Goal: Task Accomplishment & Management: Complete application form

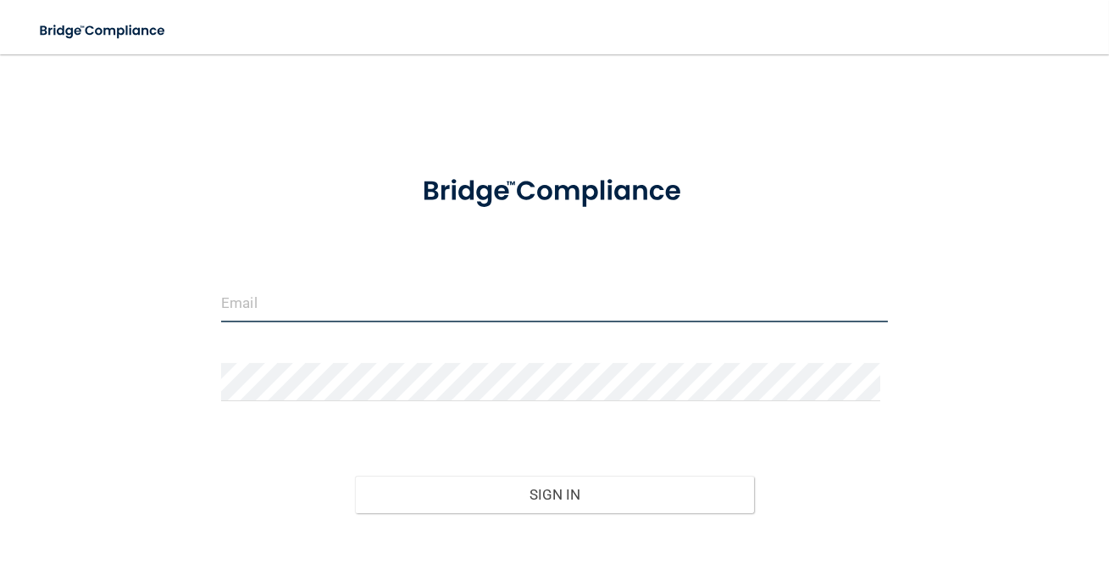
click at [463, 316] on input "email" at bounding box center [554, 303] width 667 height 38
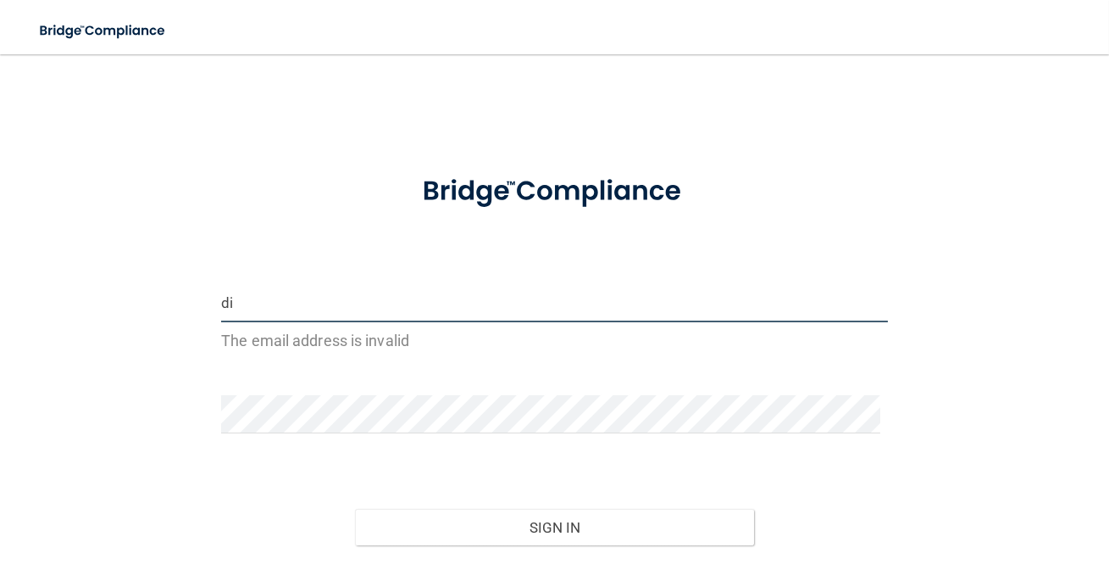
type input "d"
type input "D"
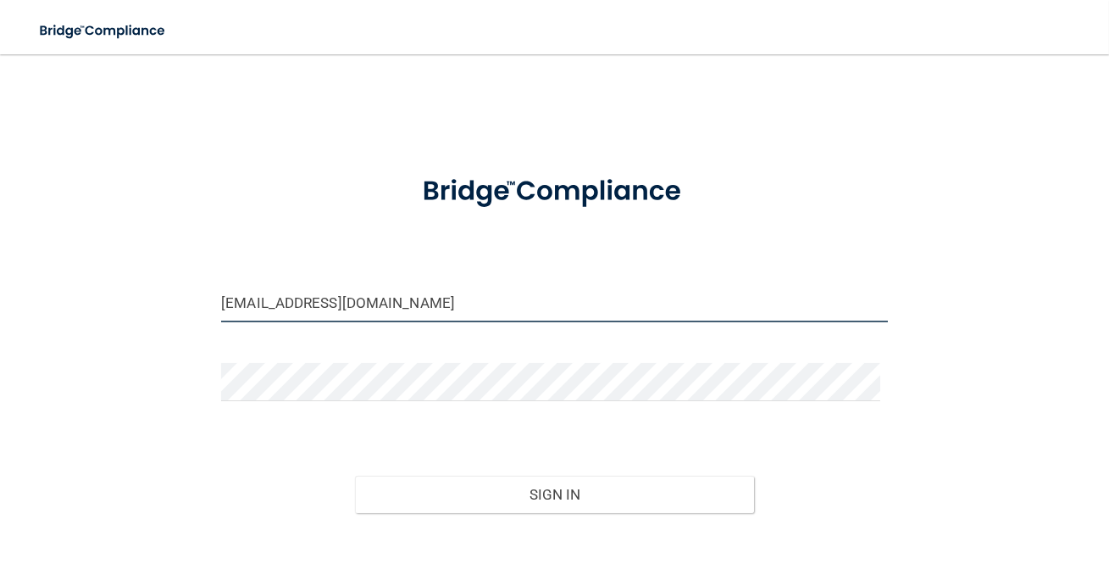
type input "[EMAIL_ADDRESS][DOMAIN_NAME]"
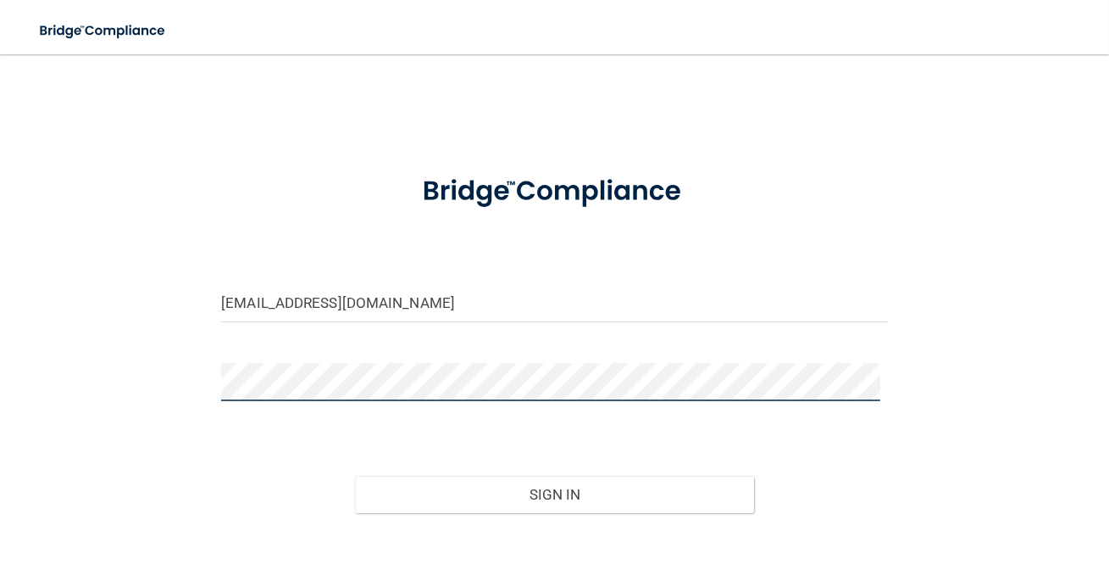
click at [355, 475] on button "Sign In" at bounding box center [555, 493] width 400 height 37
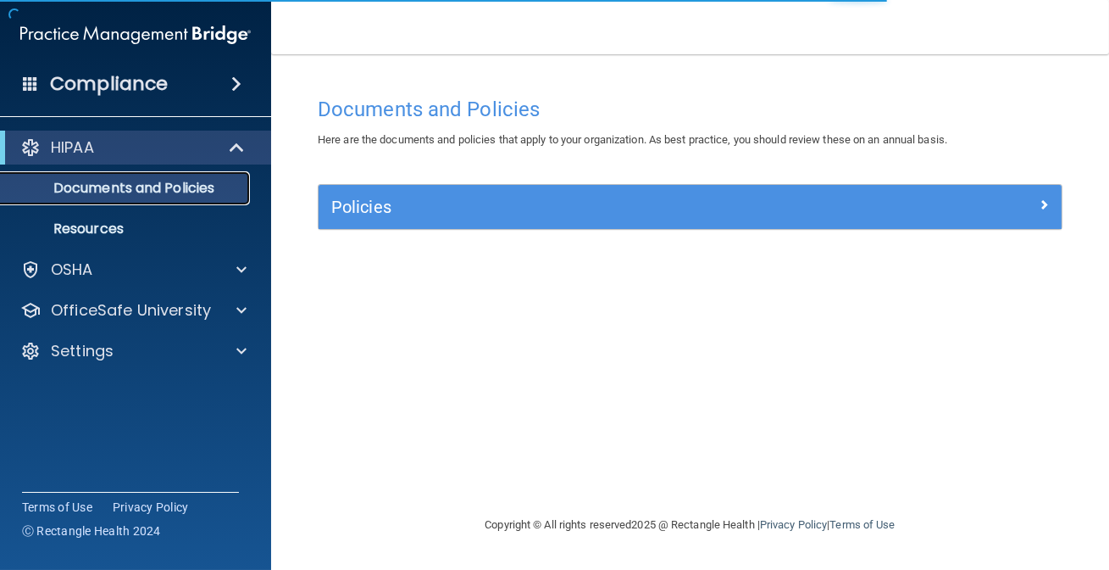
click at [95, 190] on p "Documents and Policies" at bounding box center [126, 188] width 231 height 17
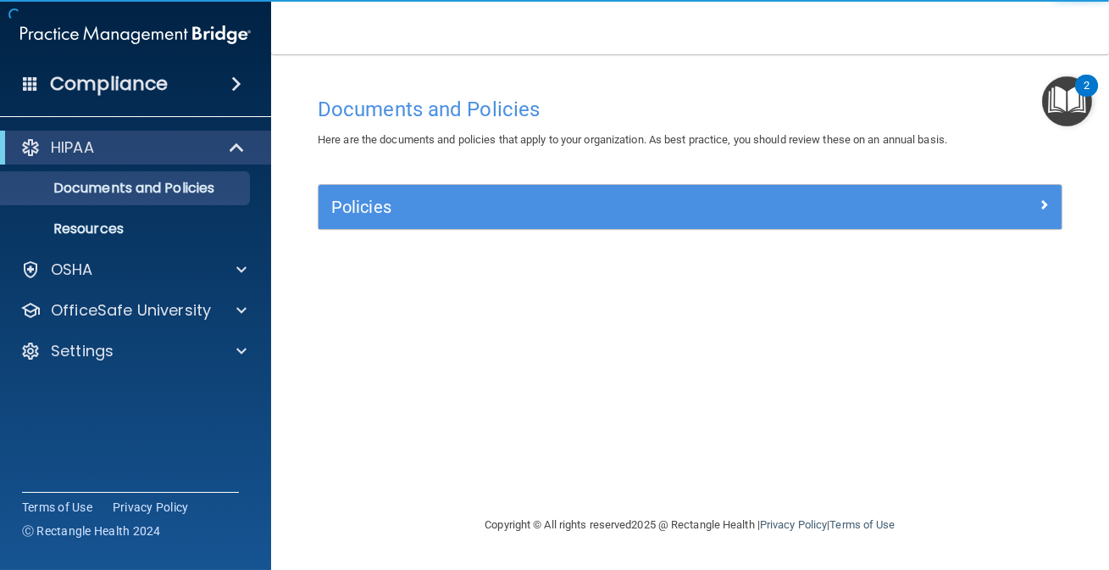
click at [1066, 103] on img "Open Resource Center, 2 new notifications" at bounding box center [1067, 101] width 50 height 50
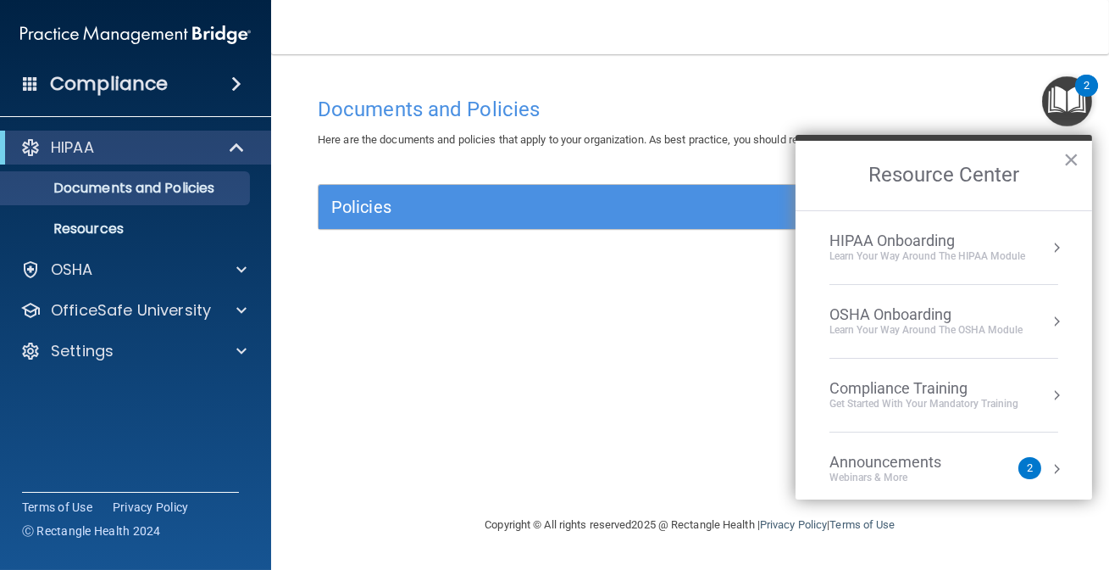
click at [972, 275] on li "HIPAA Onboarding Learn Your Way around the HIPAA module" at bounding box center [944, 248] width 229 height 74
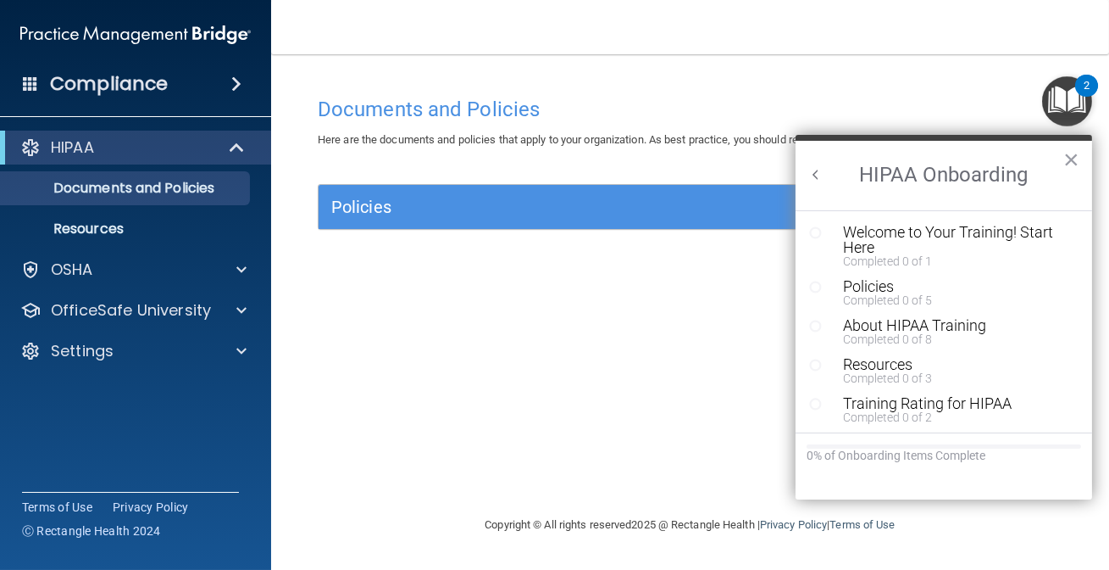
scroll to position [2, 0]
click at [875, 240] on div "Welcome to Your Training! Start Here" at bounding box center [950, 238] width 215 height 31
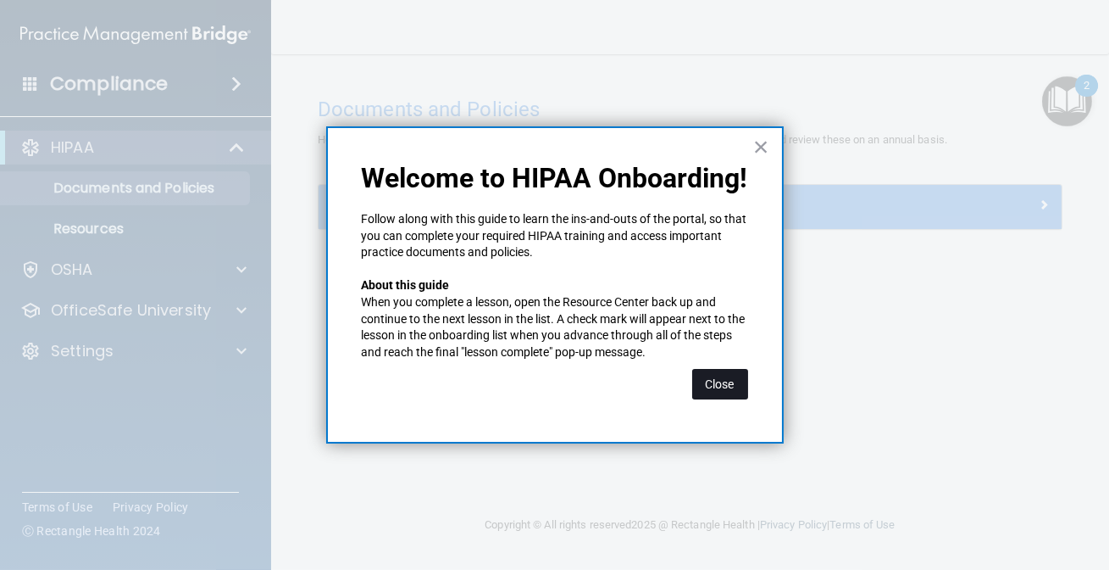
click at [728, 374] on button "Close" at bounding box center [720, 384] width 56 height 31
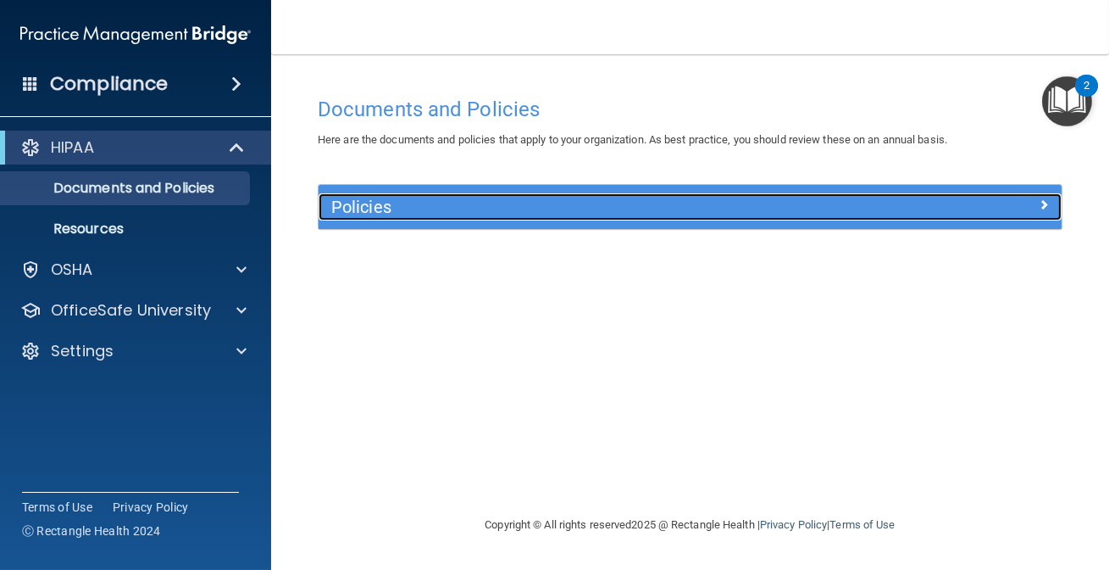
click at [381, 215] on h5 "Policies" at bounding box center [597, 206] width 532 height 19
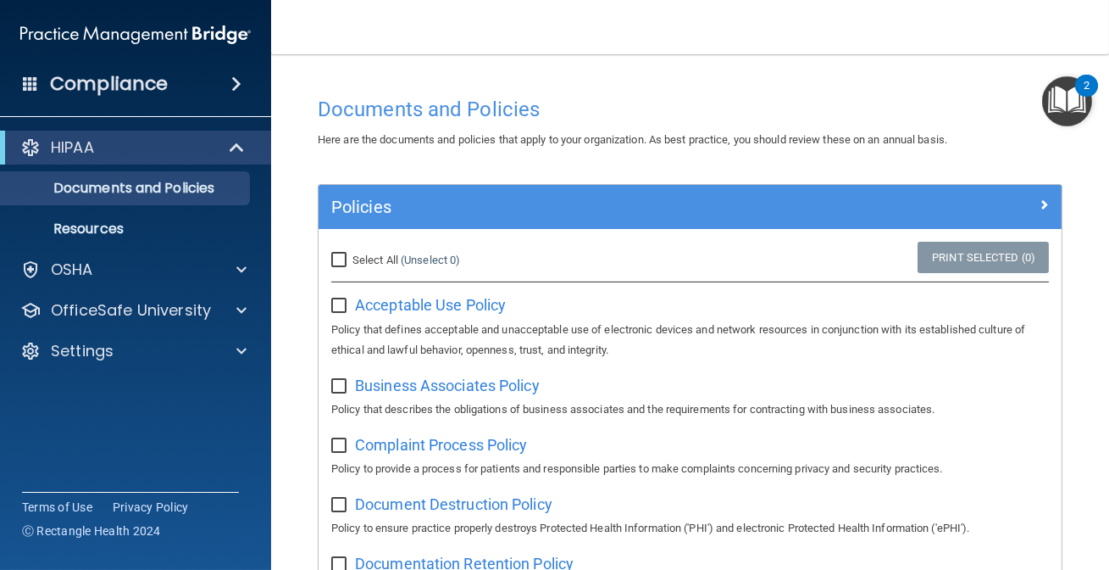
click at [342, 255] on input "Select All (Unselect 0) Unselect All" at bounding box center [340, 260] width 19 height 14
checkbox input "true"
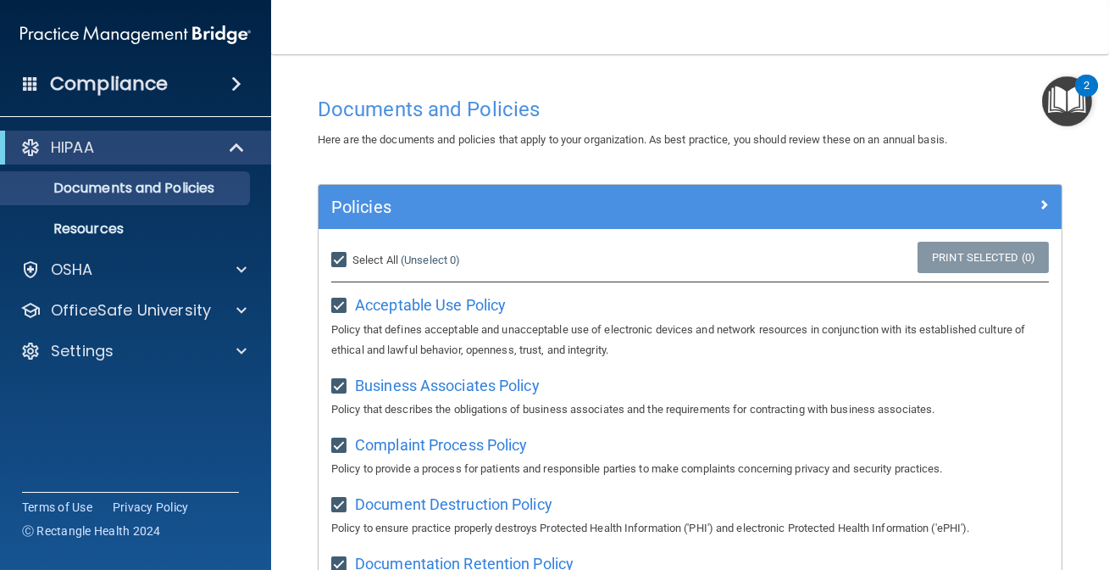
checkbox input "true"
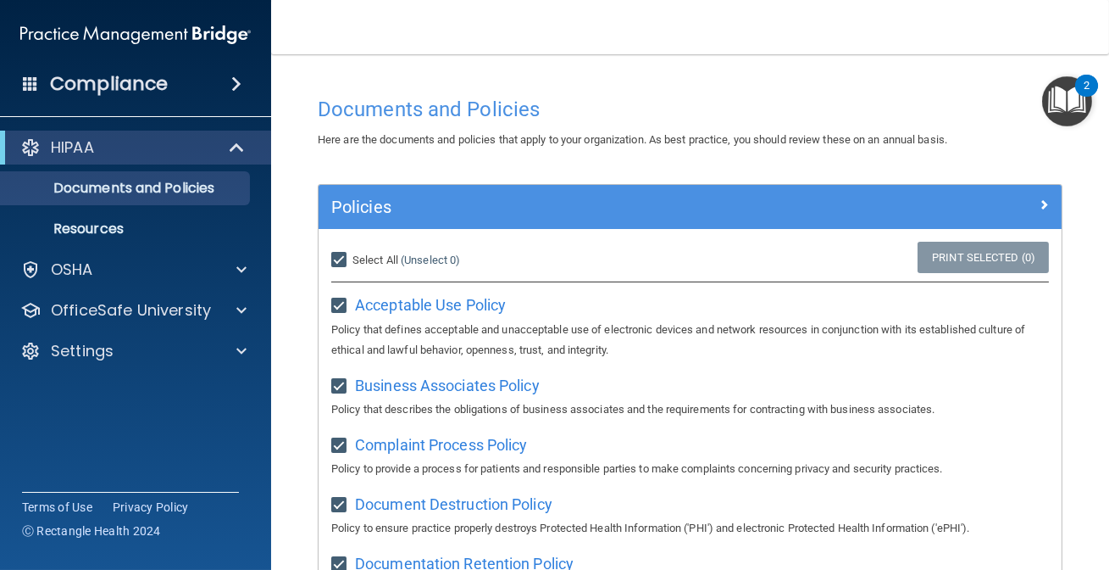
checkbox input "true"
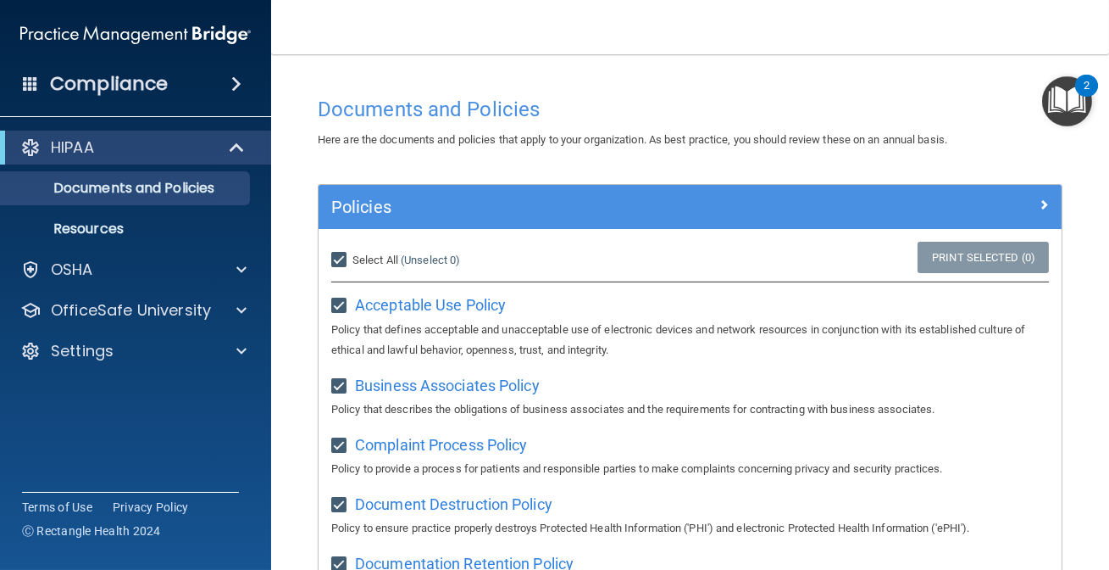
checkbox input "true"
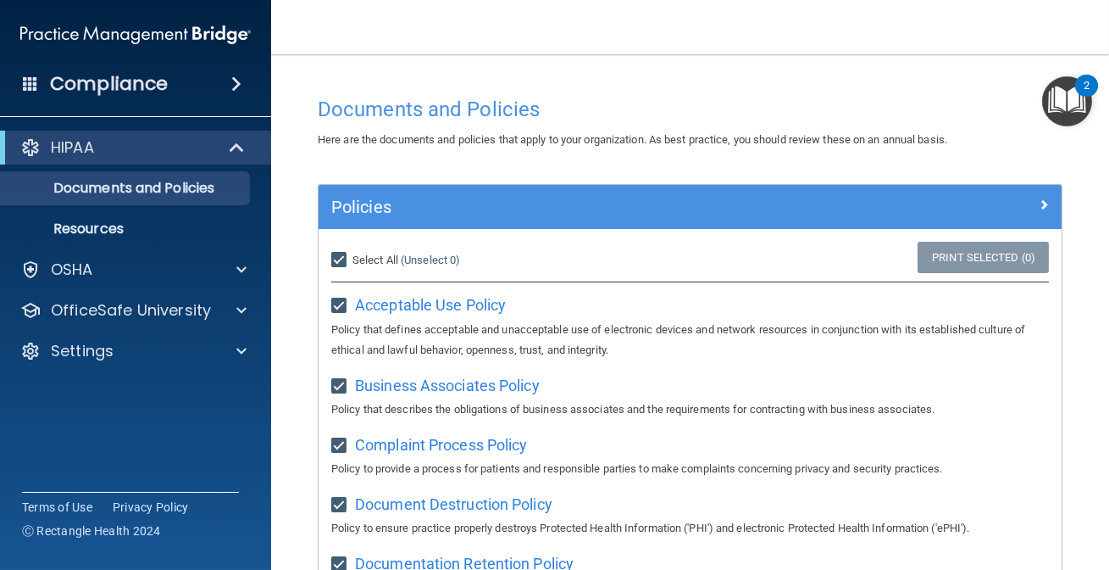
checkbox input "true"
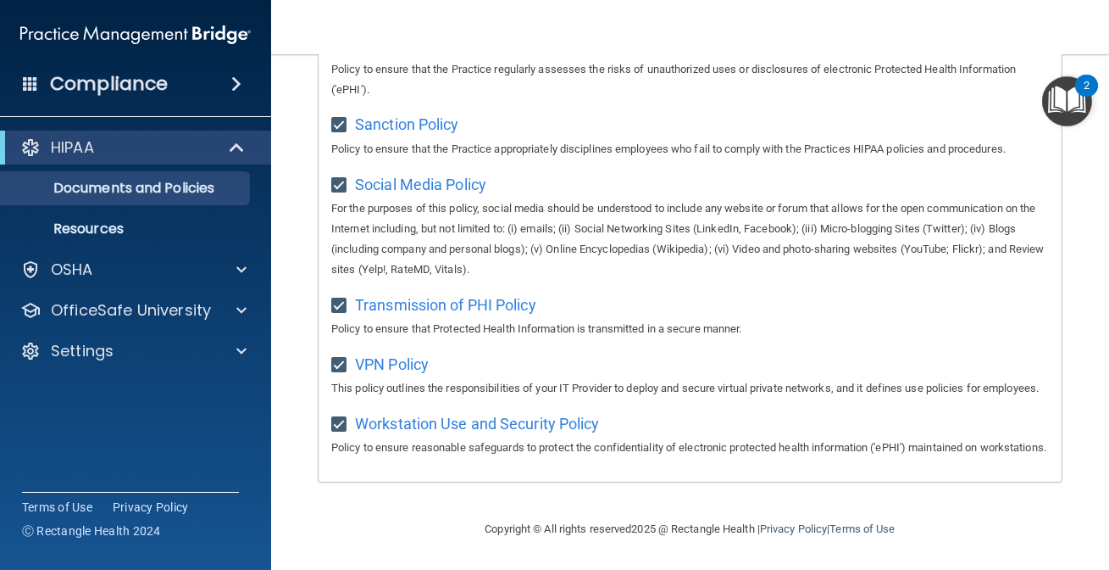
scroll to position [1340, 0]
click at [294, 515] on main "Documents and Policies Here are the documents and policies that apply to your o…" at bounding box center [690, 311] width 838 height 515
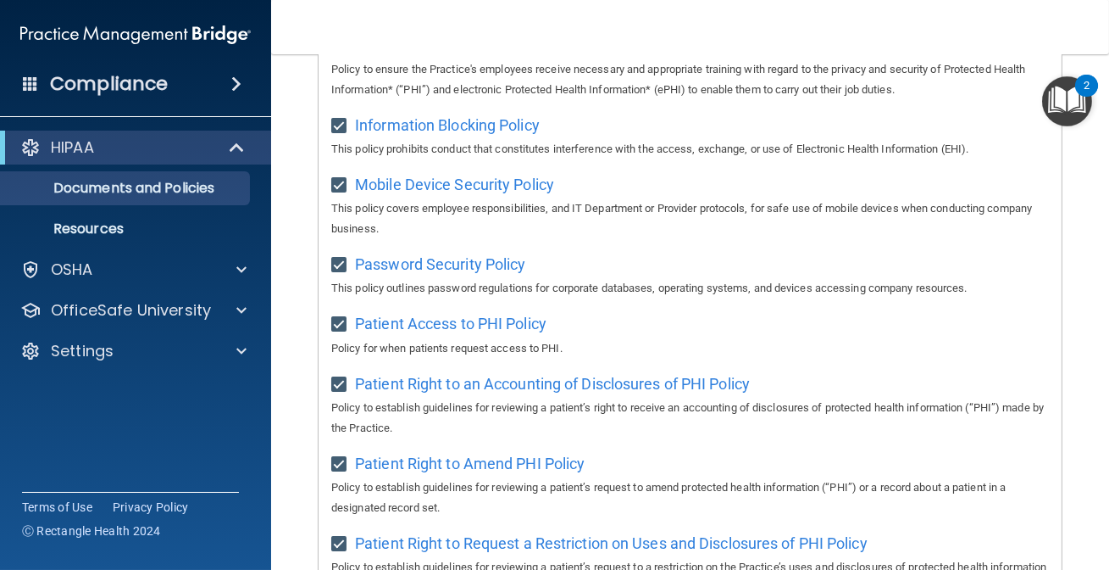
scroll to position [492, 0]
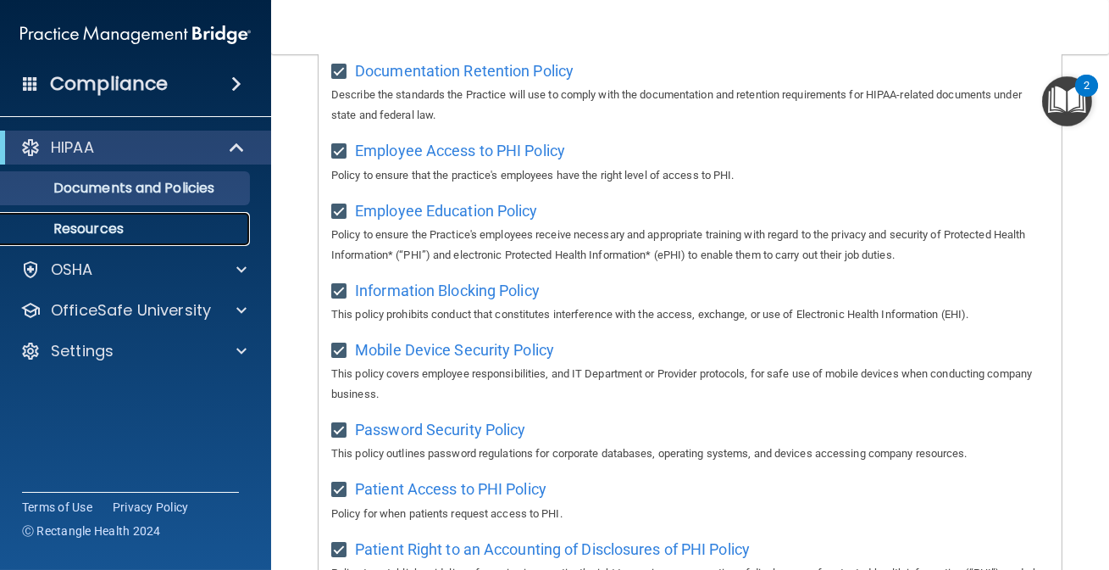
click at [95, 223] on p "Resources" at bounding box center [126, 228] width 231 height 17
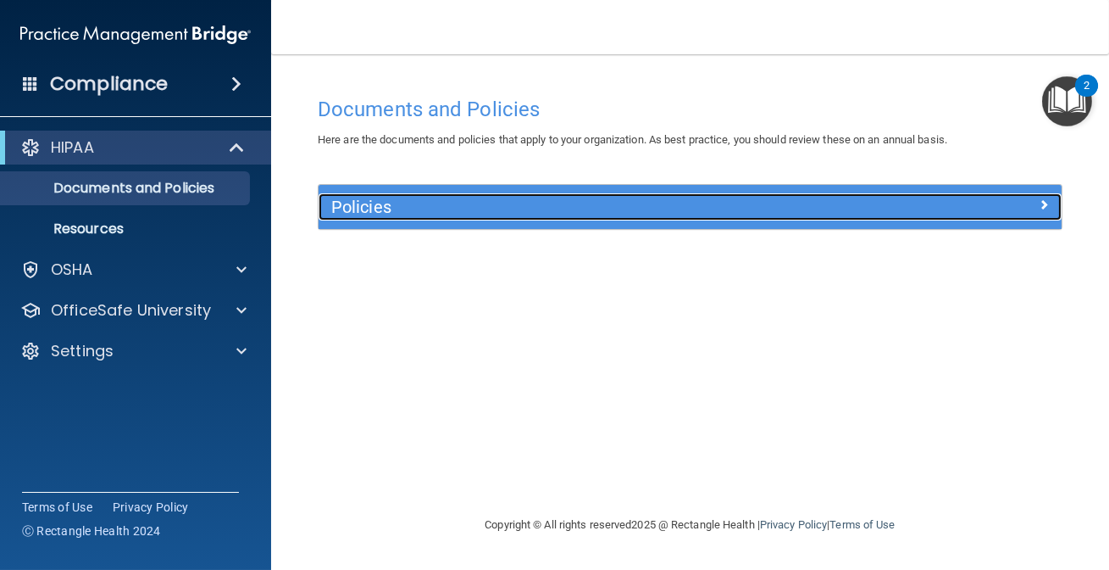
click at [1036, 211] on div at bounding box center [969, 203] width 186 height 20
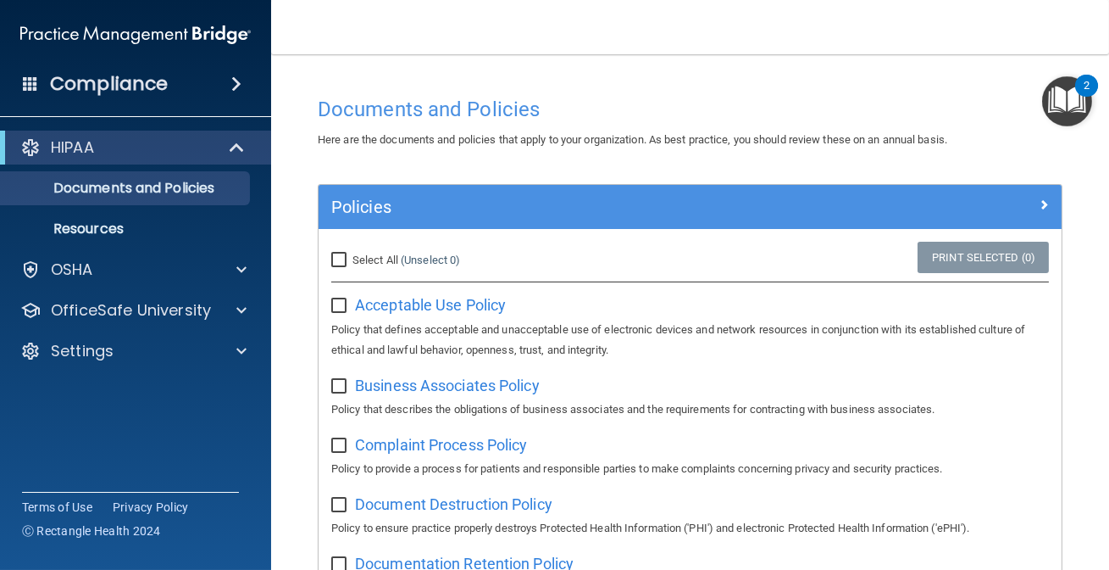
click at [1061, 92] on img "Open Resource Center, 2 new notifications" at bounding box center [1067, 101] width 50 height 50
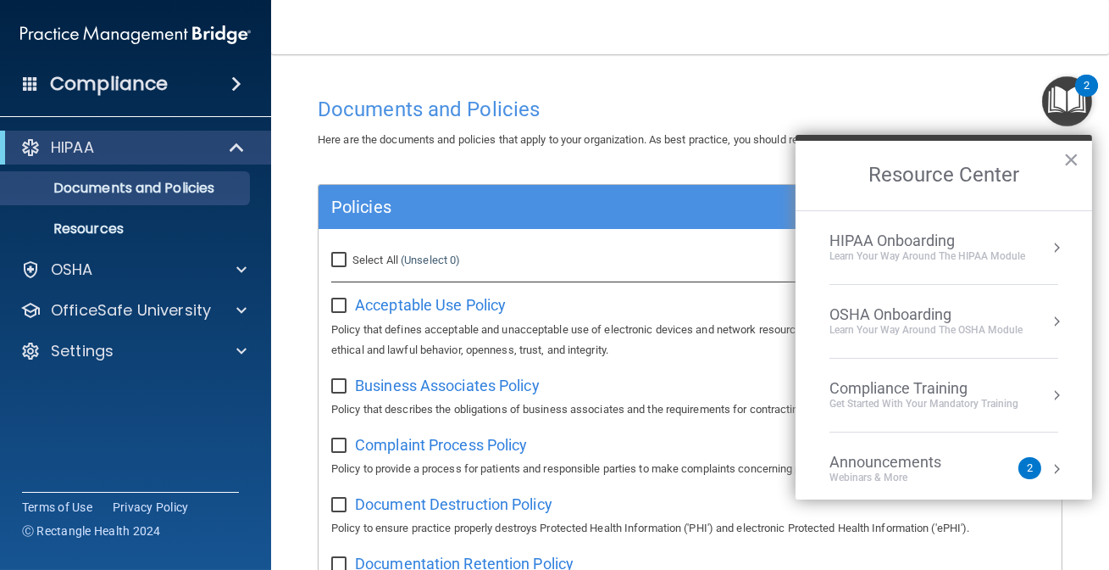
click at [911, 241] on div "HIPAA Onboarding" at bounding box center [928, 240] width 196 height 19
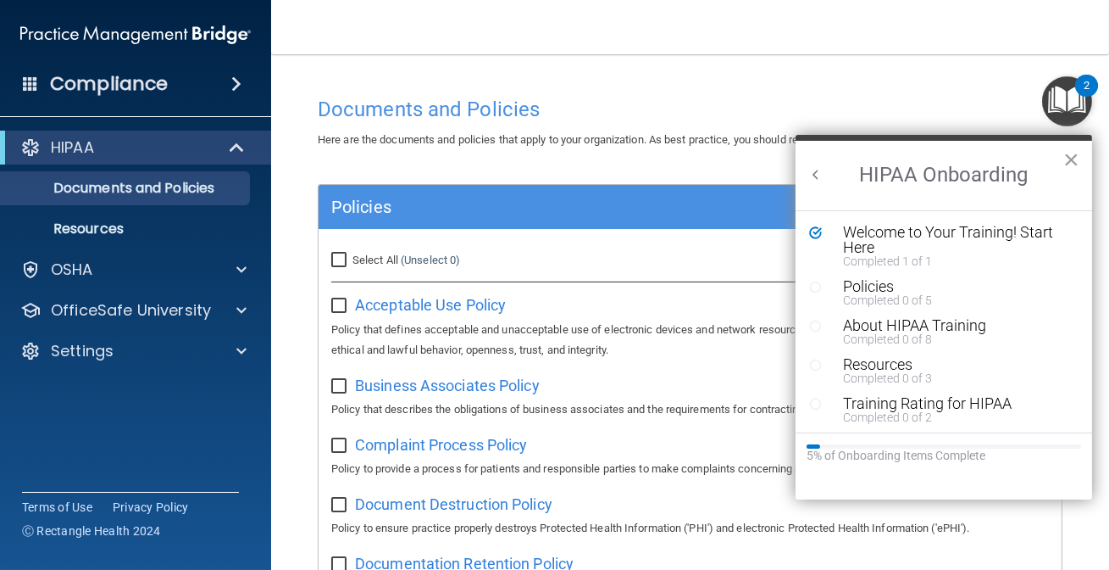
click at [911, 241] on div "Welcome to Your Training! Start Here" at bounding box center [950, 240] width 215 height 31
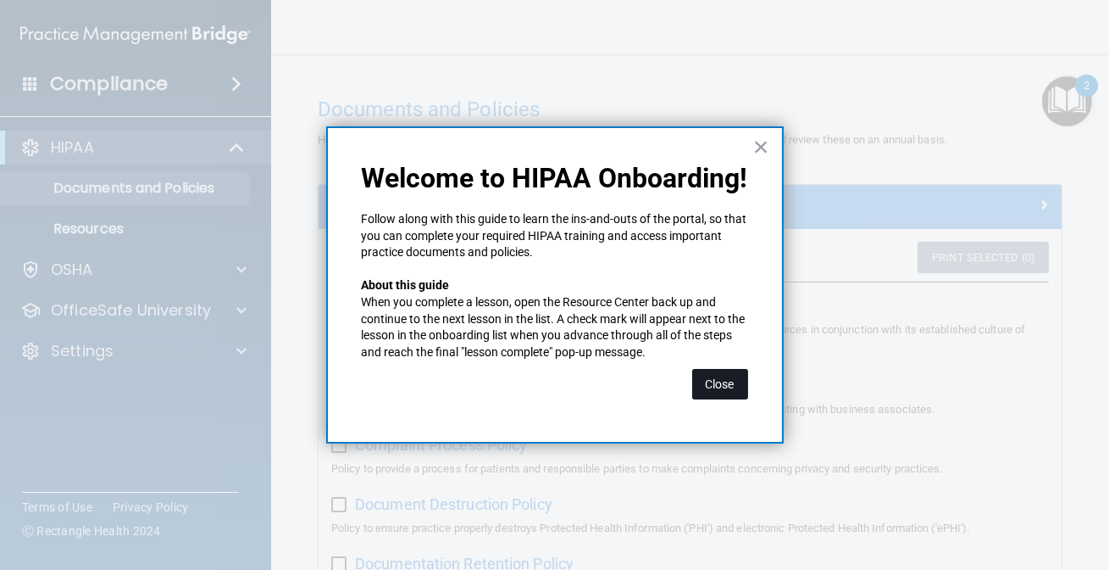
click at [715, 386] on button "Close" at bounding box center [720, 384] width 56 height 31
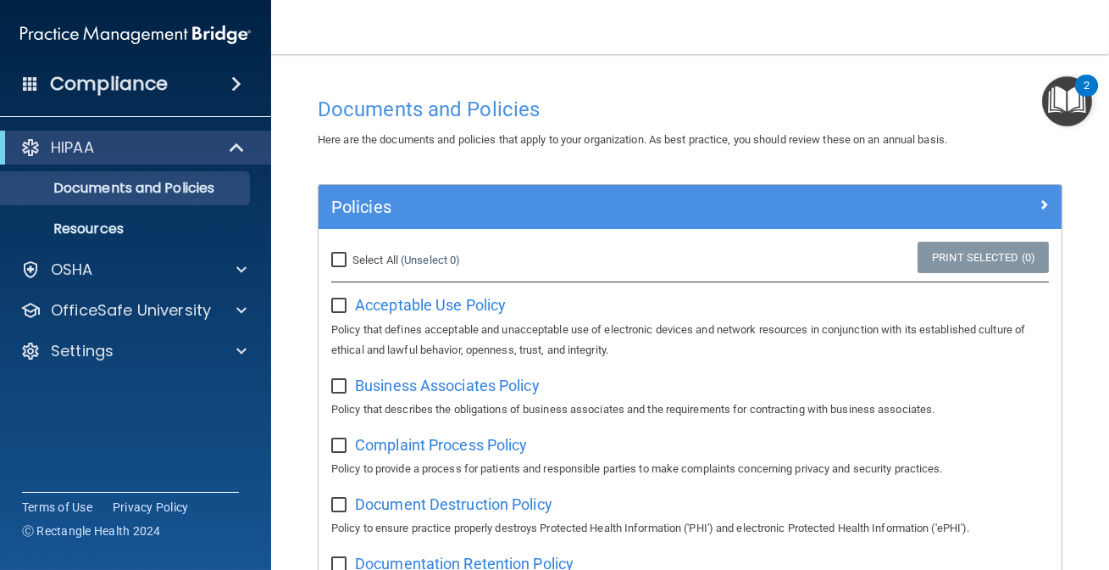
click at [335, 255] on input "Select All (Unselect 0) Unselect All" at bounding box center [340, 260] width 19 height 14
checkbox input "true"
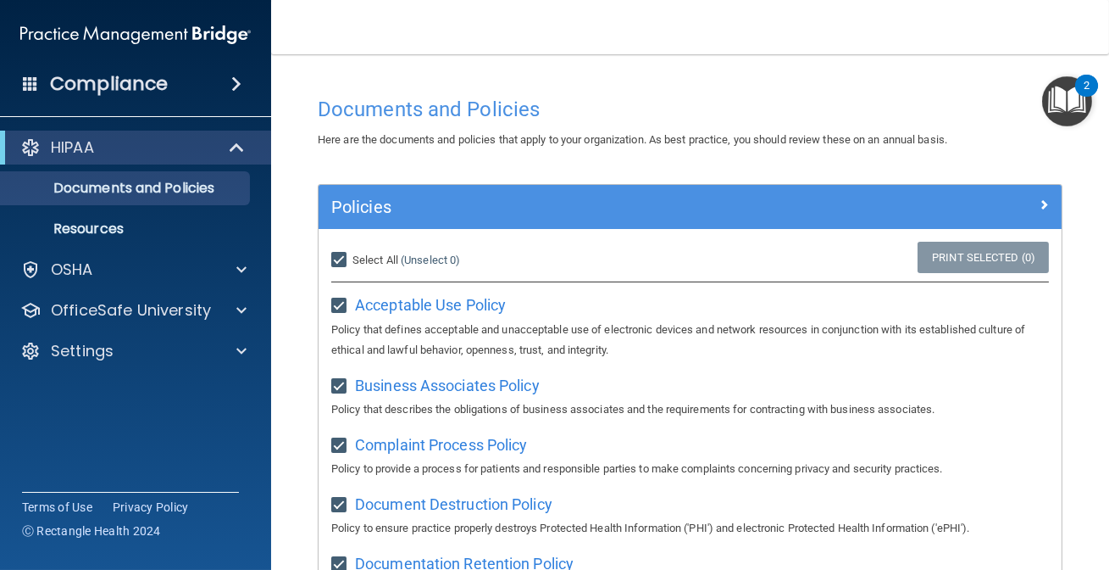
checkbox input "true"
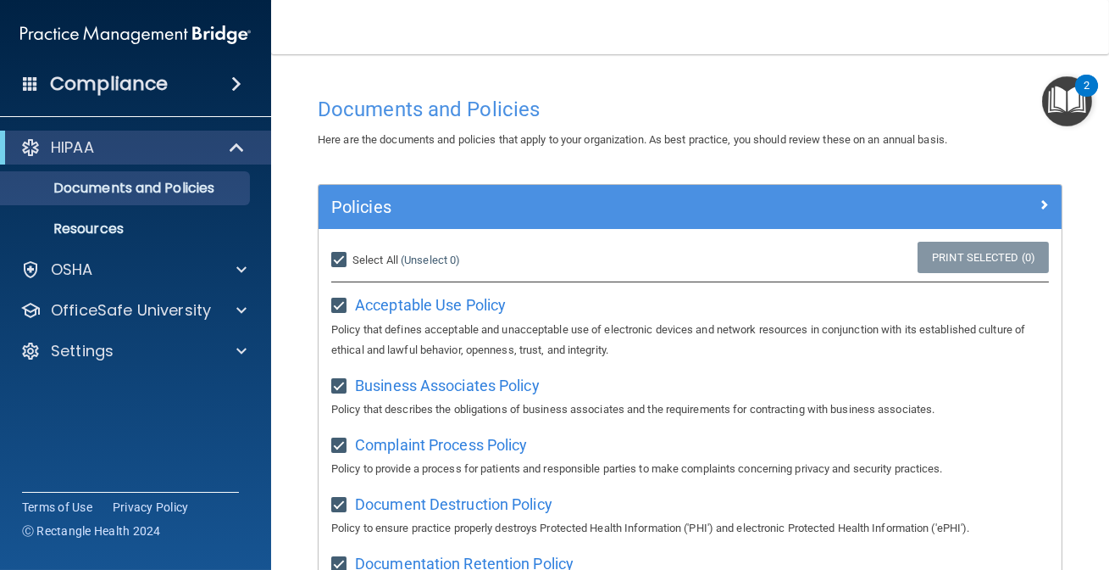
checkbox input "true"
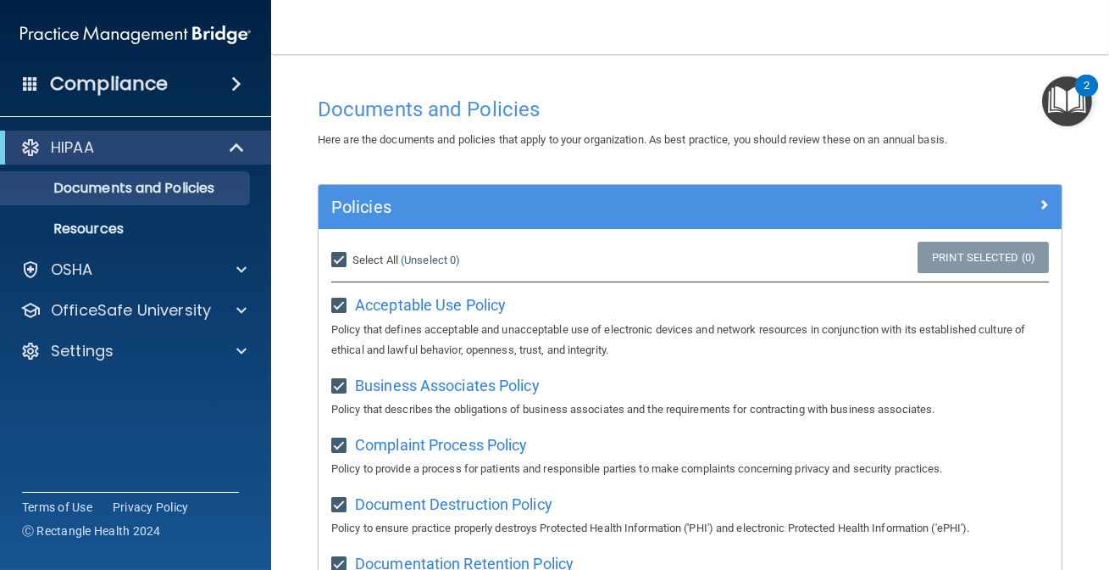
checkbox input "true"
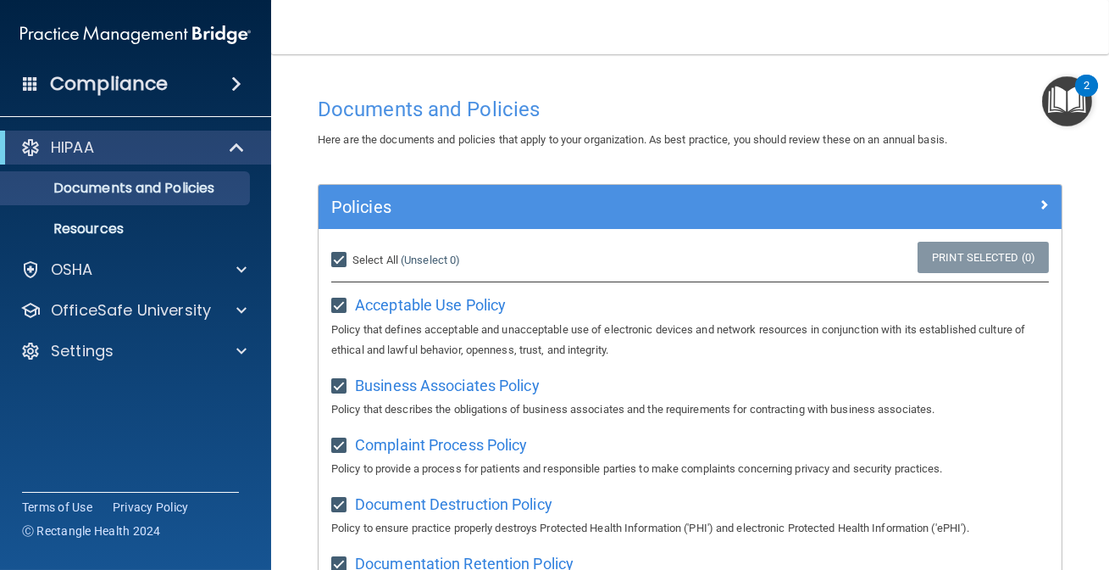
checkbox input "true"
click at [979, 265] on link "Print Selected (21)" at bounding box center [980, 257] width 137 height 31
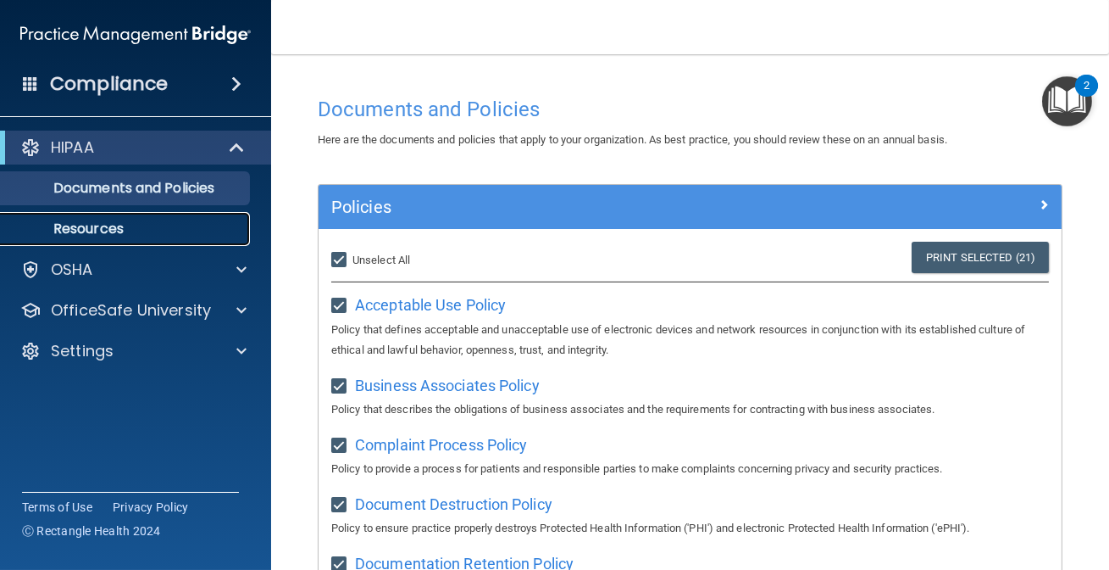
click at [186, 237] on link "Resources" at bounding box center [116, 229] width 267 height 34
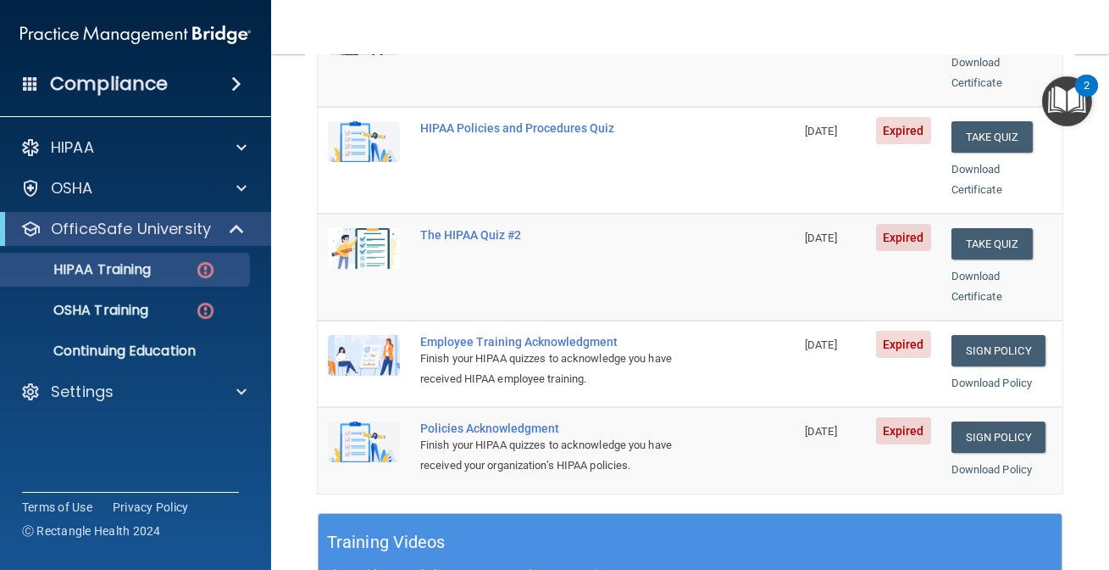
scroll to position [149, 0]
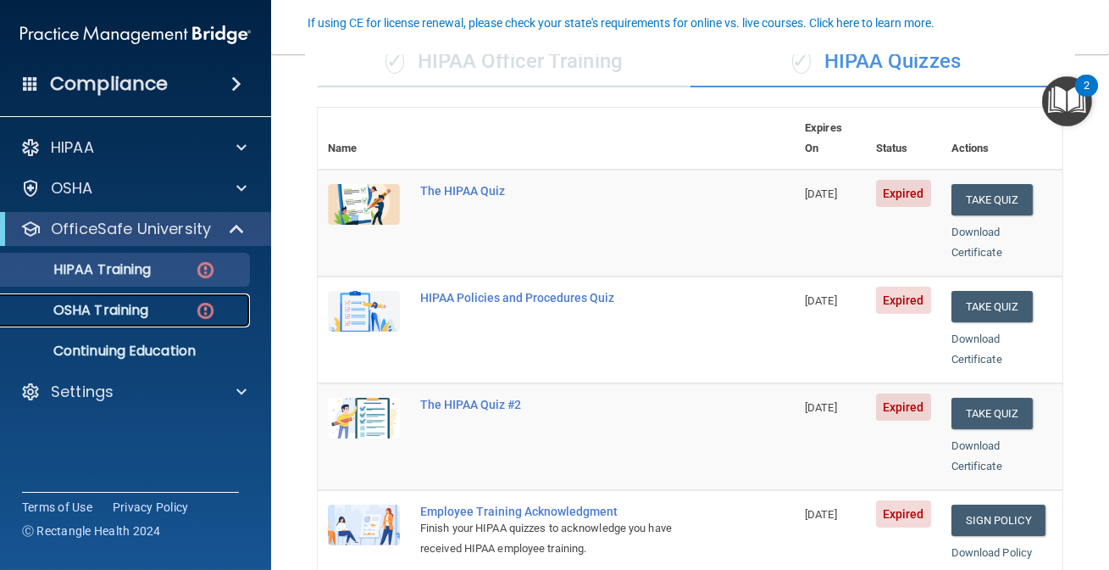
click at [214, 308] on img at bounding box center [205, 310] width 21 height 21
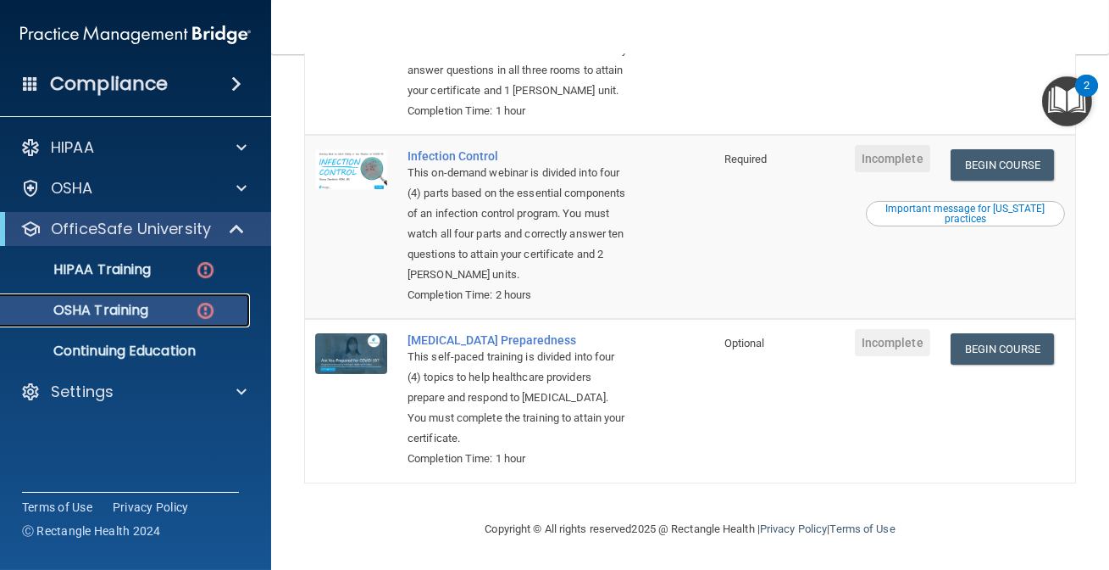
scroll to position [495, 0]
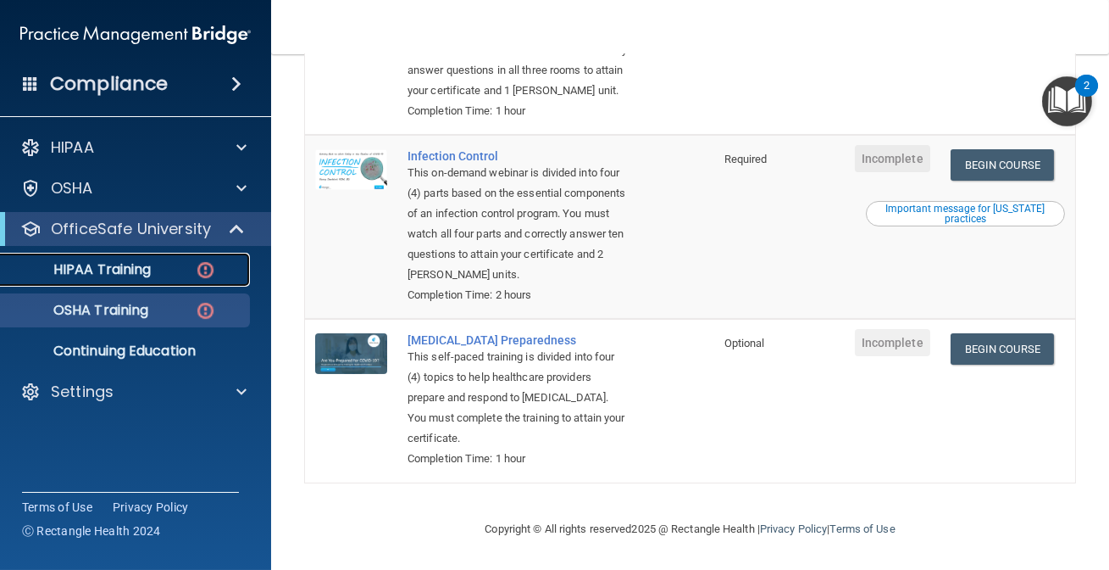
click at [108, 256] on link "HIPAA Training" at bounding box center [116, 270] width 267 height 34
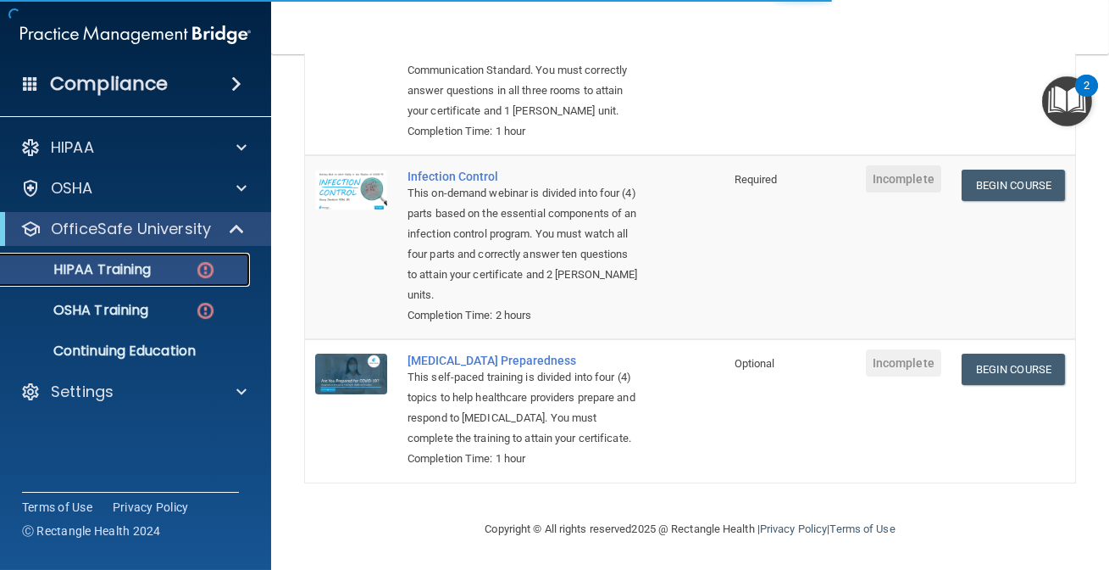
scroll to position [765, 0]
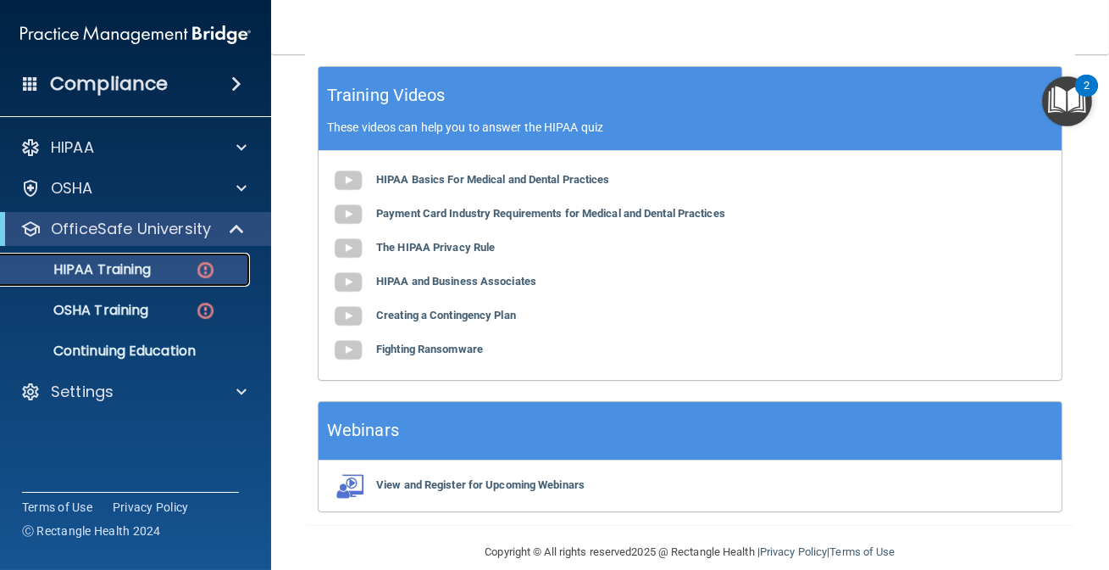
click at [65, 271] on p "HIPAA Training" at bounding box center [81, 269] width 140 height 17
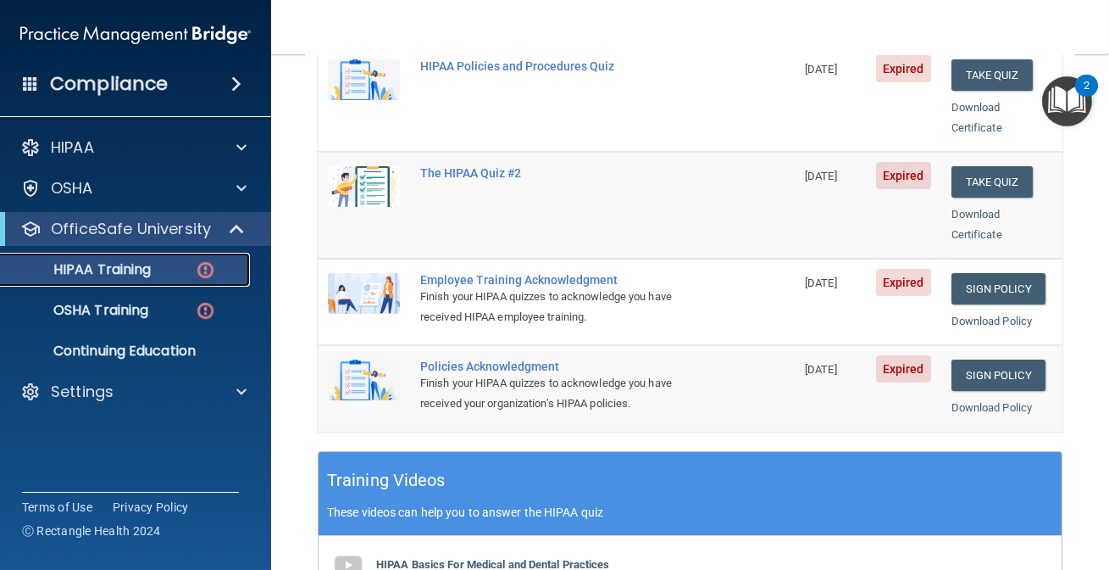
scroll to position [0, 0]
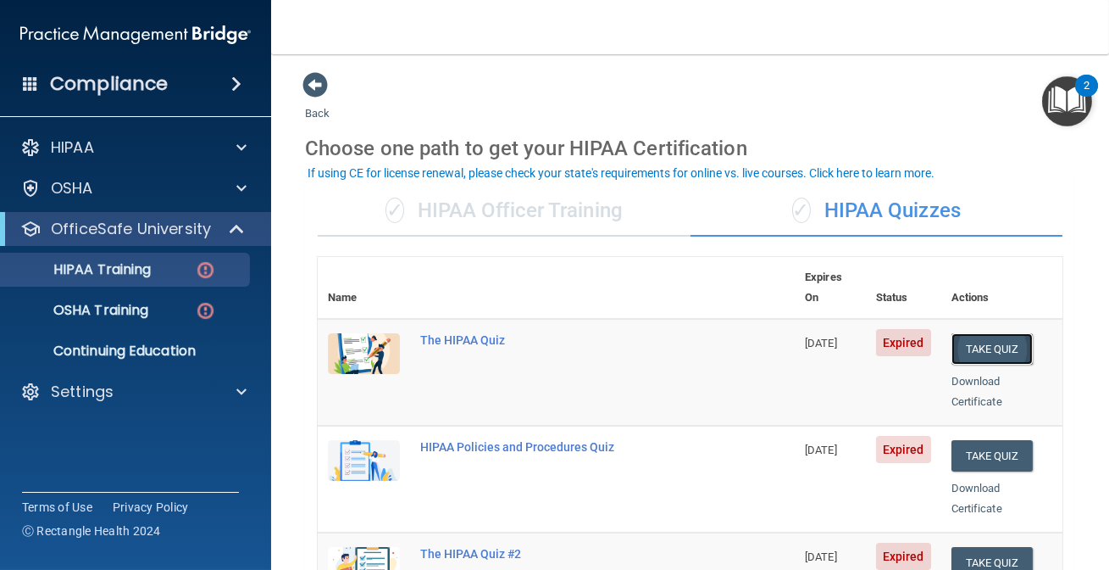
click at [1005, 333] on button "Take Quiz" at bounding box center [992, 348] width 81 height 31
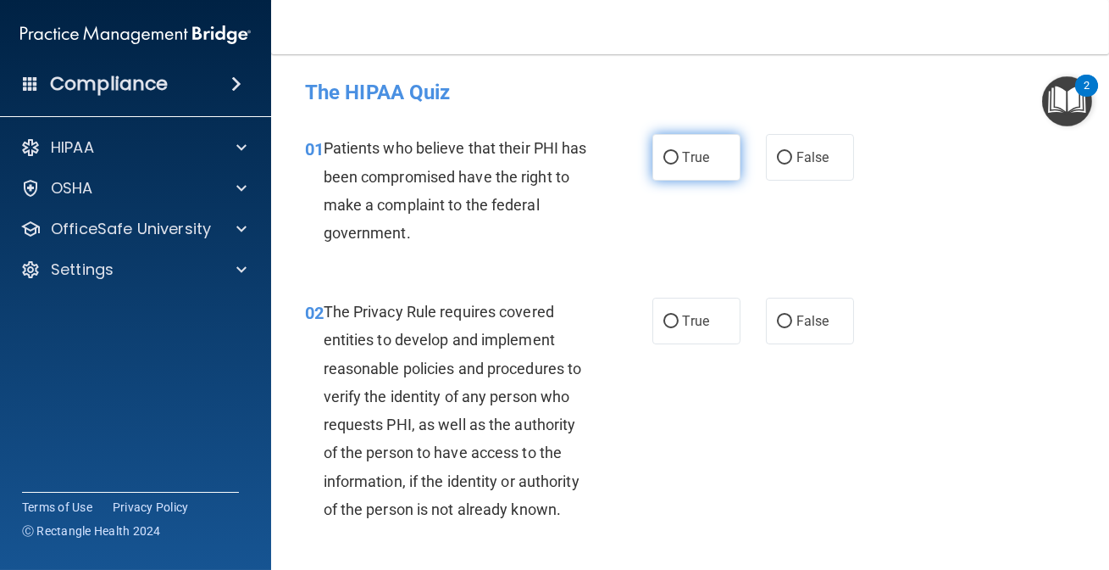
click at [711, 170] on label "True" at bounding box center [697, 157] width 88 height 47
click at [679, 164] on input "True" at bounding box center [671, 158] width 15 height 13
radio input "true"
click at [855, 179] on div "01 Patients who believe that their PHI has been compromised have the right to m…" at bounding box center [690, 195] width 796 height 164
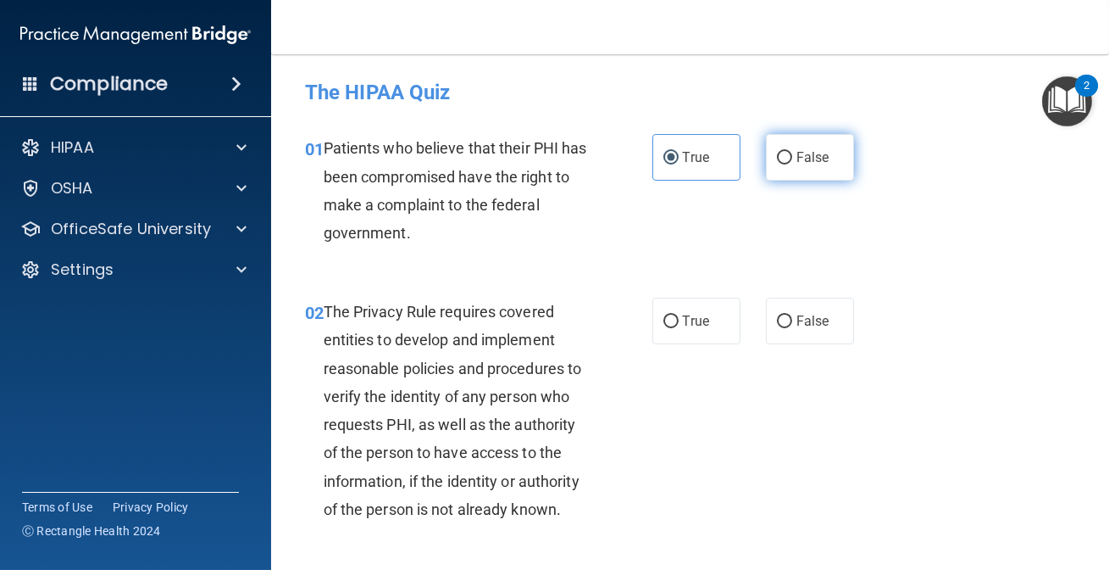
click at [818, 156] on span "False" at bounding box center [813, 157] width 33 height 16
click at [792, 156] on input "False" at bounding box center [784, 158] width 15 height 13
radio input "true"
radio input "false"
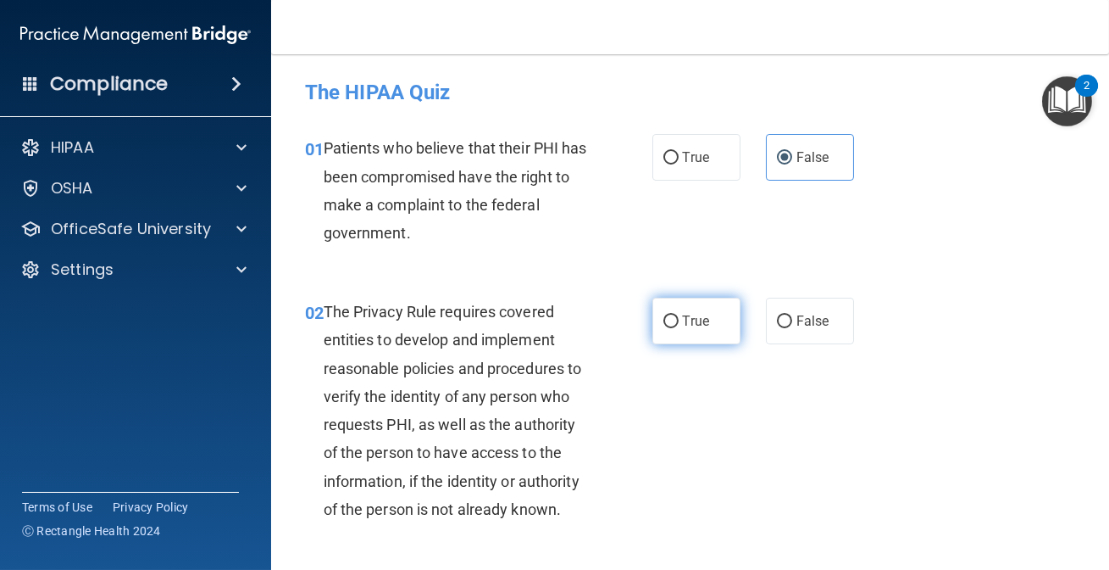
click at [704, 305] on label "True" at bounding box center [697, 320] width 88 height 47
click at [679, 315] on input "True" at bounding box center [671, 321] width 15 height 13
radio input "true"
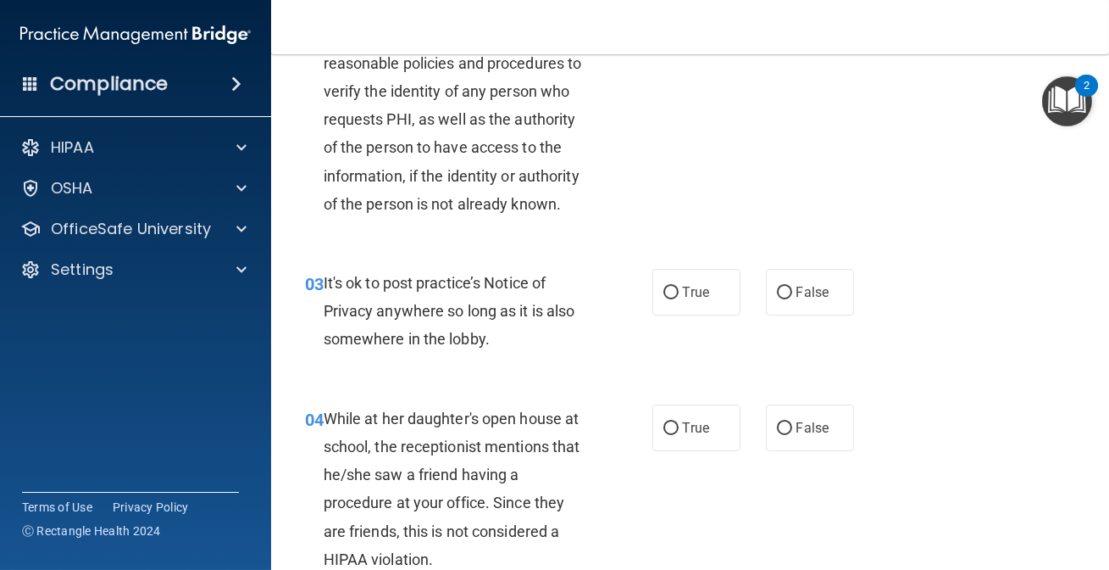
scroll to position [308, 0]
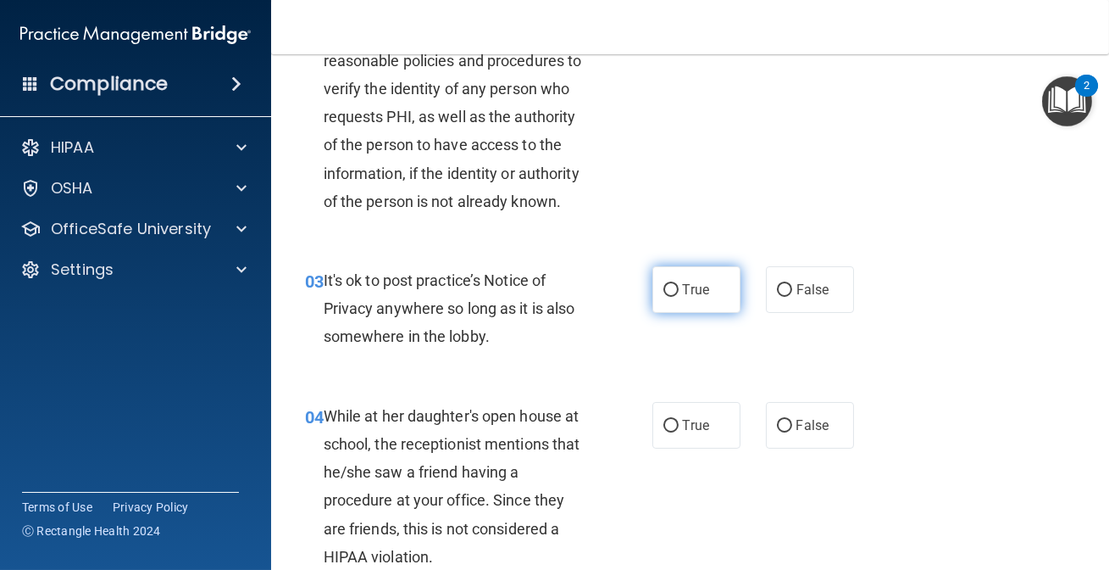
click at [708, 301] on label "True" at bounding box center [697, 289] width 88 height 47
click at [679, 297] on input "True" at bounding box center [671, 290] width 15 height 13
radio input "true"
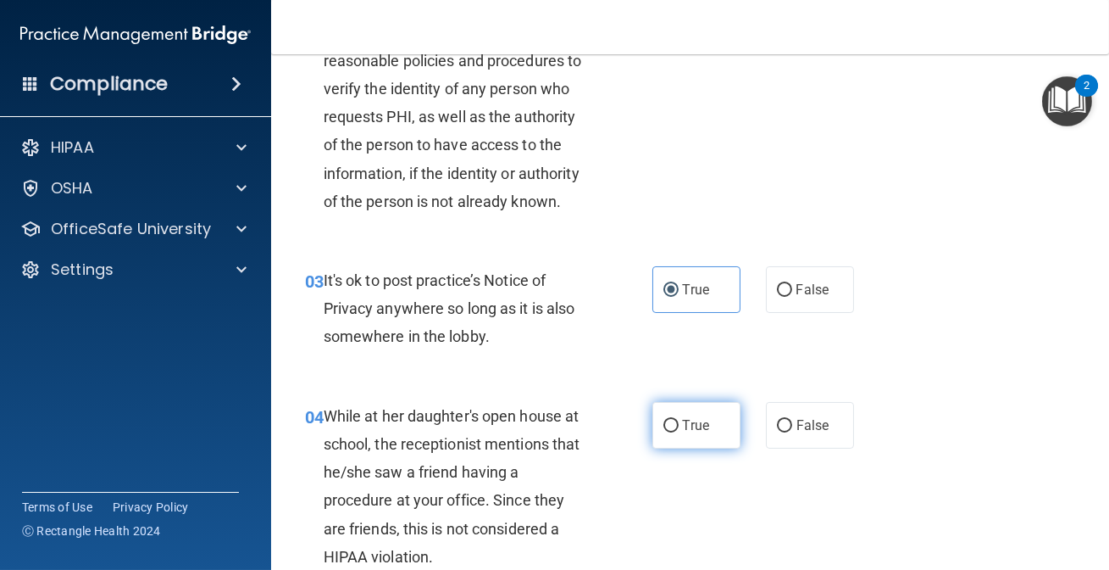
click at [669, 420] on input "True" at bounding box center [671, 426] width 15 height 13
radio input "true"
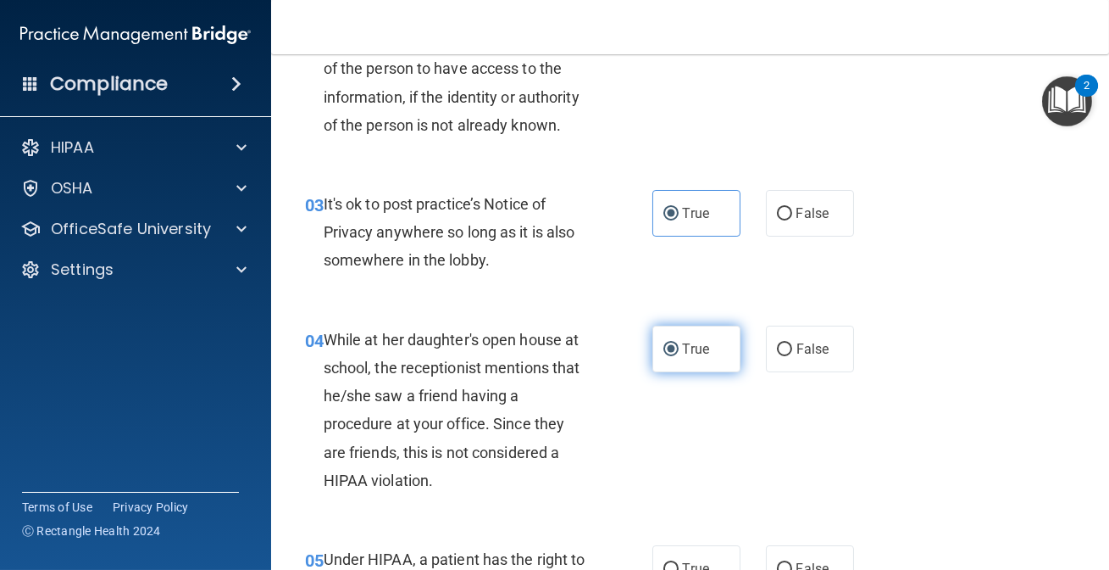
scroll to position [385, 0]
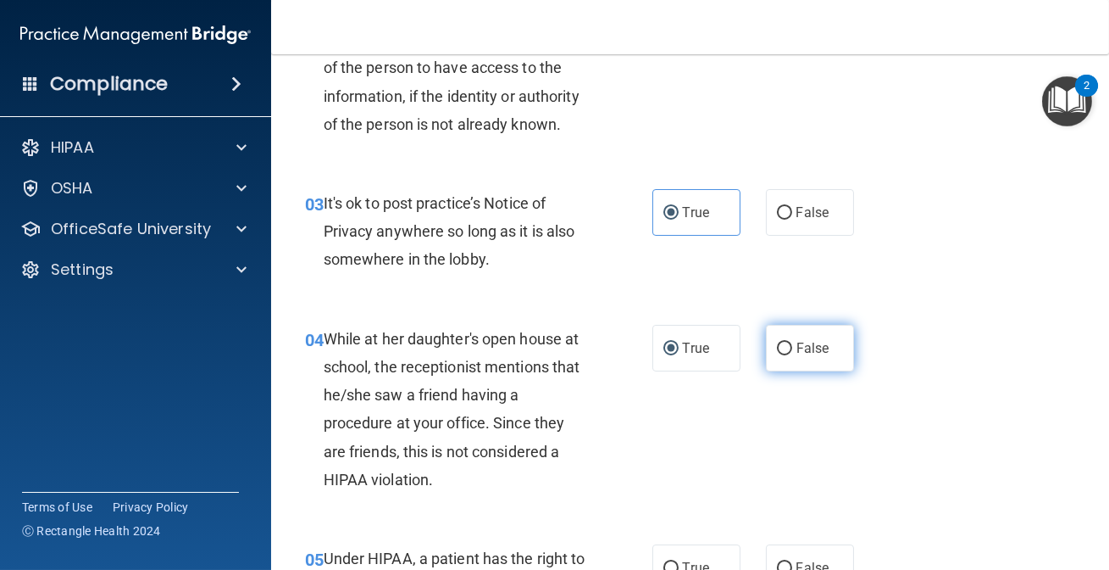
click at [809, 357] on label "False" at bounding box center [810, 348] width 88 height 47
click at [792, 355] on input "False" at bounding box center [784, 348] width 15 height 13
radio input "true"
radio input "false"
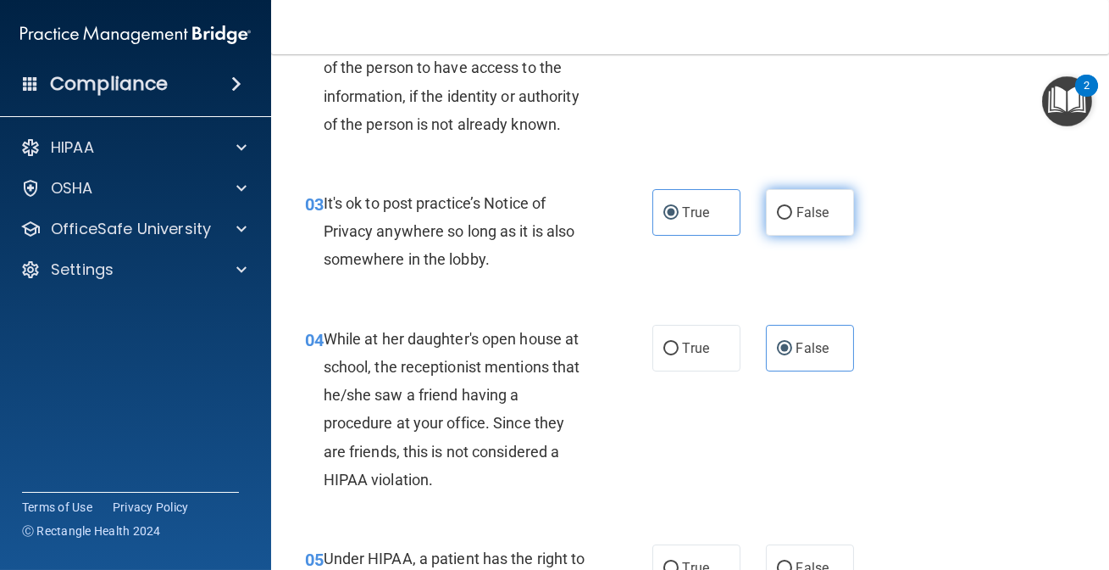
click at [790, 199] on label "False" at bounding box center [810, 212] width 88 height 47
click at [790, 207] on input "False" at bounding box center [784, 213] width 15 height 13
radio input "true"
radio input "false"
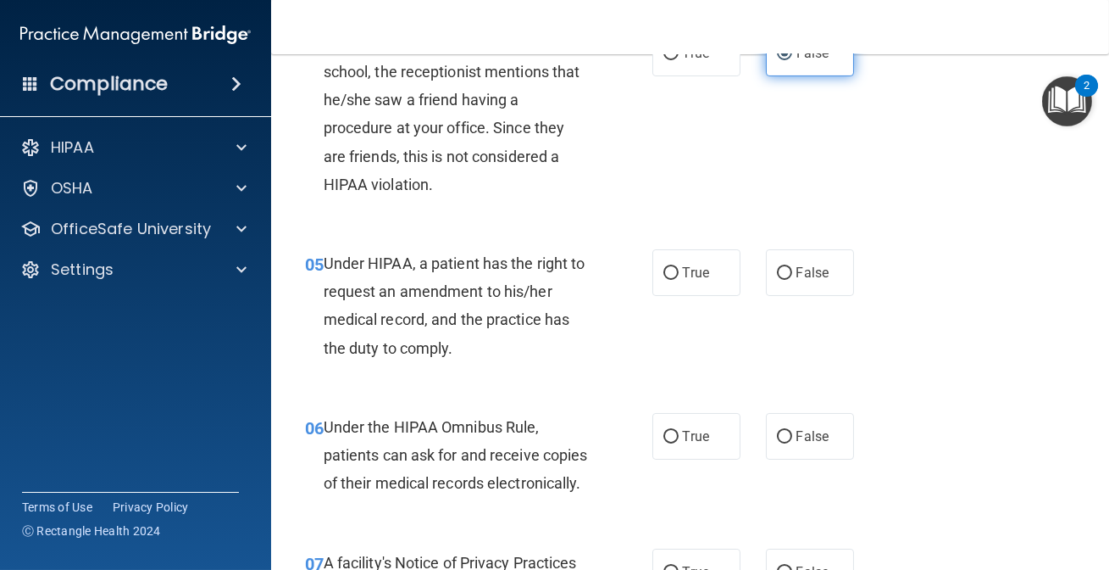
scroll to position [693, 0]
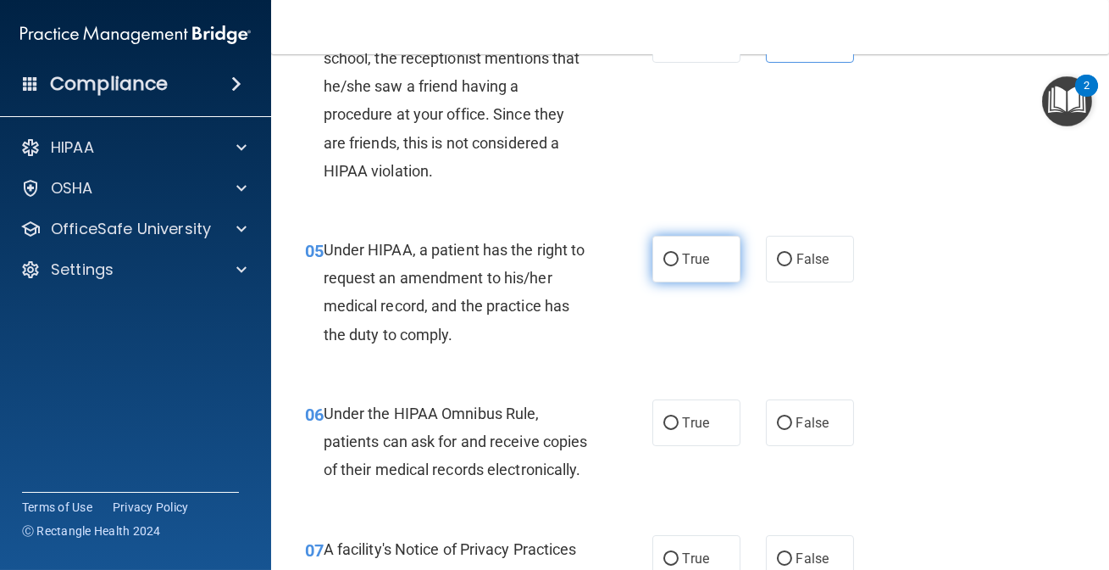
click at [683, 254] on span "True" at bounding box center [696, 259] width 26 height 16
click at [678, 254] on input "True" at bounding box center [671, 259] width 15 height 13
radio input "true"
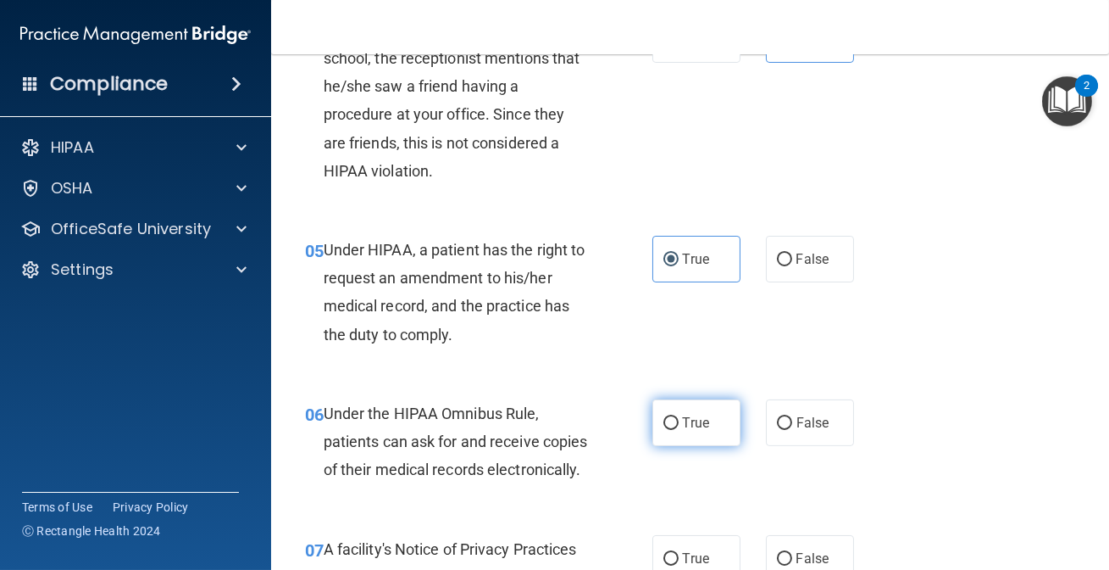
click at [706, 439] on label "True" at bounding box center [697, 422] width 88 height 47
click at [679, 430] on input "True" at bounding box center [671, 423] width 15 height 13
radio input "true"
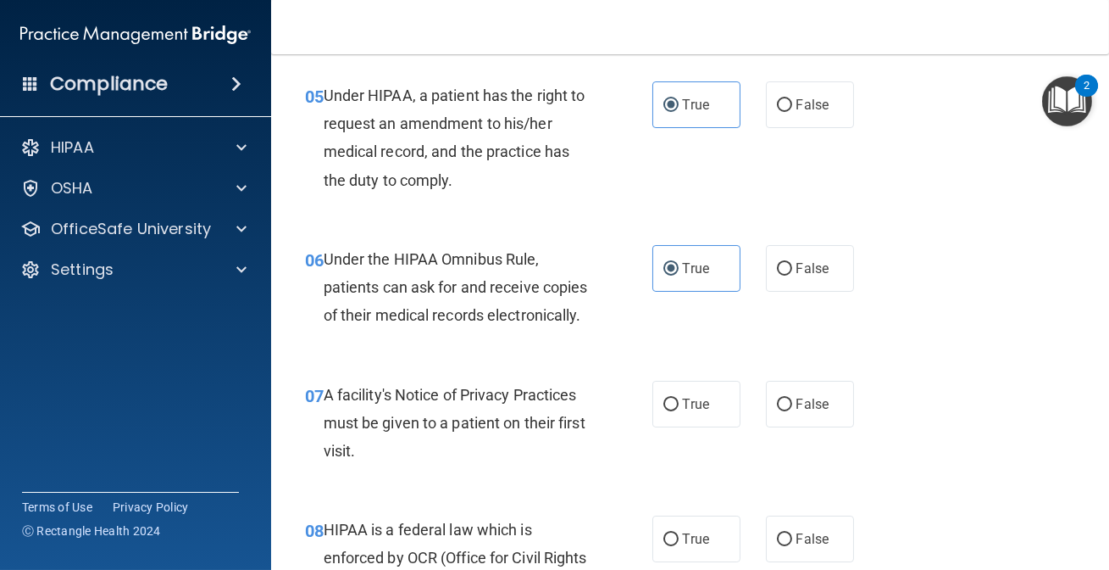
scroll to position [924, 0]
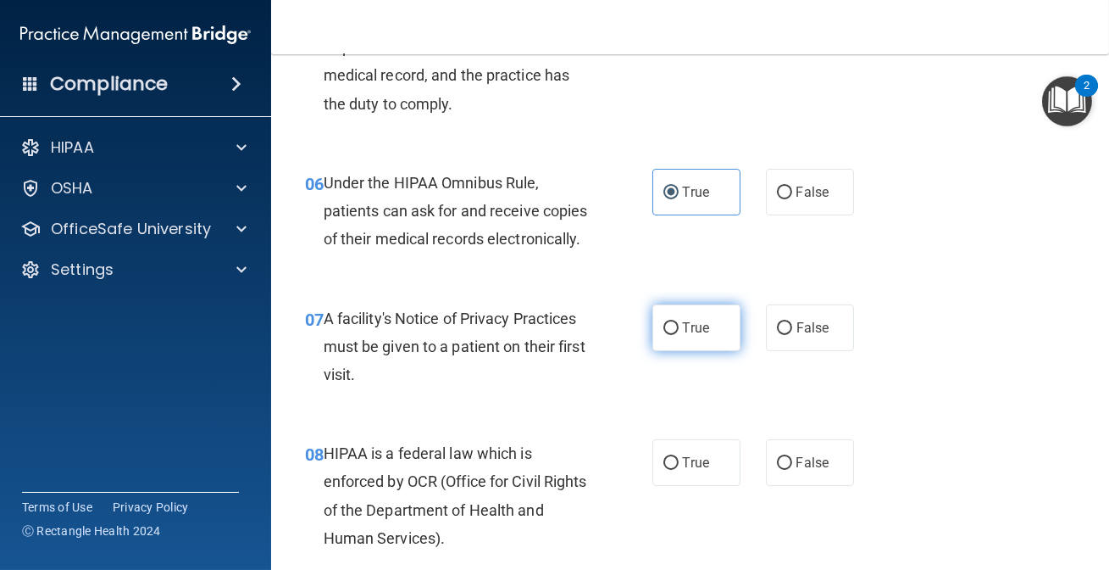
click at [653, 351] on label "True" at bounding box center [697, 327] width 88 height 47
click at [664, 335] on input "True" at bounding box center [671, 328] width 15 height 13
radio input "true"
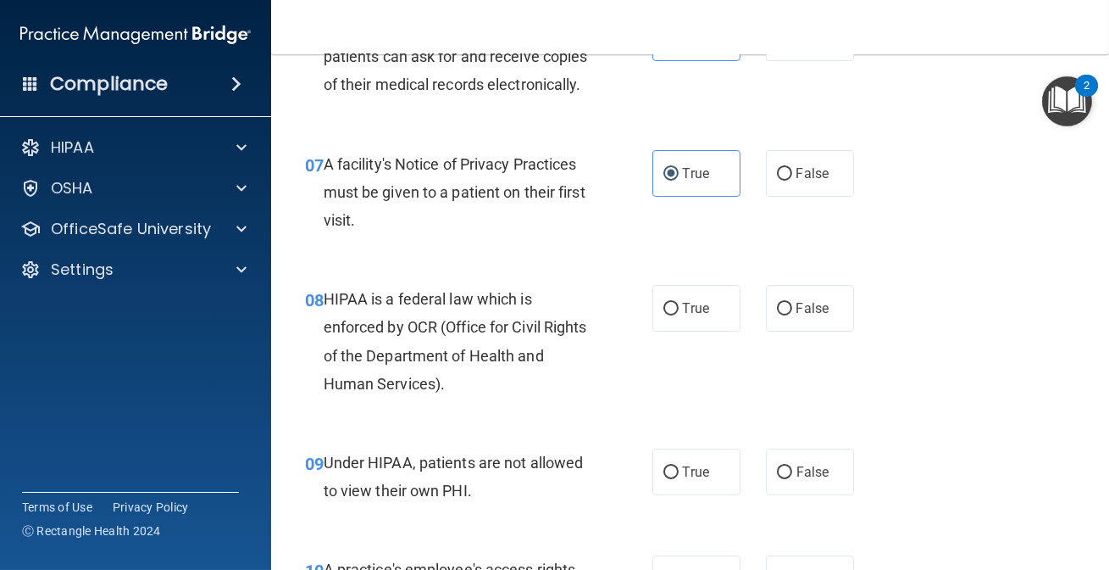
scroll to position [1155, 0]
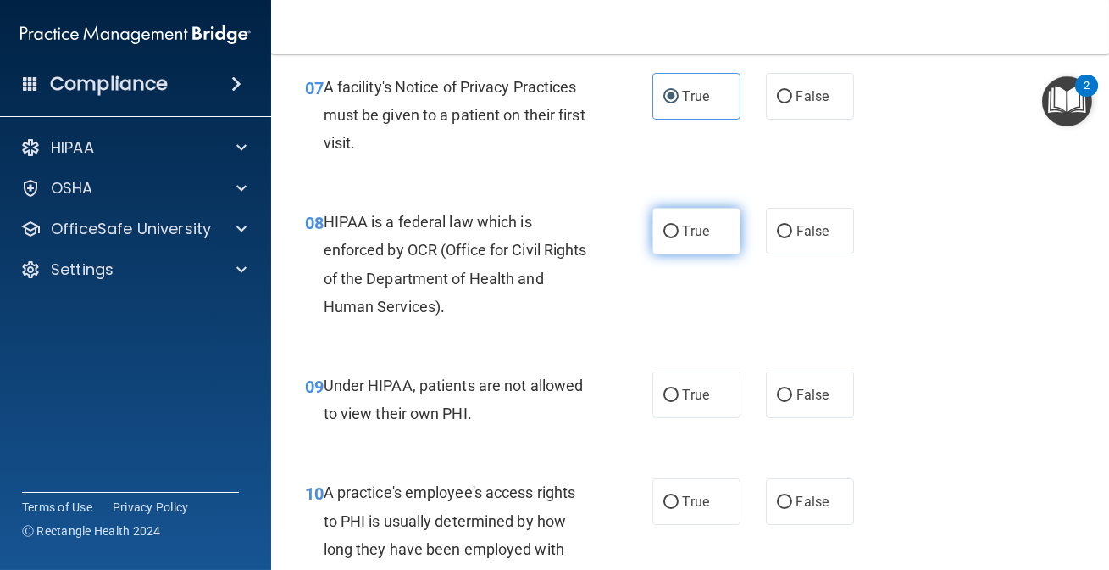
click at [674, 254] on label "True" at bounding box center [697, 231] width 88 height 47
click at [674, 238] on input "True" at bounding box center [671, 231] width 15 height 13
radio input "true"
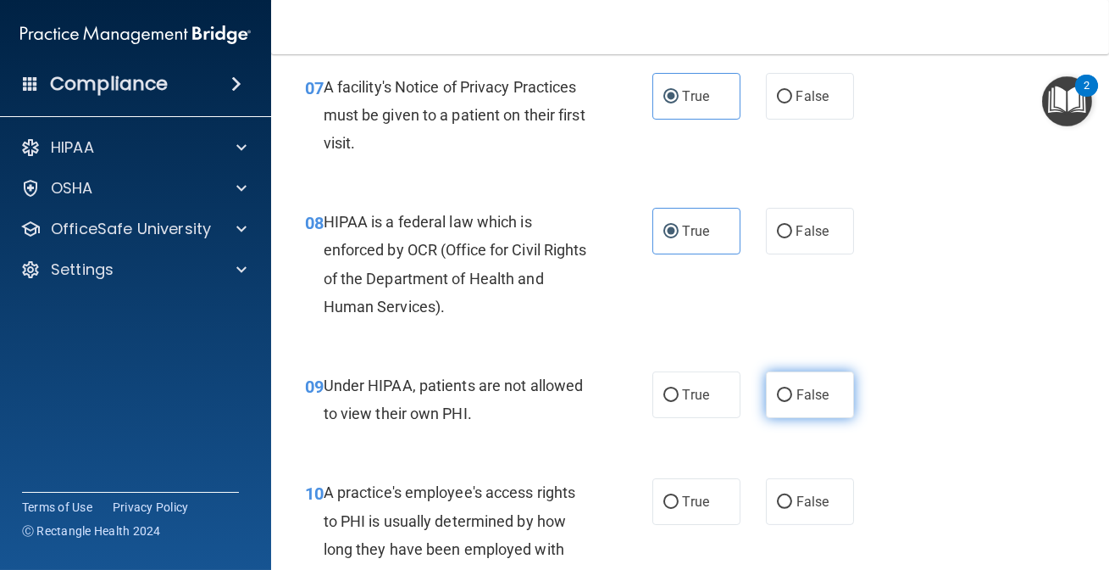
click at [766, 418] on label "False" at bounding box center [810, 394] width 88 height 47
click at [777, 402] on input "False" at bounding box center [784, 395] width 15 height 13
radio input "true"
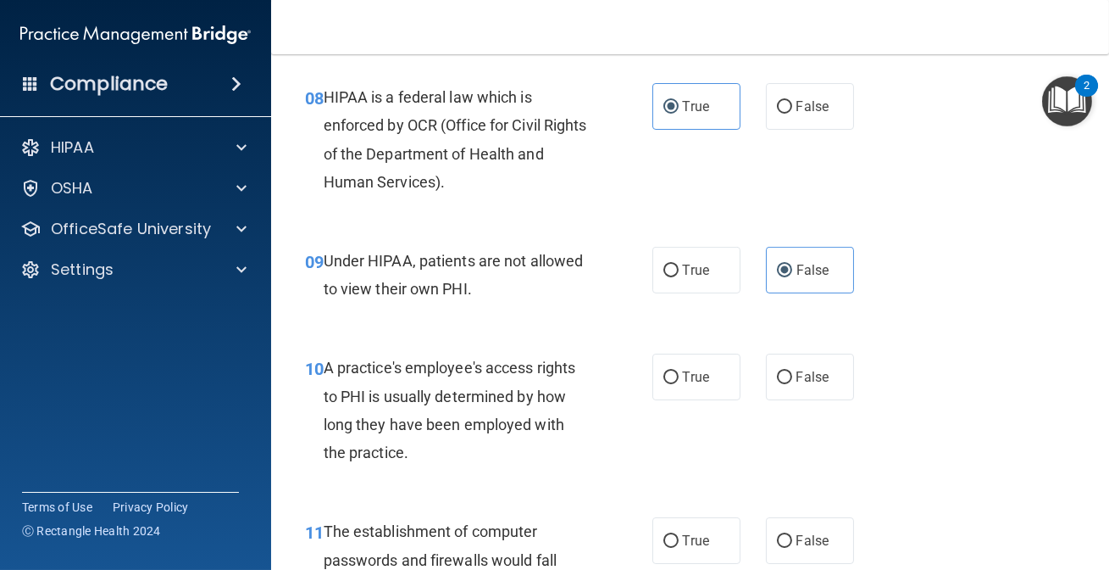
scroll to position [1309, 0]
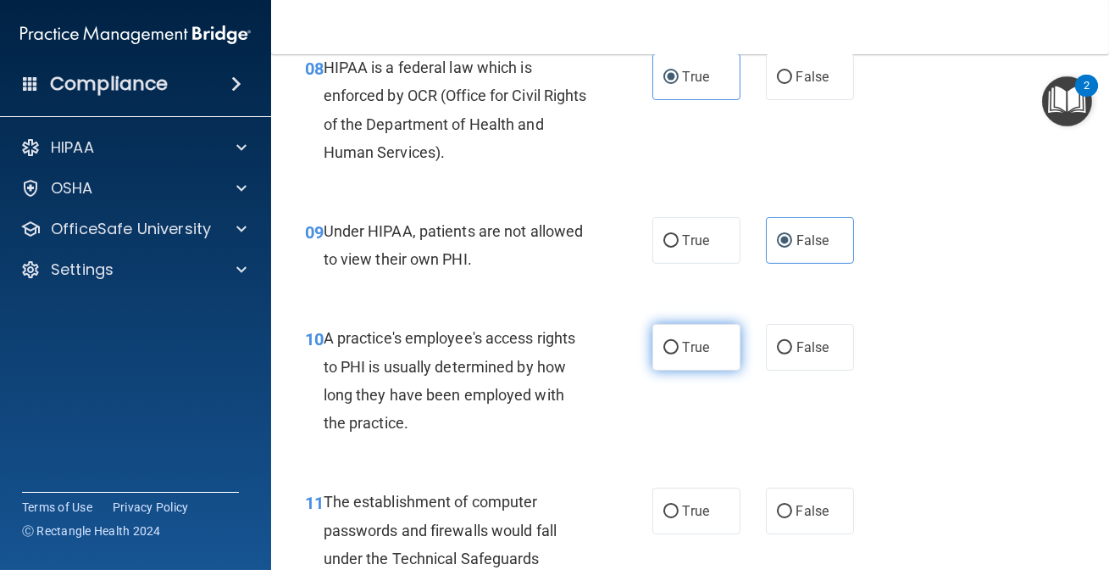
click at [713, 370] on label "True" at bounding box center [697, 347] width 88 height 47
click at [679, 354] on input "True" at bounding box center [671, 348] width 15 height 13
radio input "true"
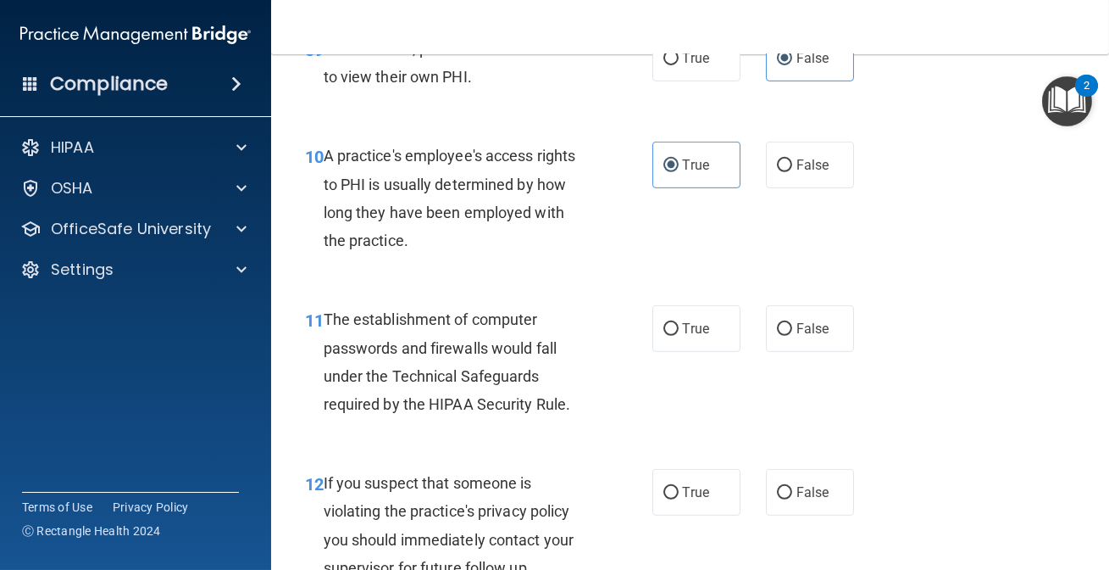
scroll to position [1541, 0]
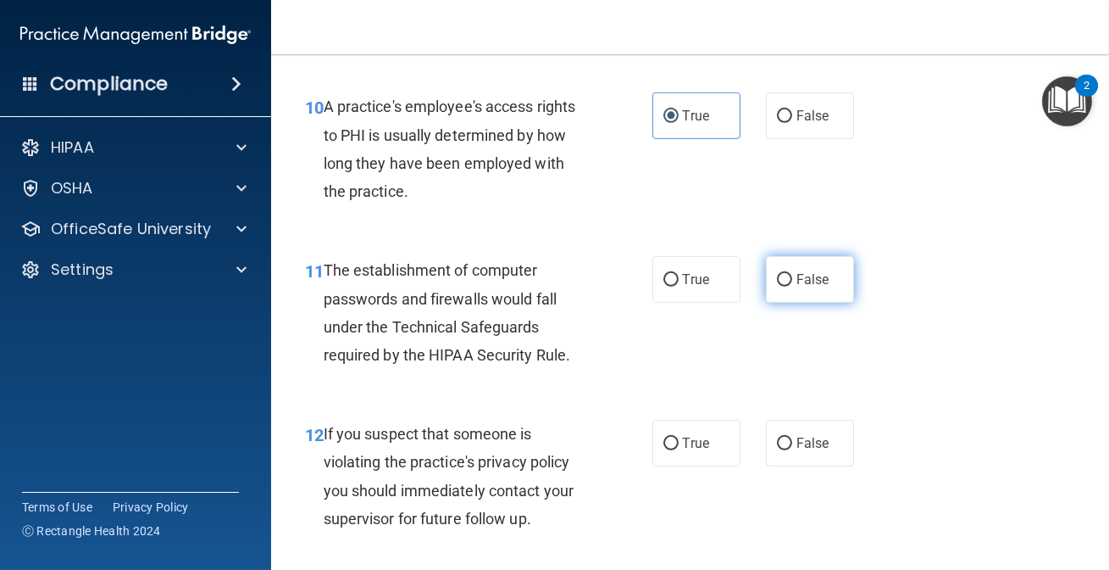
click at [766, 303] on label "False" at bounding box center [810, 279] width 88 height 47
click at [777, 286] on input "False" at bounding box center [784, 280] width 15 height 13
radio input "true"
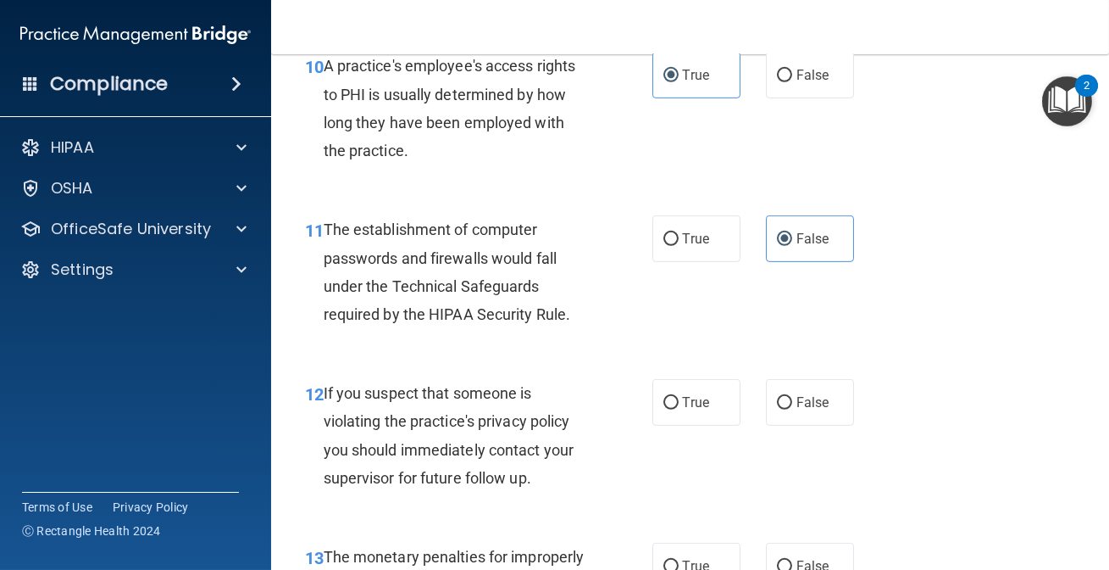
scroll to position [1618, 0]
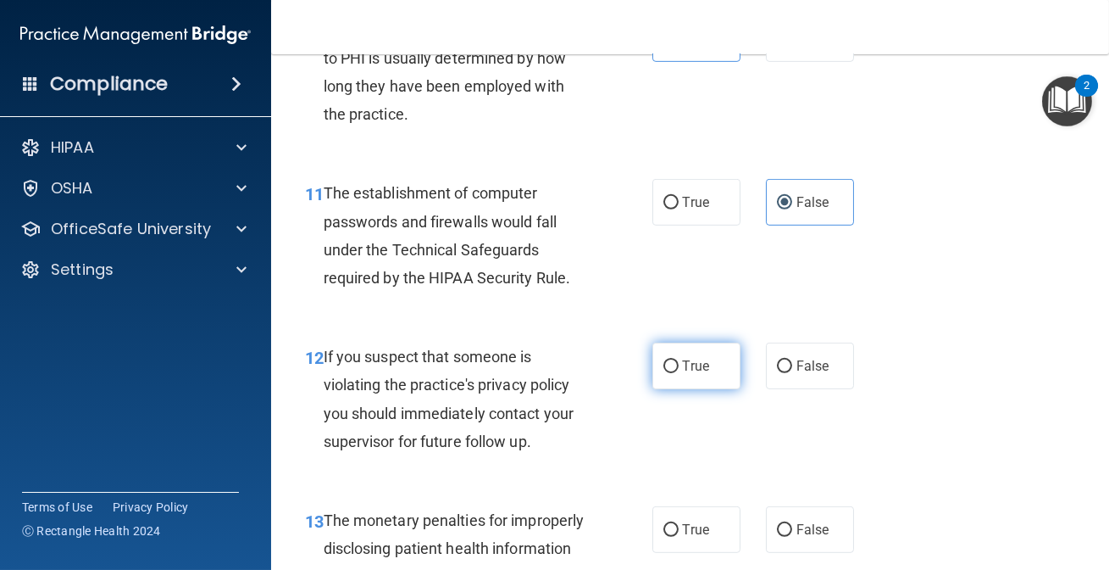
click at [668, 373] on input "True" at bounding box center [671, 366] width 15 height 13
radio input "true"
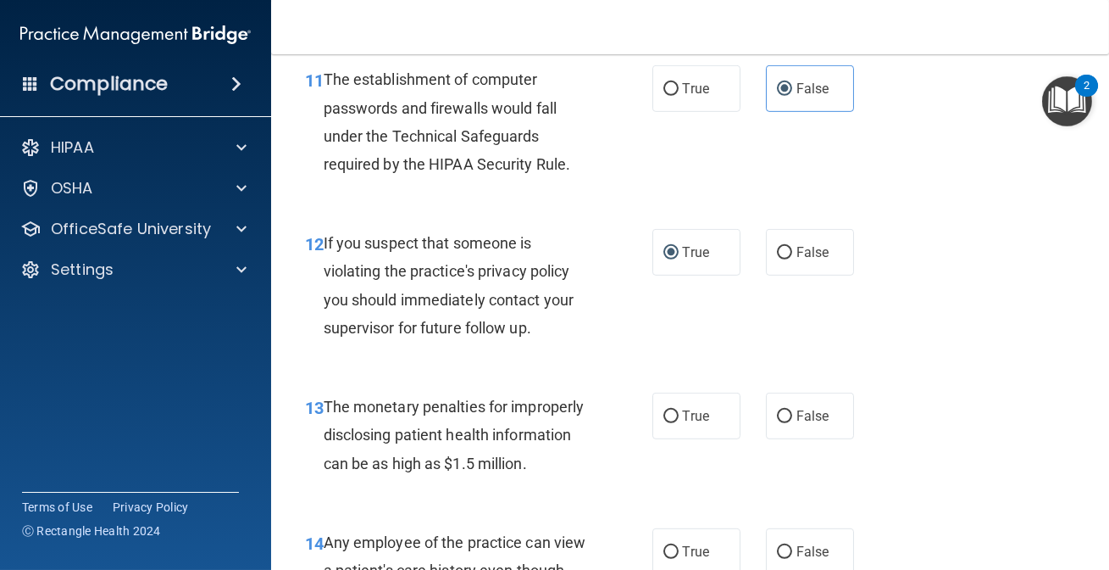
scroll to position [1771, 0]
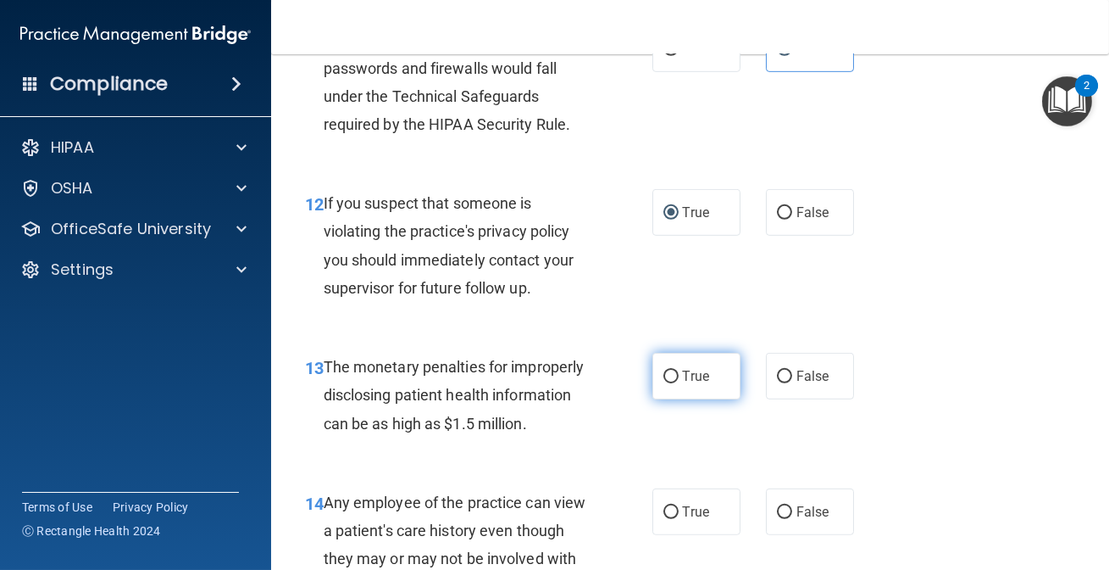
click at [676, 399] on label "True" at bounding box center [697, 376] width 88 height 47
click at [676, 383] on input "True" at bounding box center [671, 376] width 15 height 13
radio input "true"
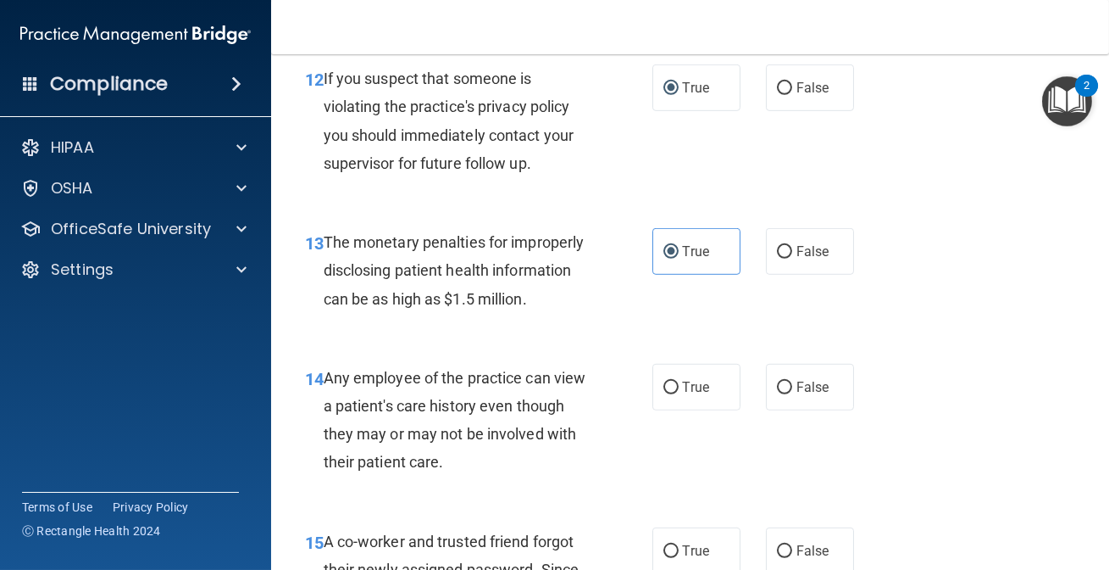
scroll to position [1926, 0]
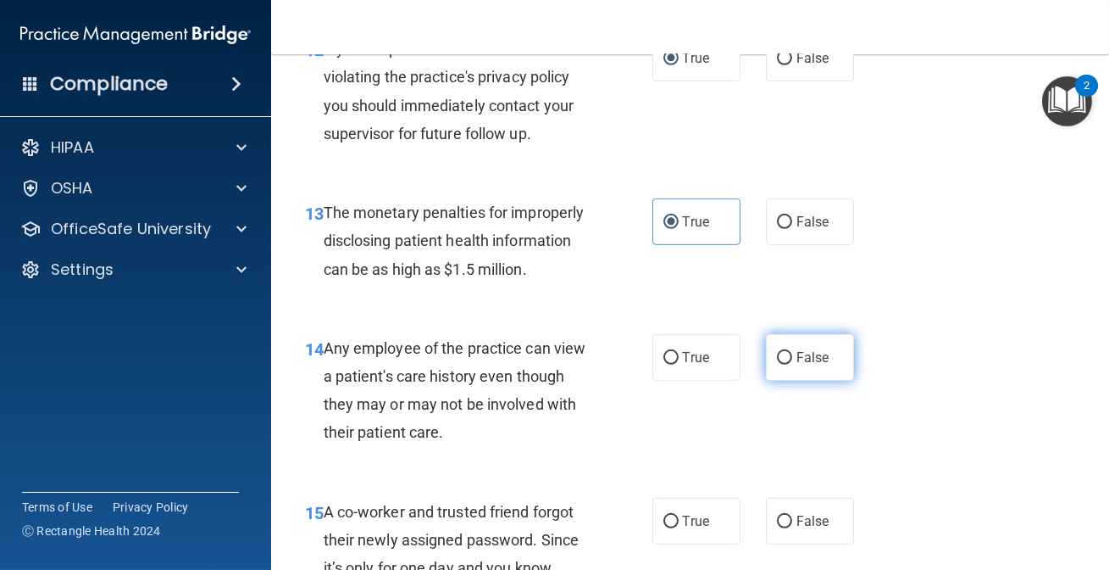
click at [809, 365] on span "False" at bounding box center [813, 357] width 33 height 16
click at [792, 364] on input "False" at bounding box center [784, 358] width 15 height 13
radio input "true"
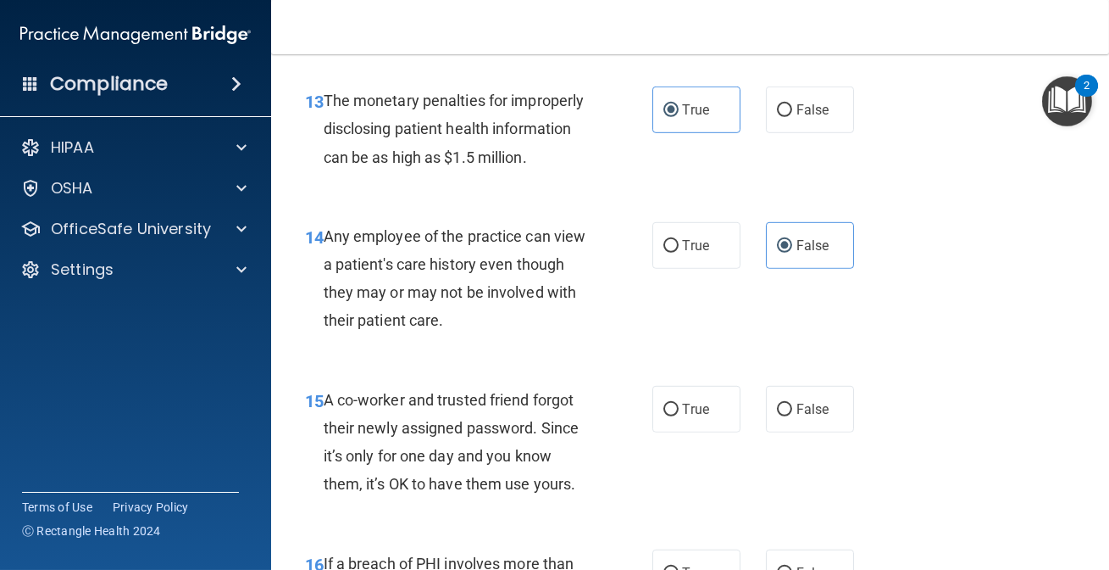
scroll to position [2065, 0]
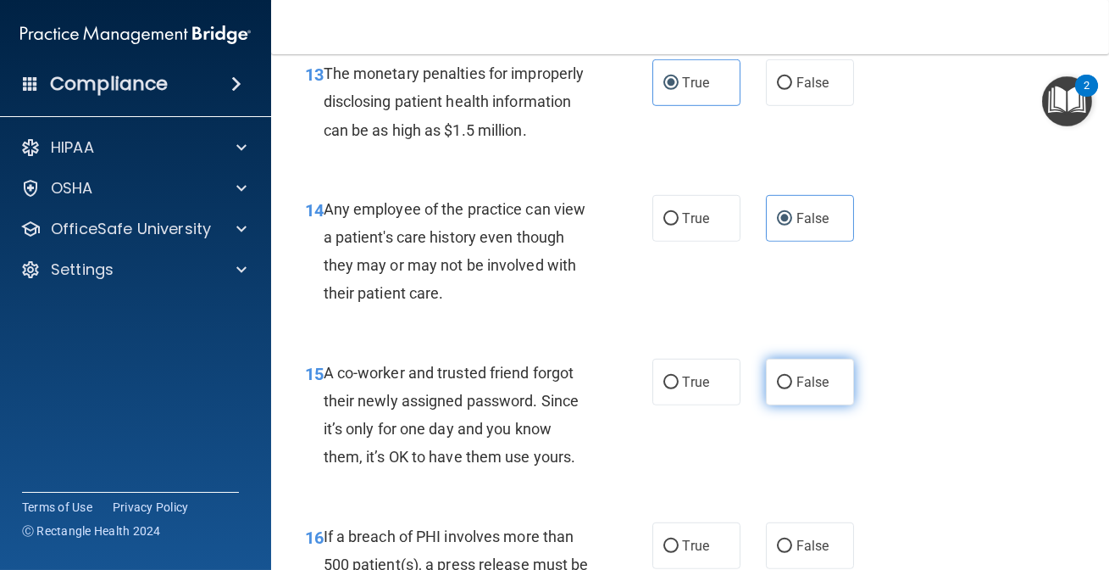
click at [787, 405] on label "False" at bounding box center [810, 381] width 88 height 47
click at [787, 389] on input "False" at bounding box center [784, 382] width 15 height 13
radio input "true"
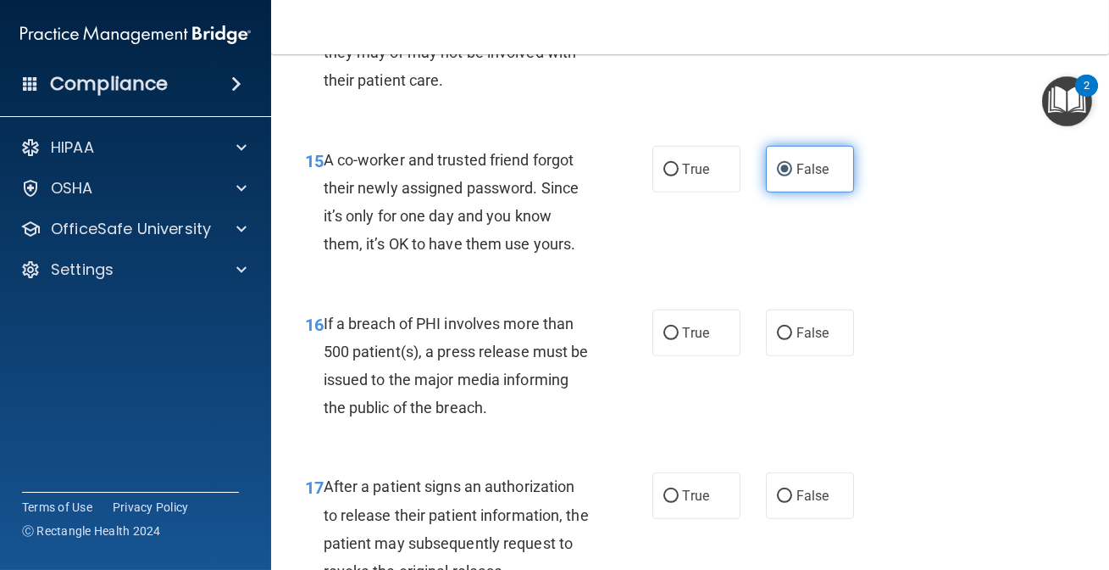
scroll to position [2296, 0]
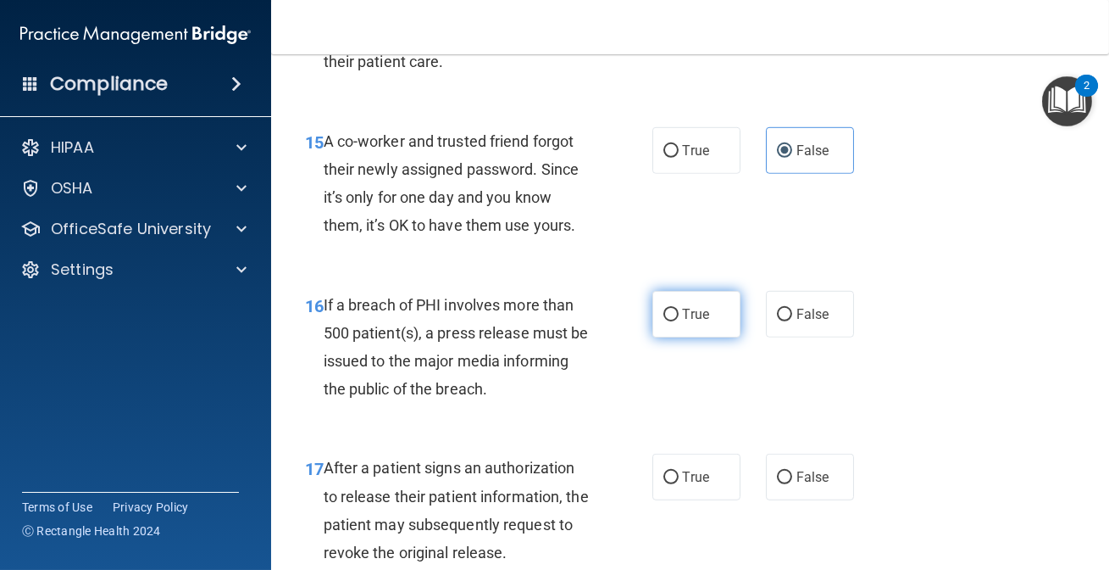
click at [699, 322] on span "True" at bounding box center [696, 314] width 26 height 16
click at [679, 321] on input "True" at bounding box center [671, 314] width 15 height 13
radio input "true"
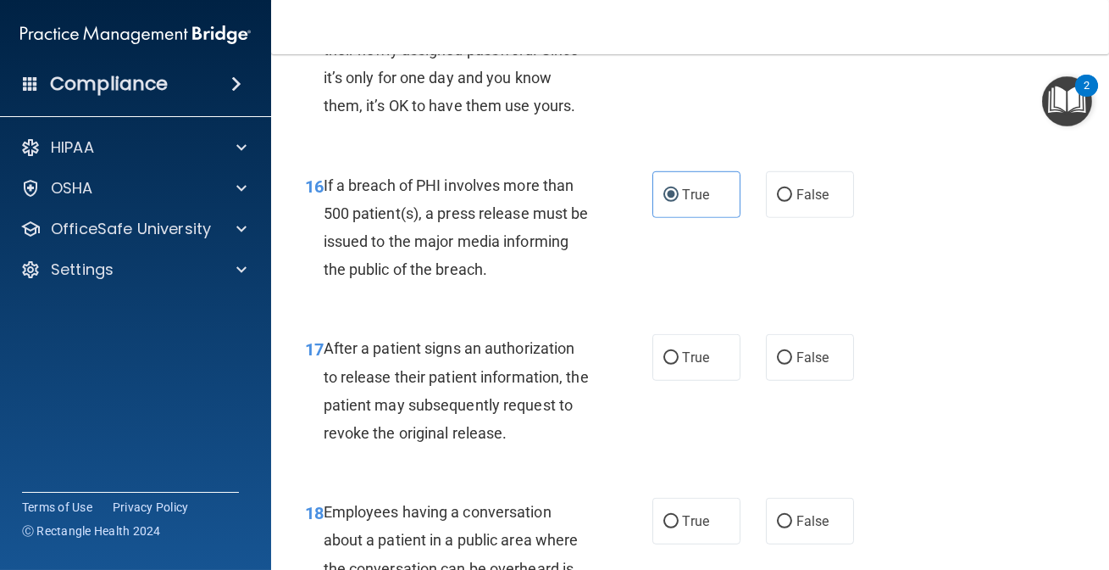
scroll to position [2449, 0]
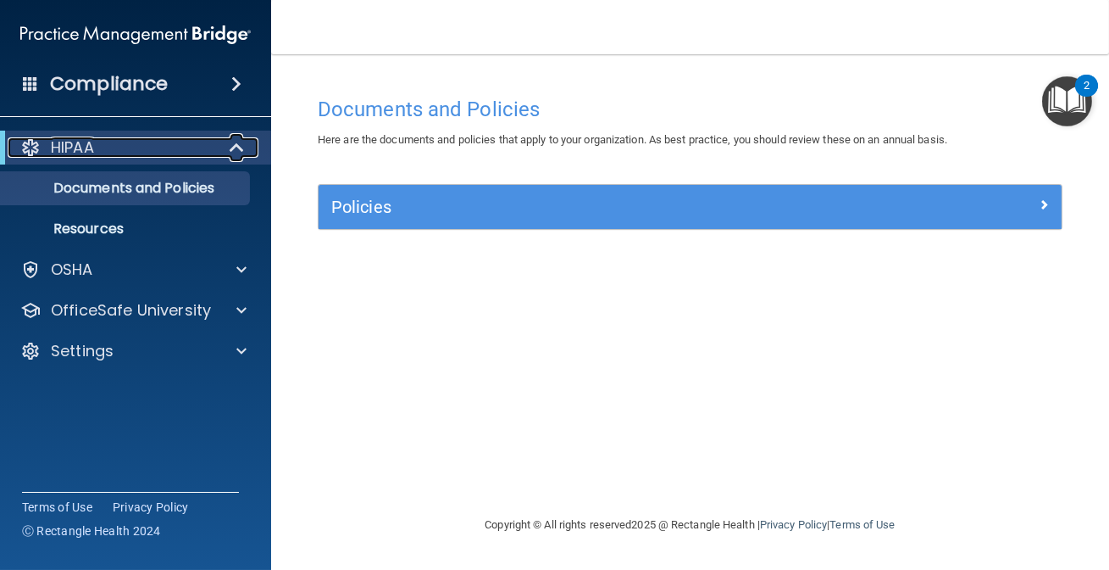
click at [233, 153] on span at bounding box center [238, 147] width 14 height 20
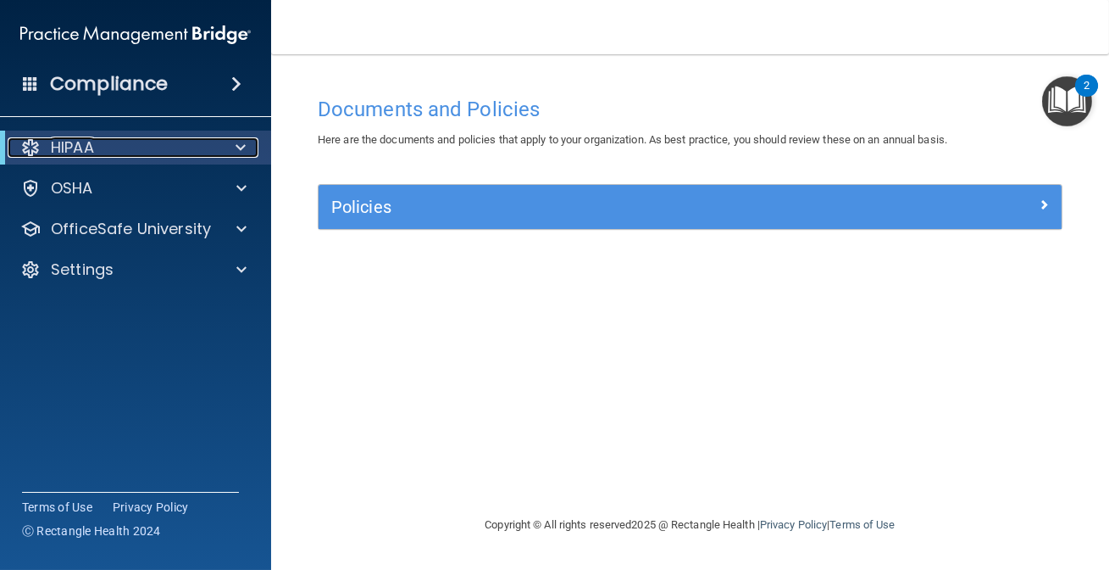
click at [233, 153] on div at bounding box center [238, 147] width 42 height 20
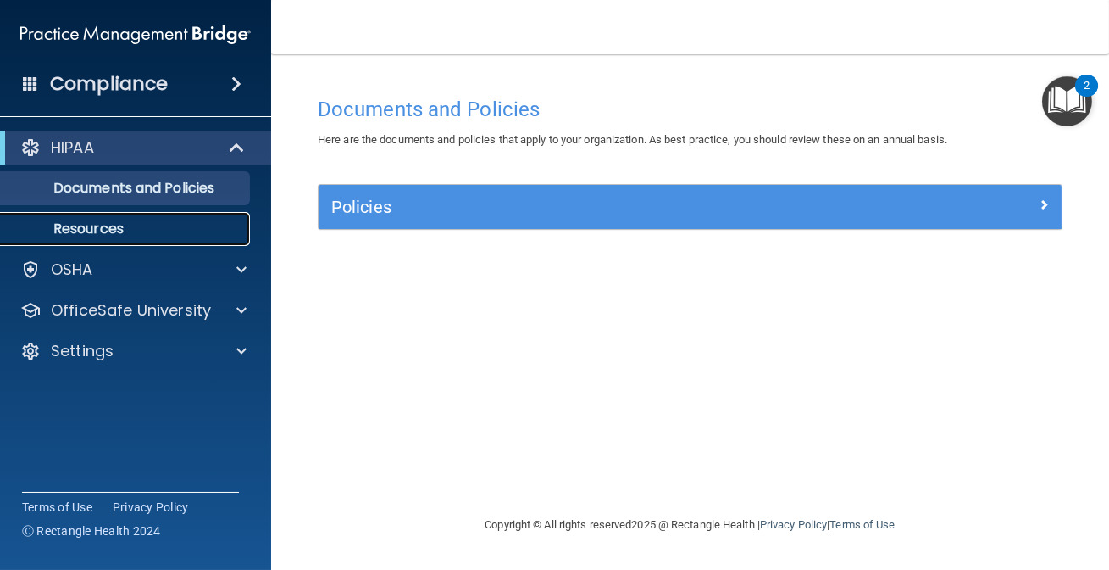
click at [97, 228] on p "Resources" at bounding box center [126, 228] width 231 height 17
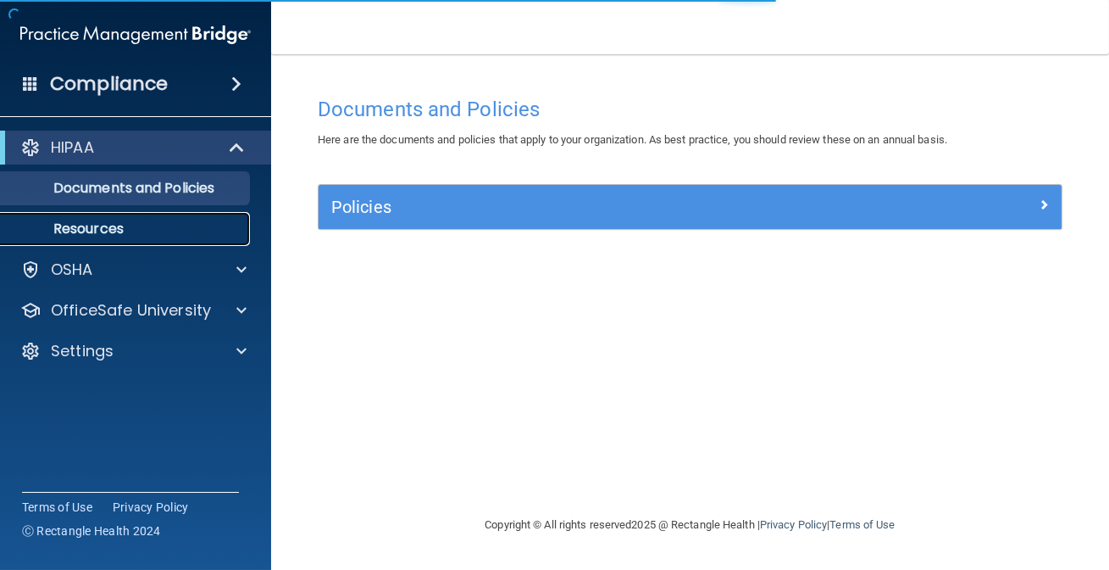
click at [110, 228] on p "Resources" at bounding box center [126, 228] width 231 height 17
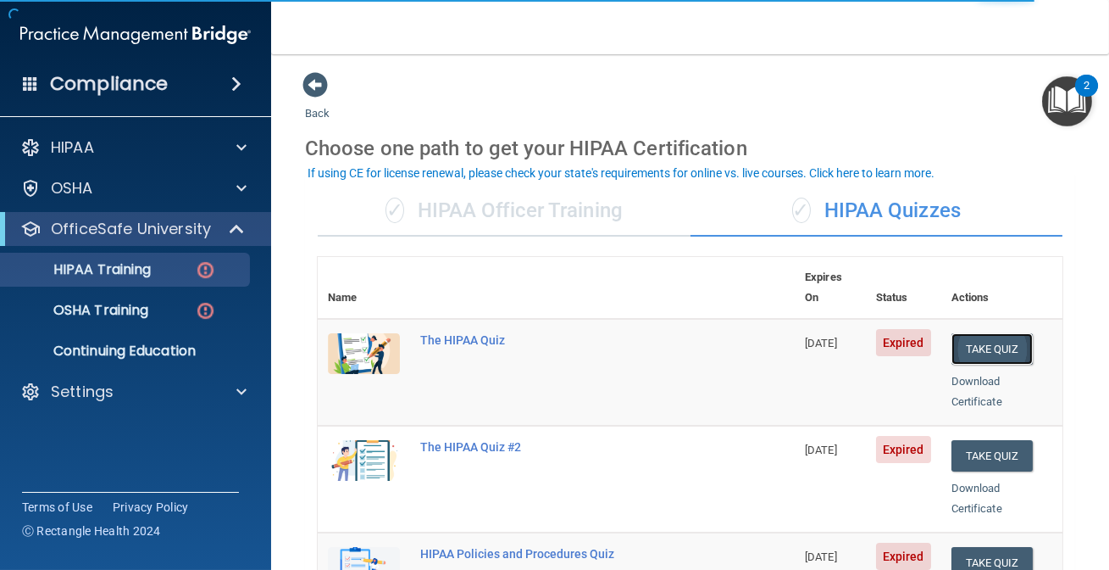
click at [988, 333] on button "Take Quiz" at bounding box center [992, 348] width 81 height 31
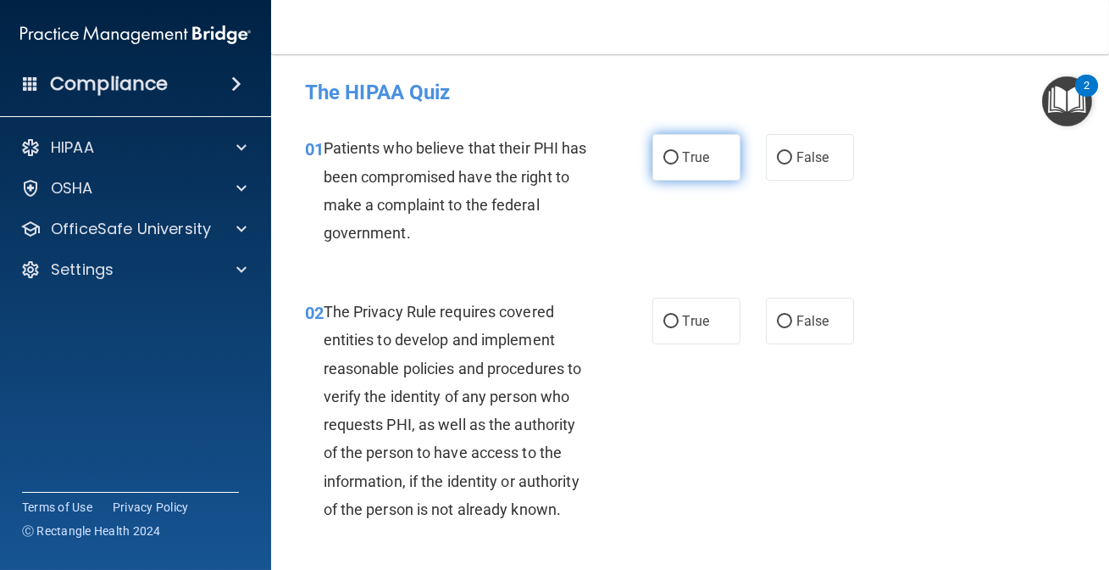
click at [714, 161] on label "True" at bounding box center [697, 157] width 88 height 47
click at [679, 161] on input "True" at bounding box center [671, 158] width 15 height 13
radio input "true"
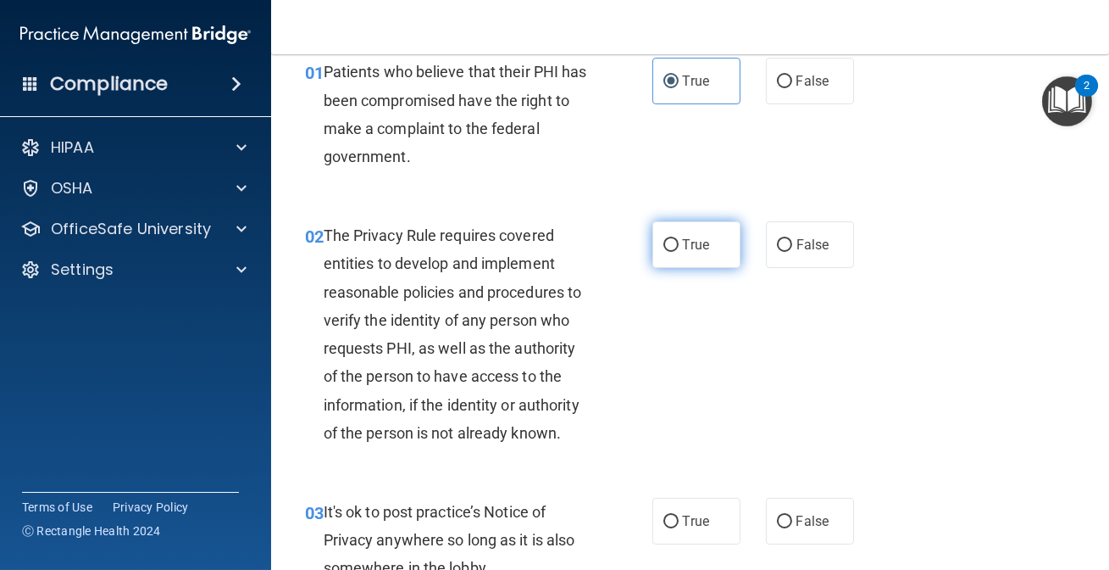
click at [664, 248] on input "True" at bounding box center [671, 245] width 15 height 13
radio input "true"
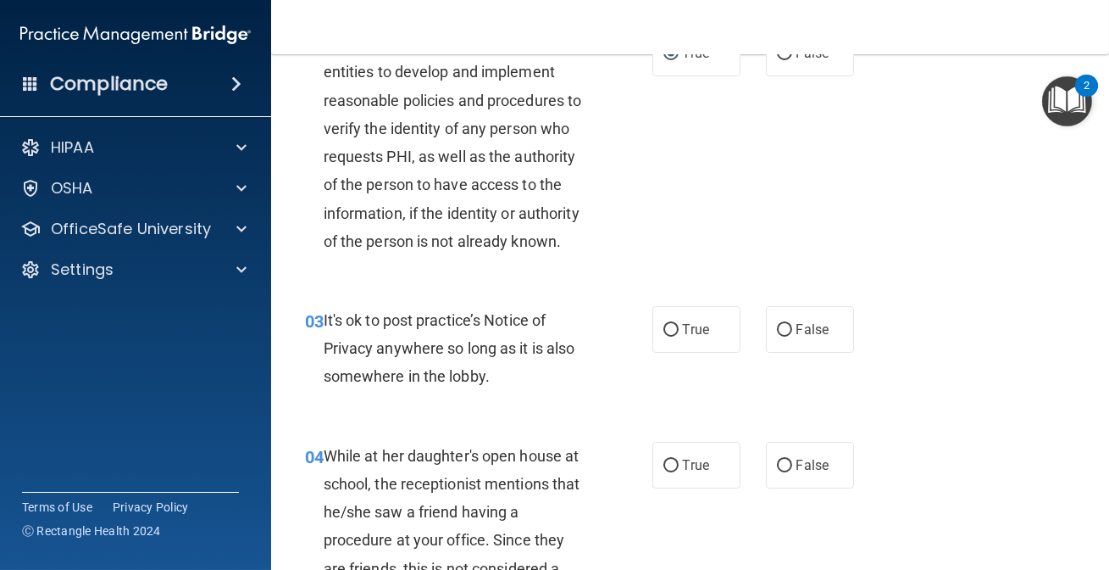
scroll to position [308, 0]
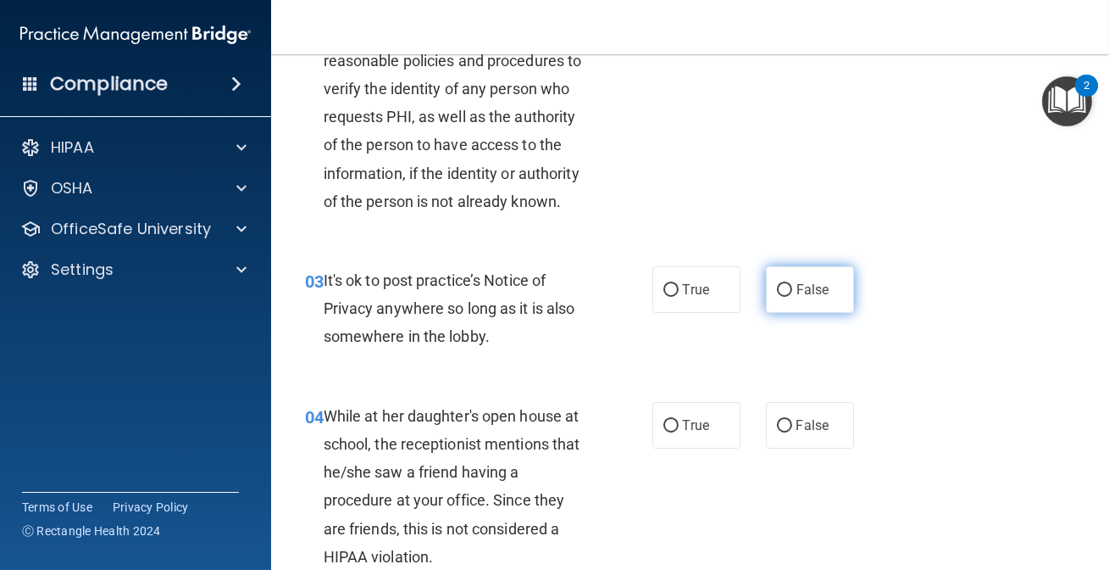
click at [814, 288] on span "False" at bounding box center [813, 289] width 33 height 16
click at [792, 288] on input "False" at bounding box center [784, 290] width 15 height 13
radio input "true"
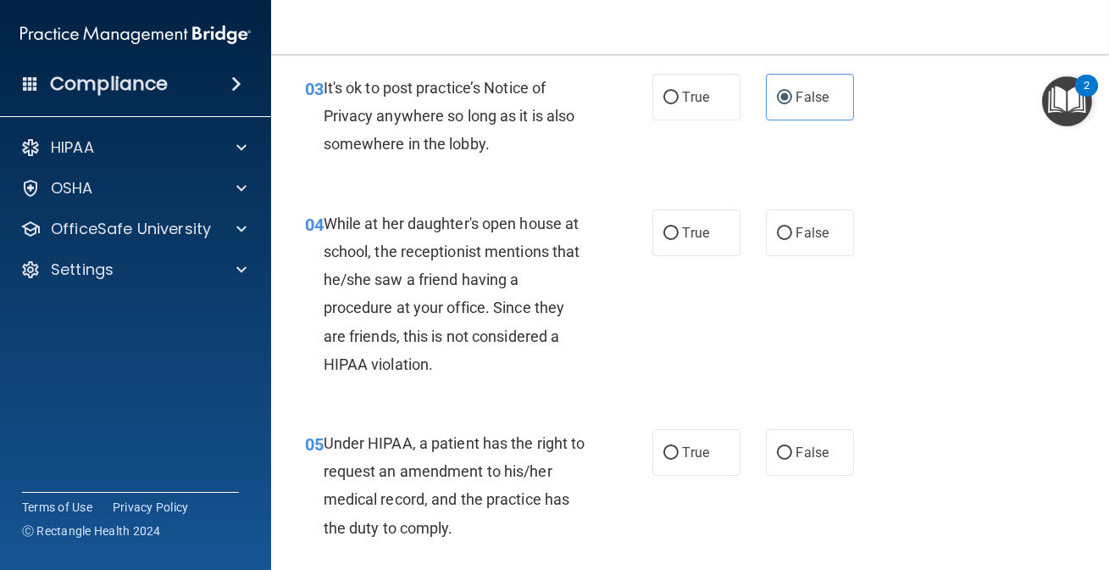
scroll to position [462, 0]
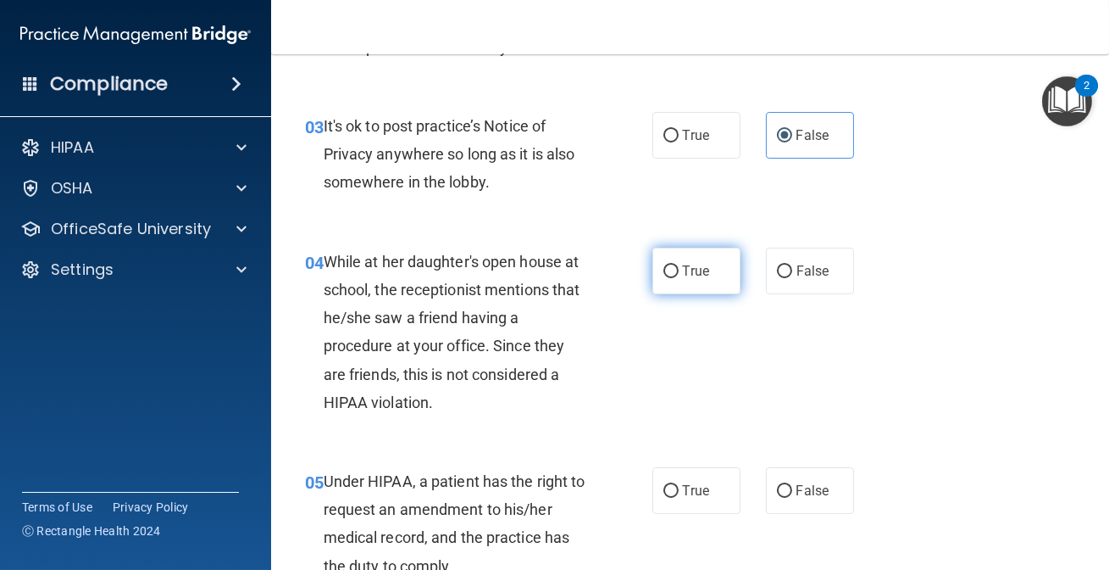
click at [702, 283] on label "True" at bounding box center [697, 270] width 88 height 47
click at [679, 278] on input "True" at bounding box center [671, 271] width 15 height 13
radio input "true"
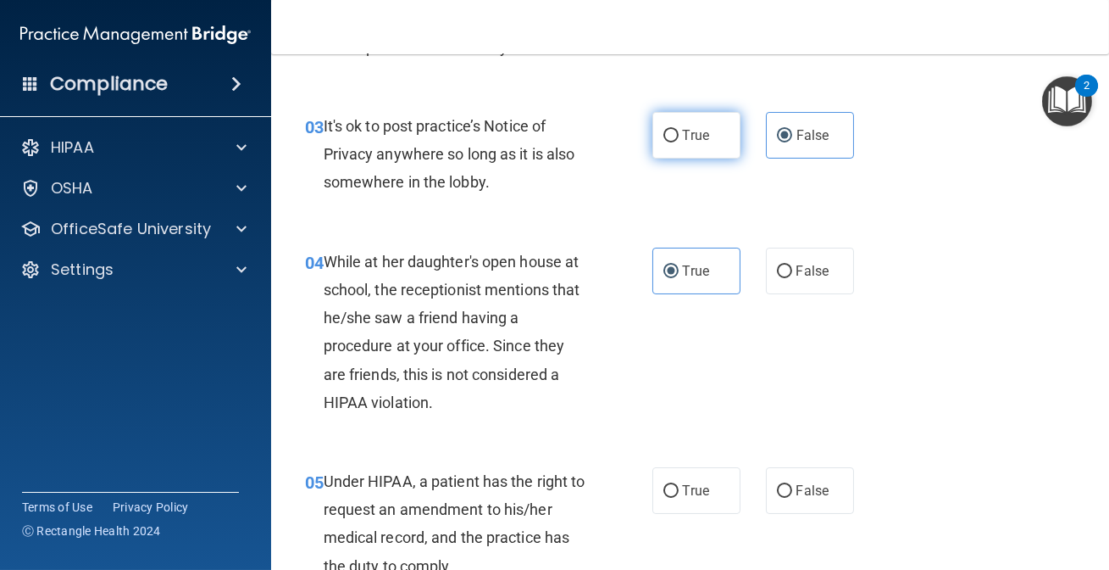
click at [683, 138] on span "True" at bounding box center [696, 135] width 26 height 16
click at [678, 138] on input "True" at bounding box center [671, 136] width 15 height 13
radio input "true"
radio input "false"
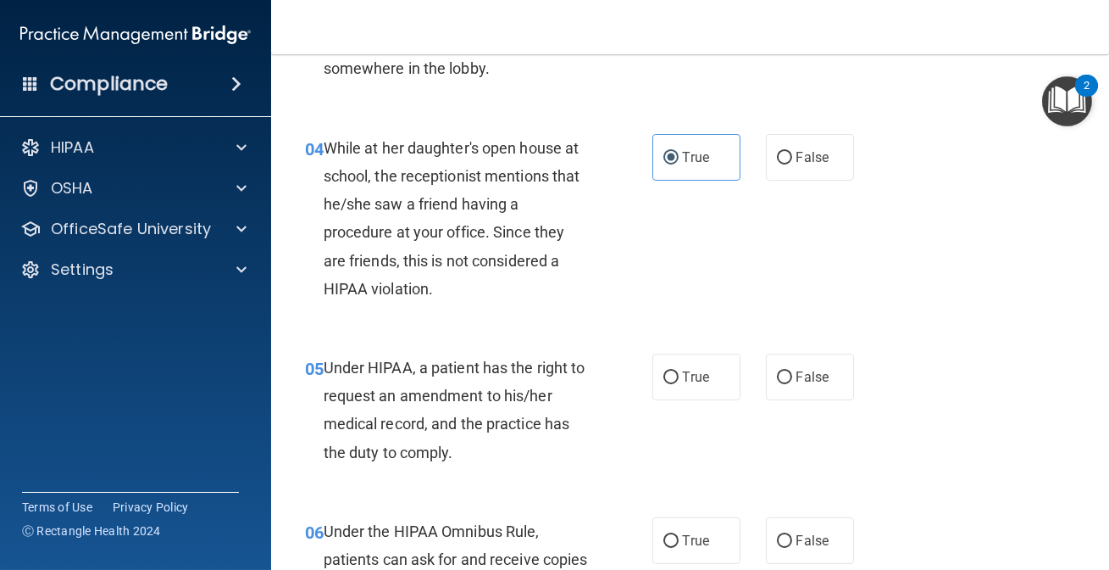
scroll to position [616, 0]
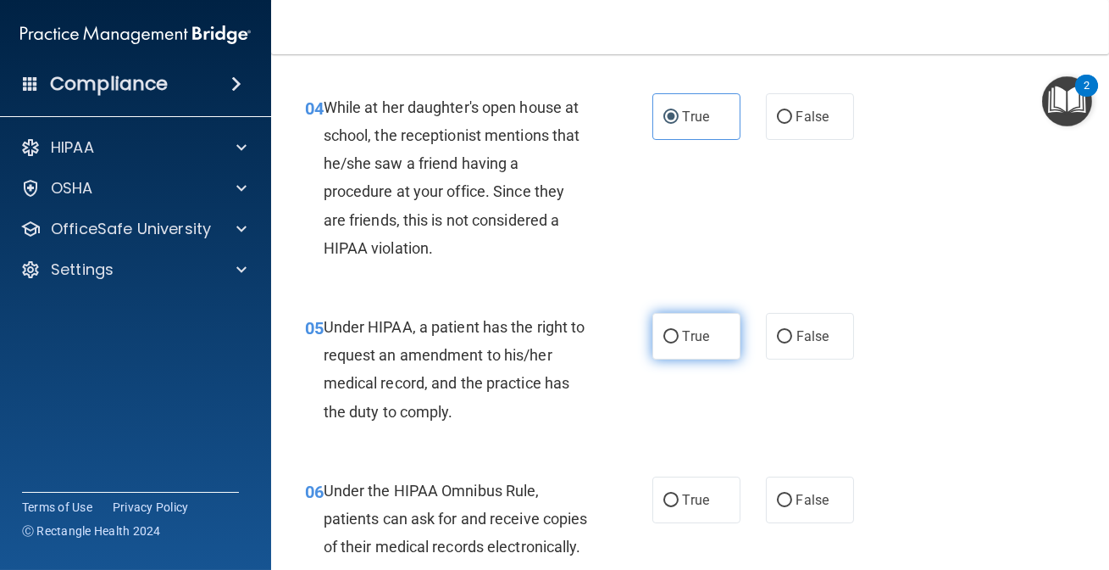
click at [670, 334] on input "True" at bounding box center [671, 337] width 15 height 13
radio input "true"
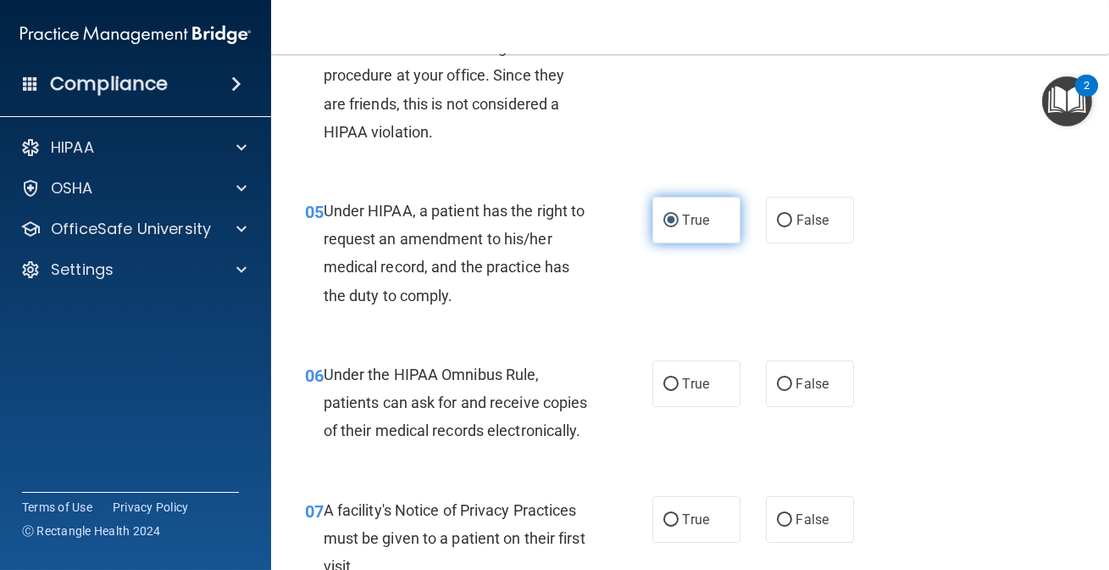
scroll to position [770, 0]
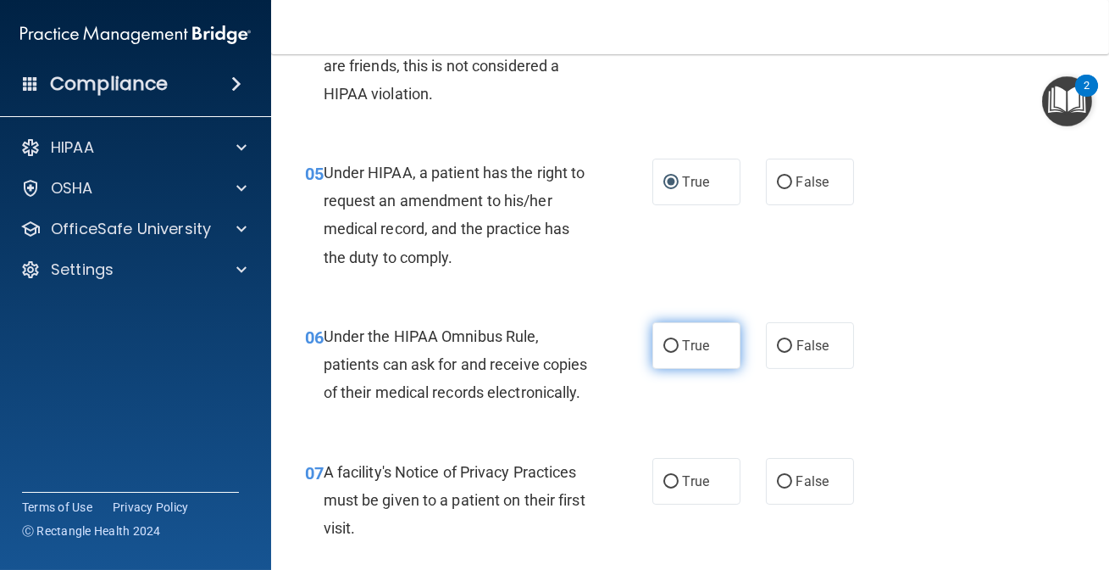
click at [681, 358] on label "True" at bounding box center [697, 345] width 88 height 47
click at [679, 353] on input "True" at bounding box center [671, 346] width 15 height 13
radio input "true"
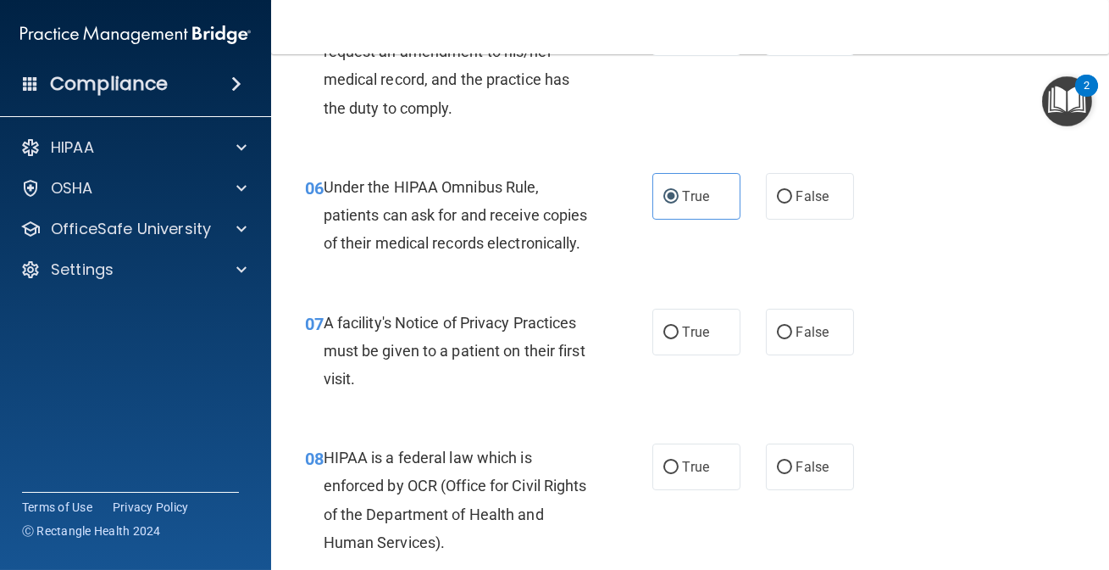
scroll to position [924, 0]
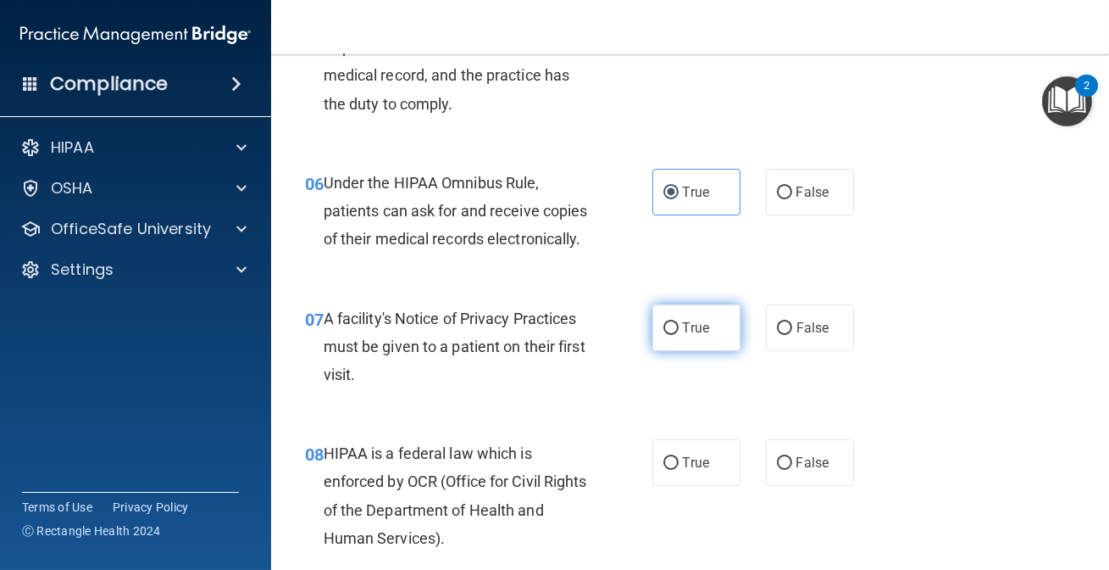
click at [683, 351] on label "True" at bounding box center [697, 327] width 88 height 47
click at [679, 335] on input "True" at bounding box center [671, 328] width 15 height 13
radio input "true"
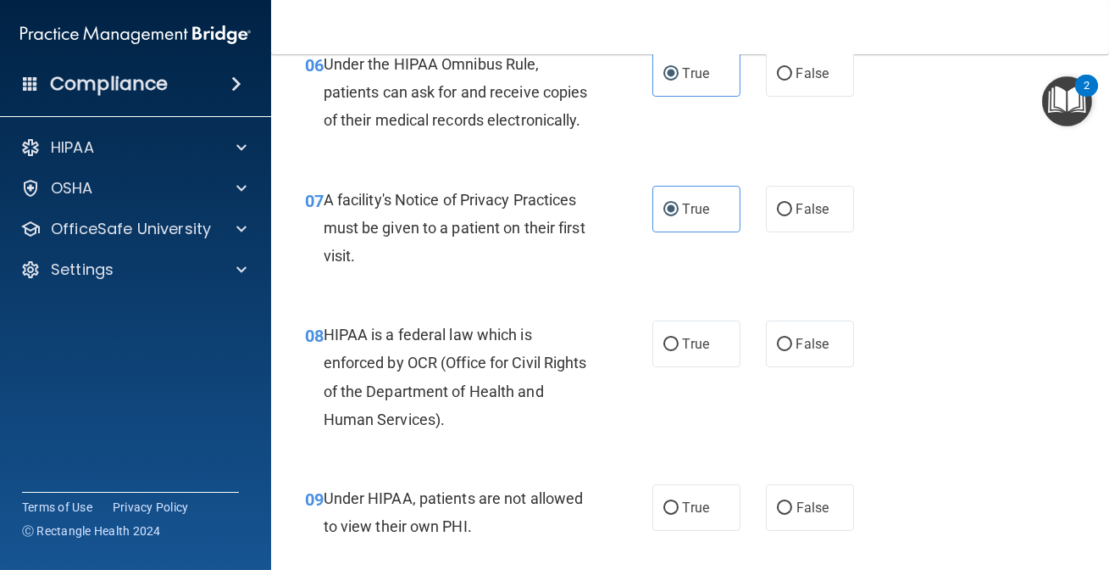
scroll to position [1078, 0]
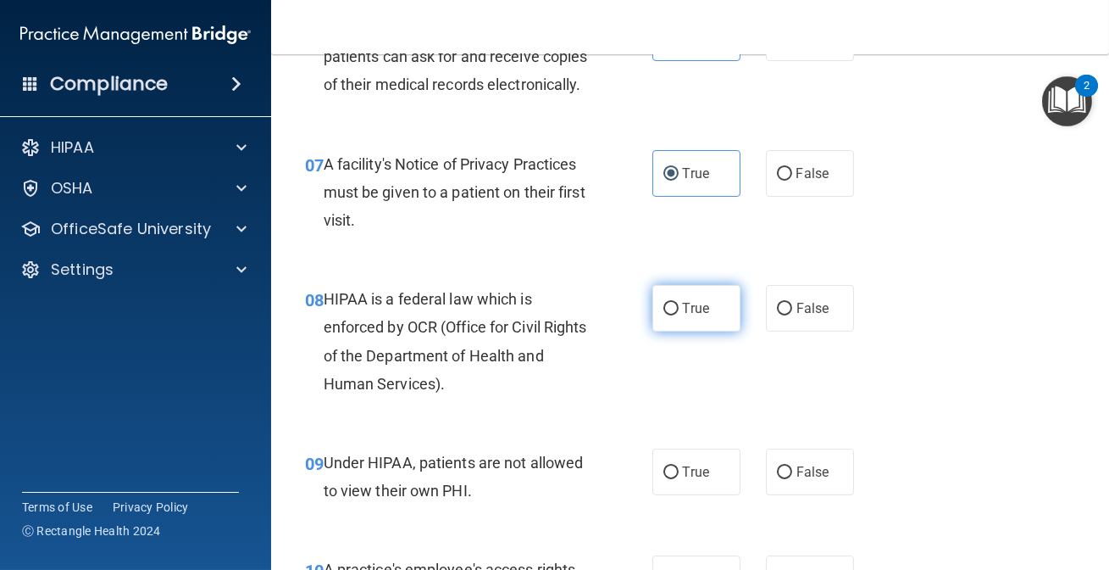
click at [677, 331] on label "True" at bounding box center [697, 308] width 88 height 47
click at [677, 315] on input "True" at bounding box center [671, 309] width 15 height 13
radio input "true"
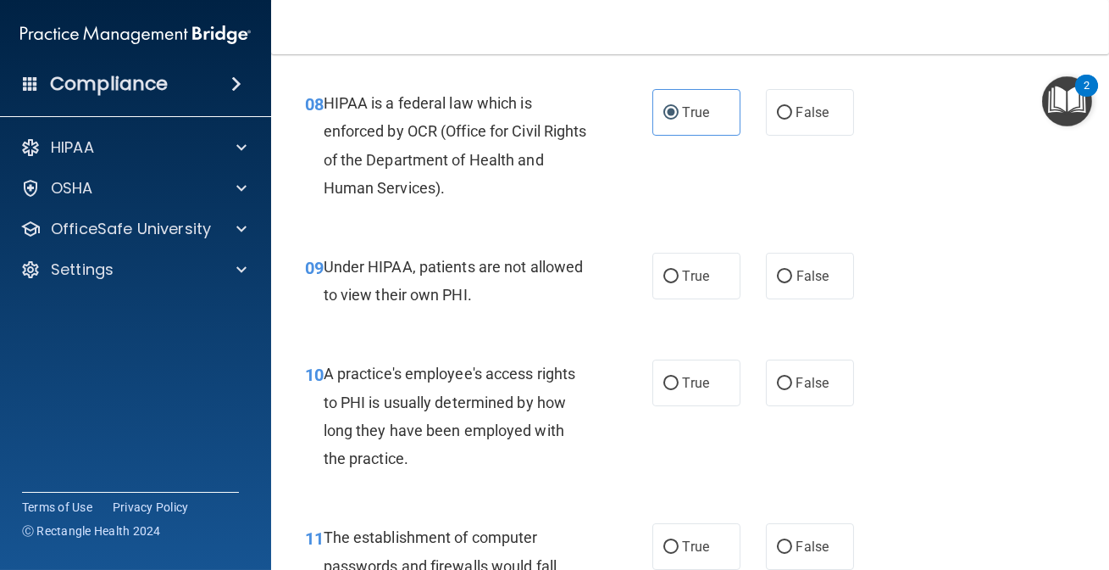
scroll to position [1309, 0]
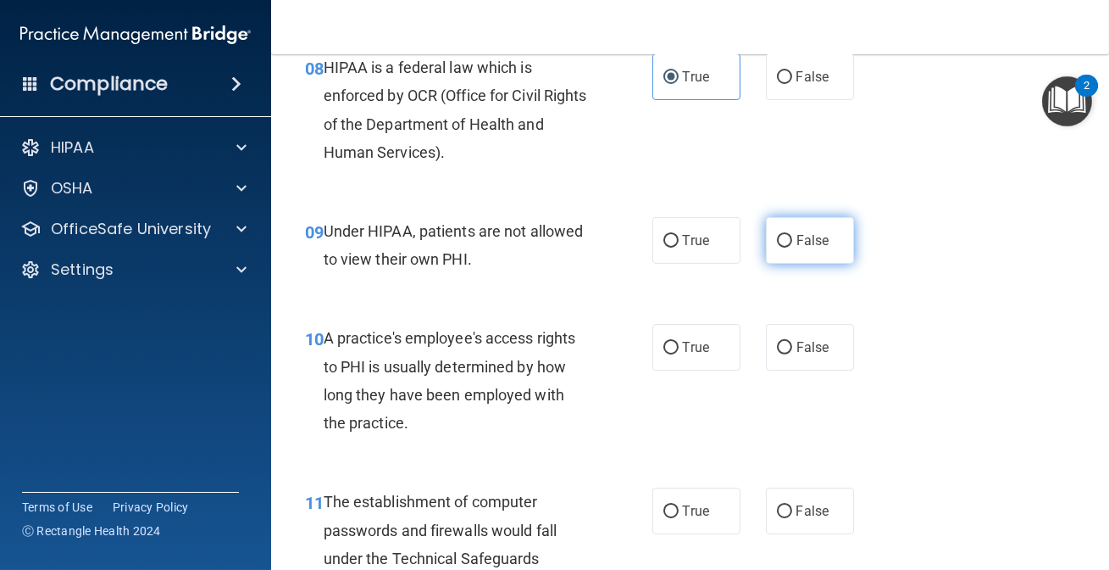
click at [819, 248] on span "False" at bounding box center [813, 240] width 33 height 16
click at [792, 247] on input "False" at bounding box center [784, 241] width 15 height 13
radio input "true"
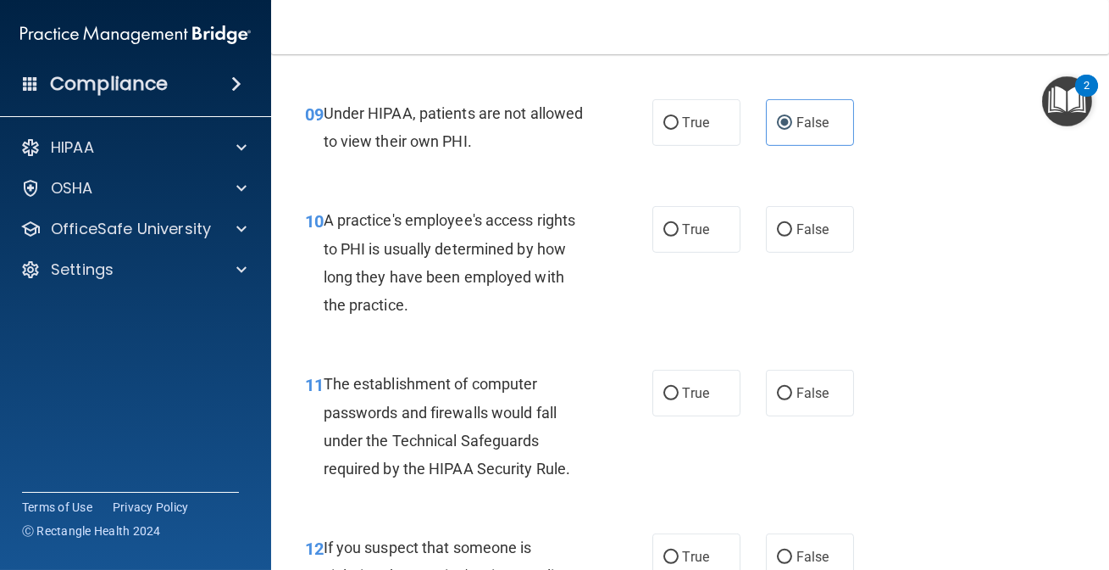
scroll to position [1464, 0]
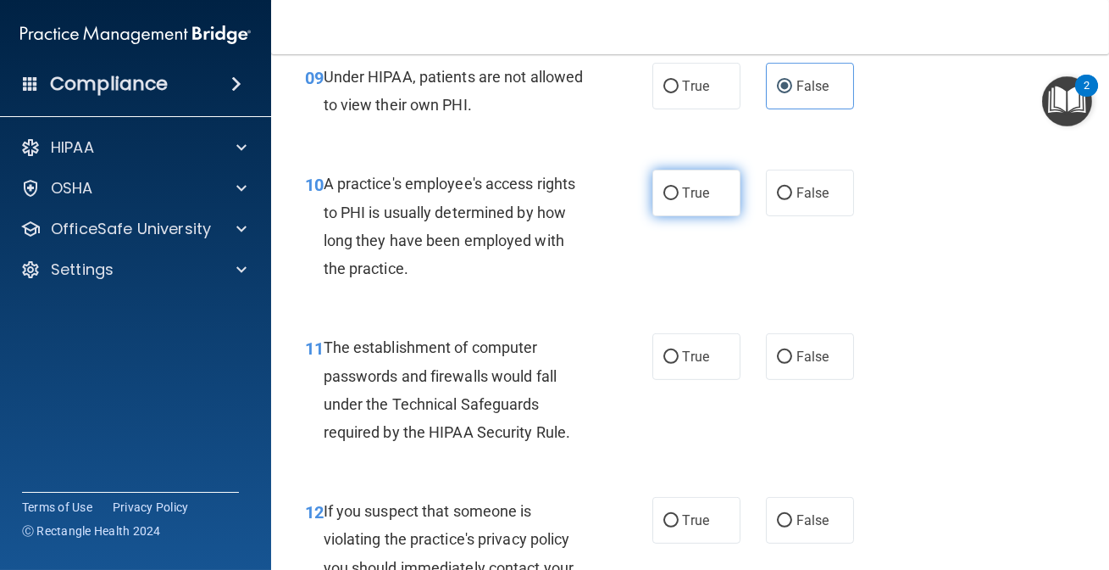
click at [689, 216] on label "True" at bounding box center [697, 193] width 88 height 47
click at [679, 200] on input "True" at bounding box center [671, 193] width 15 height 13
radio input "true"
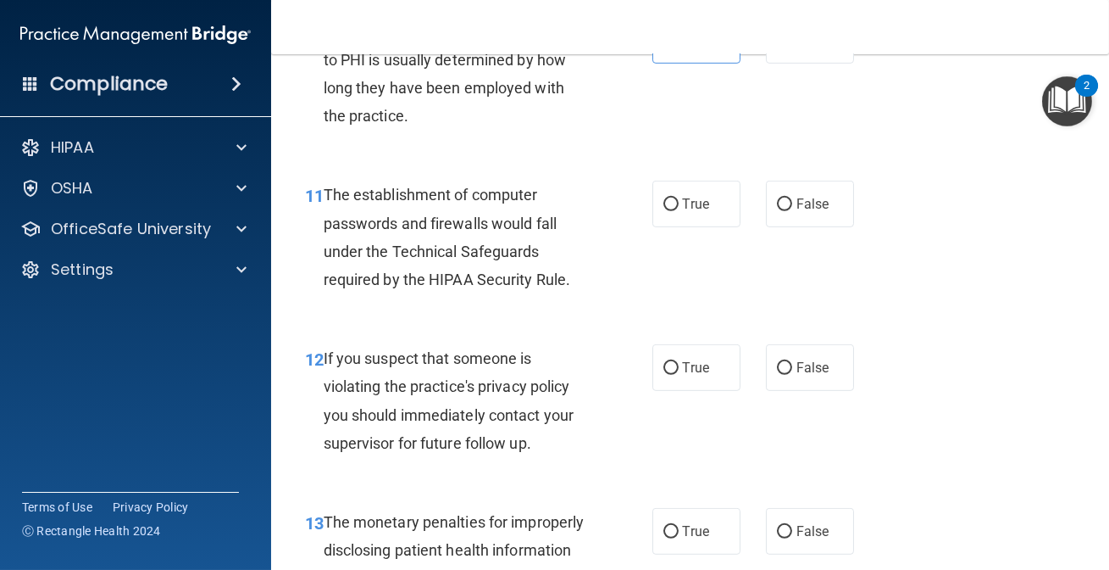
scroll to position [1618, 0]
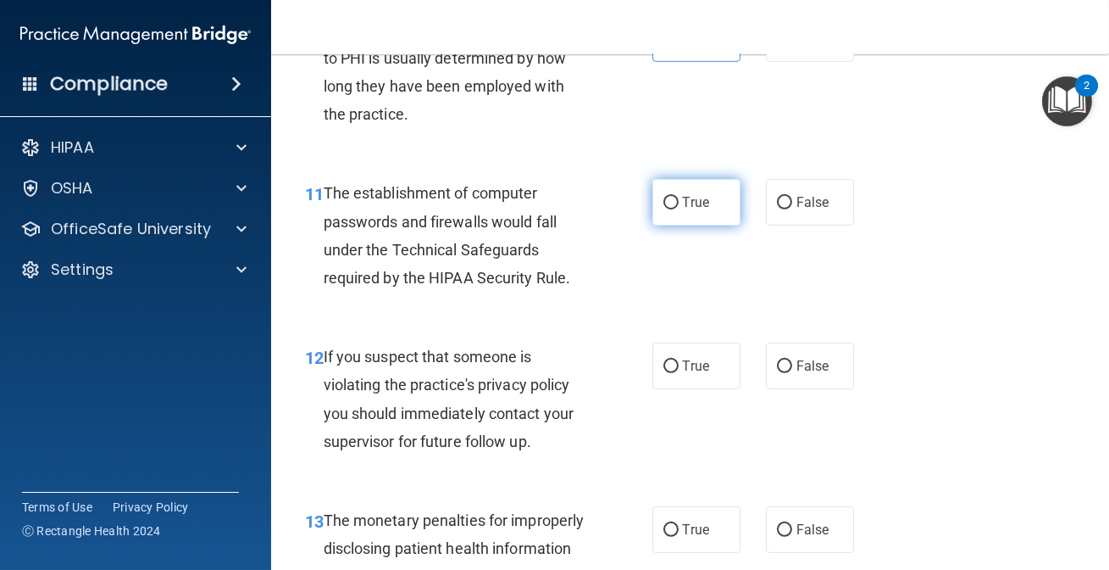
click at [694, 210] on span "True" at bounding box center [696, 202] width 26 height 16
click at [679, 209] on input "True" at bounding box center [671, 203] width 15 height 13
radio input "true"
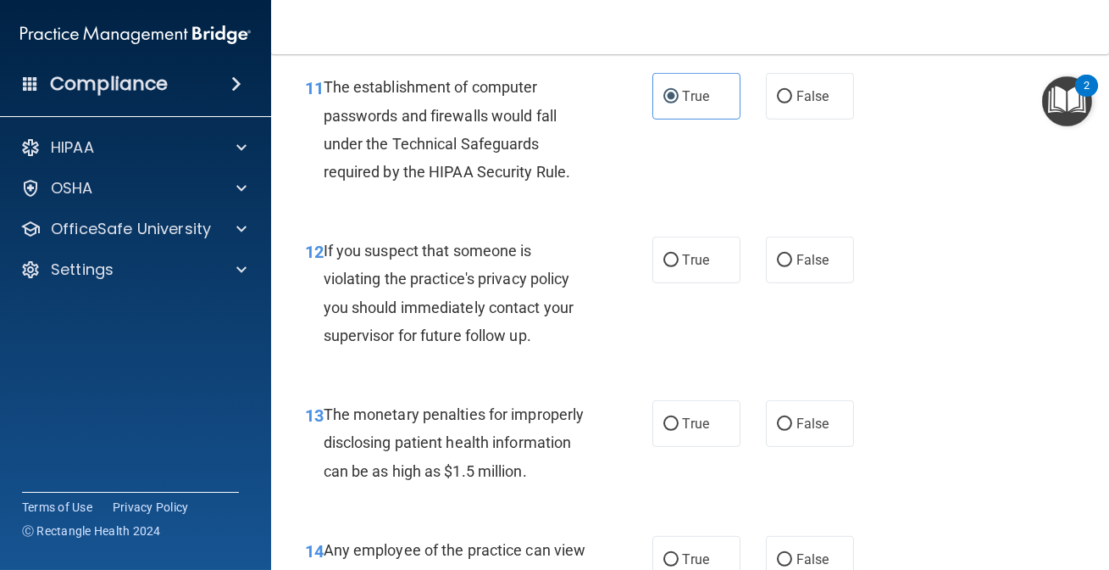
scroll to position [1771, 0]
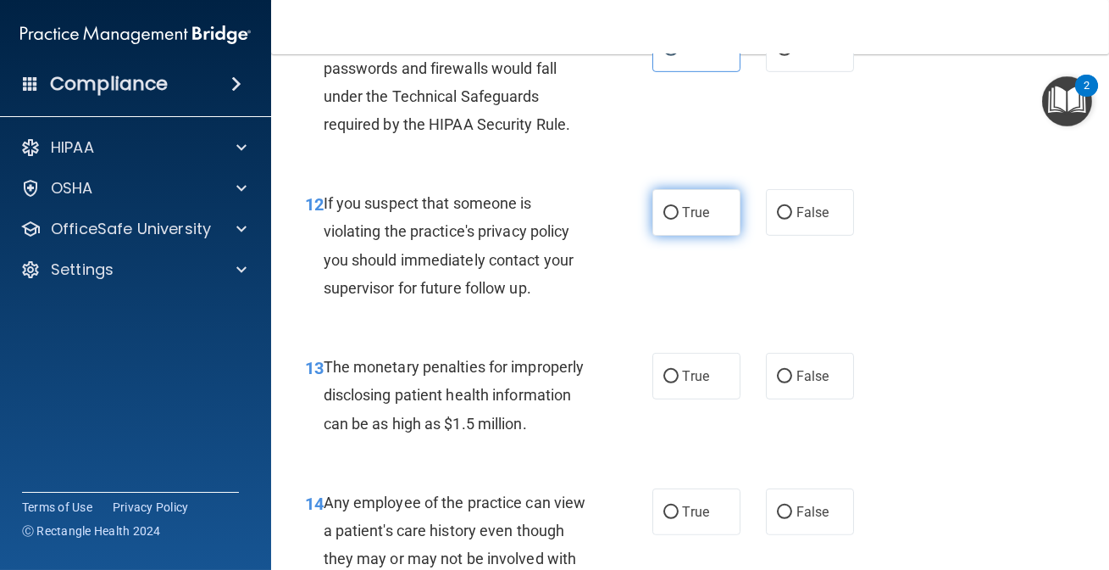
click at [694, 236] on label "True" at bounding box center [697, 212] width 88 height 47
click at [679, 220] on input "True" at bounding box center [671, 213] width 15 height 13
radio input "true"
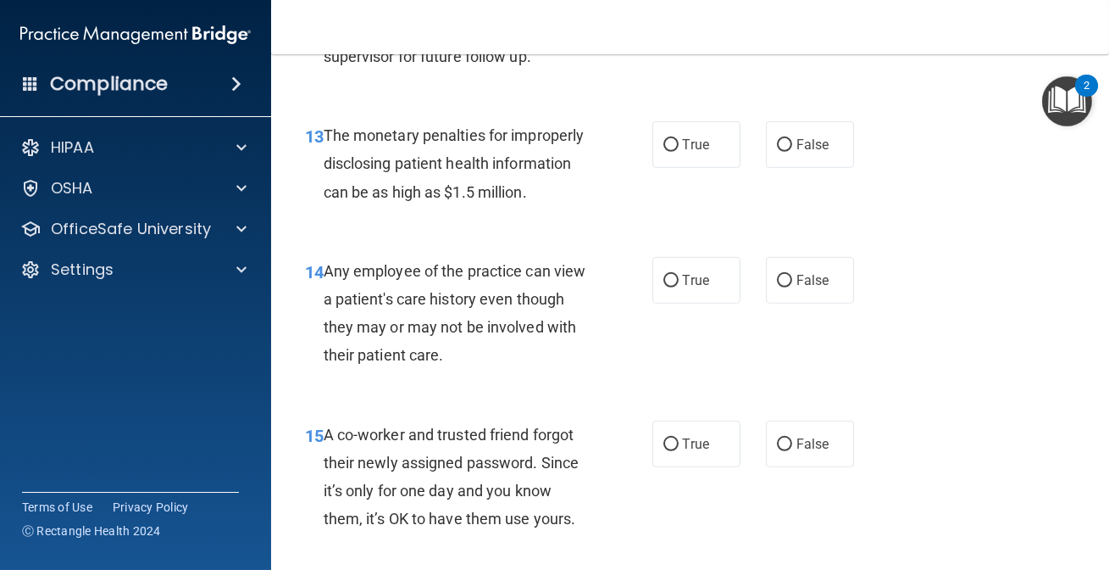
scroll to position [2080, 0]
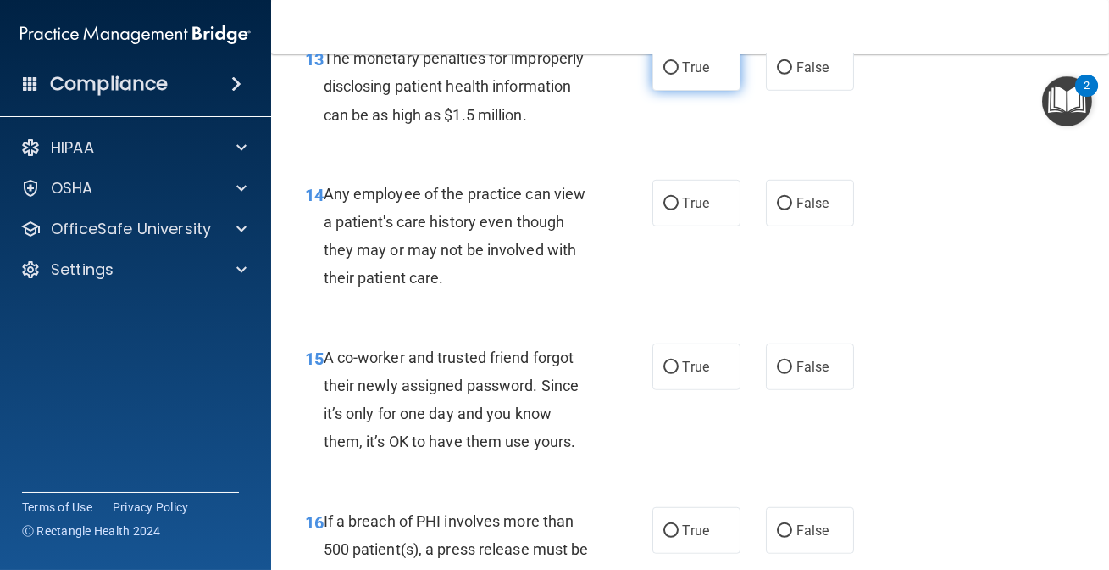
click at [664, 75] on input "True" at bounding box center [671, 68] width 15 height 13
radio input "true"
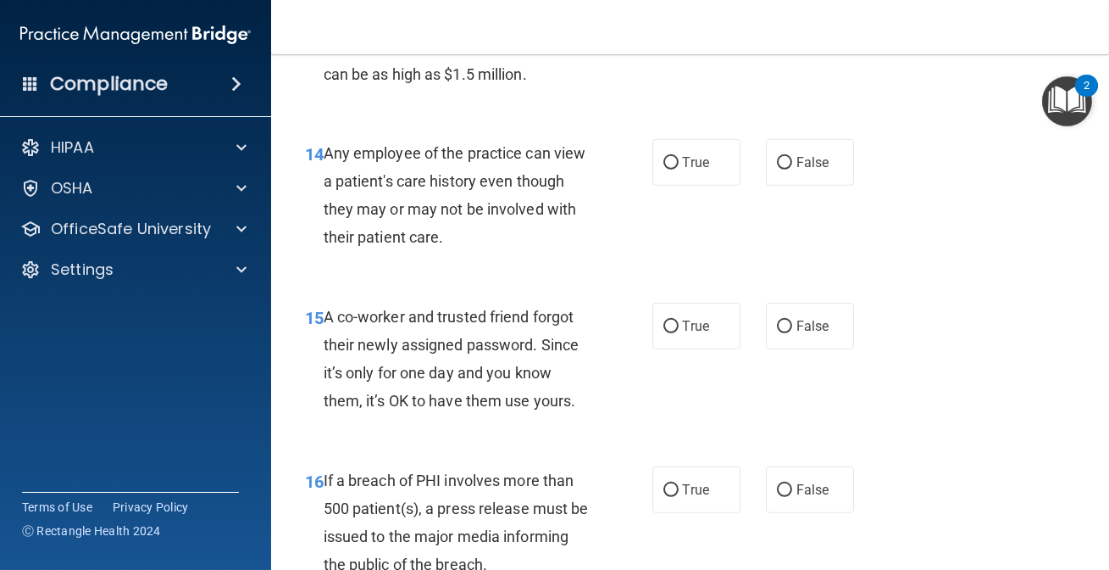
scroll to position [2142, 0]
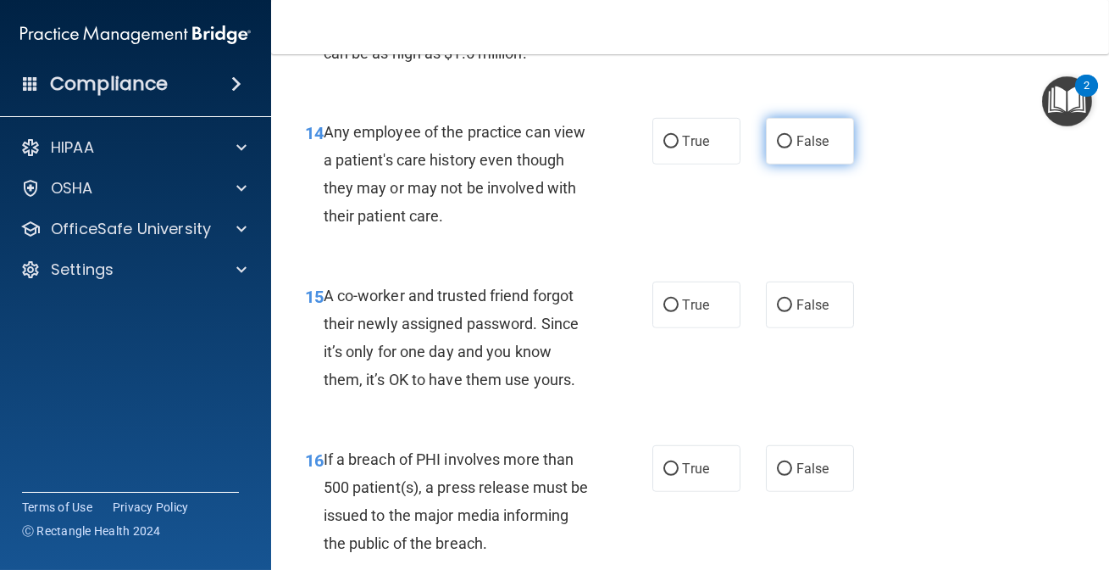
click at [814, 149] on span "False" at bounding box center [813, 141] width 33 height 16
click at [792, 148] on input "False" at bounding box center [784, 142] width 15 height 13
radio input "true"
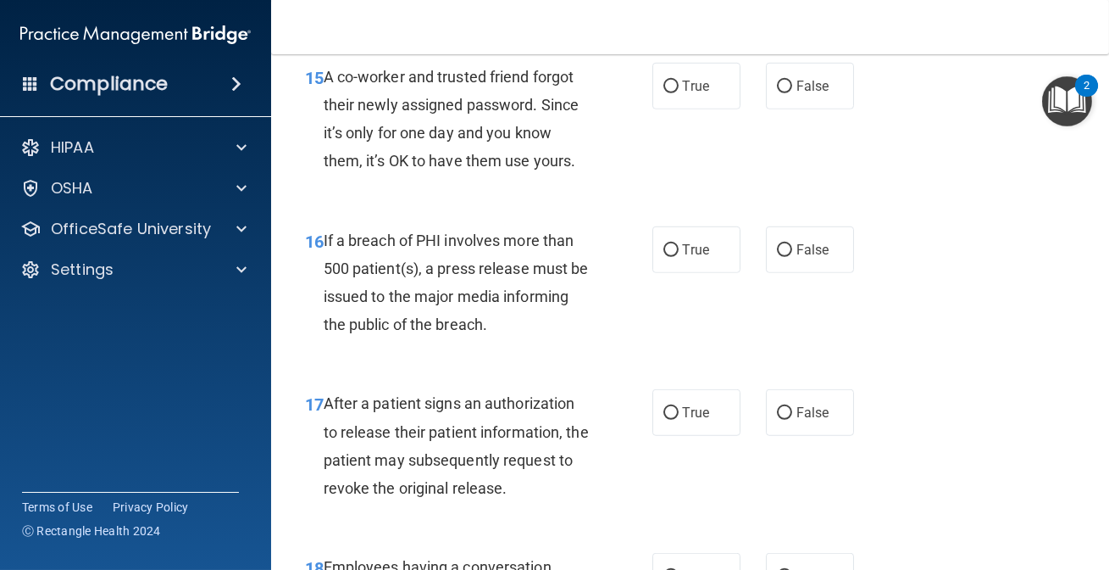
scroll to position [2373, 0]
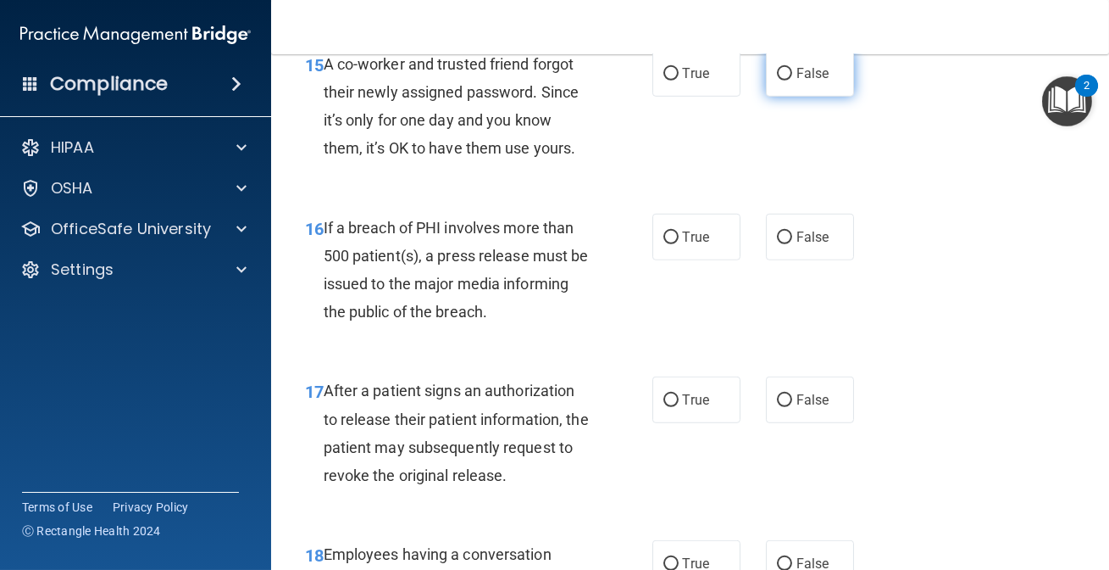
drag, startPoint x: 786, startPoint y: 112, endPoint x: 777, endPoint y: 116, distance: 10.2
click at [786, 97] on label "False" at bounding box center [810, 73] width 88 height 47
click at [786, 81] on input "False" at bounding box center [784, 74] width 15 height 13
radio input "true"
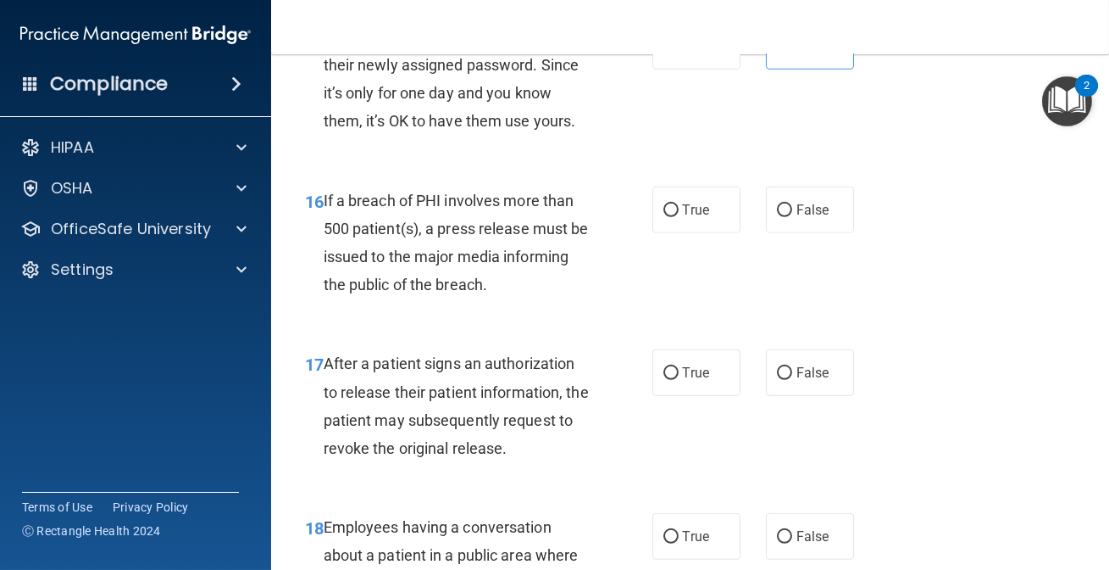
scroll to position [2449, 0]
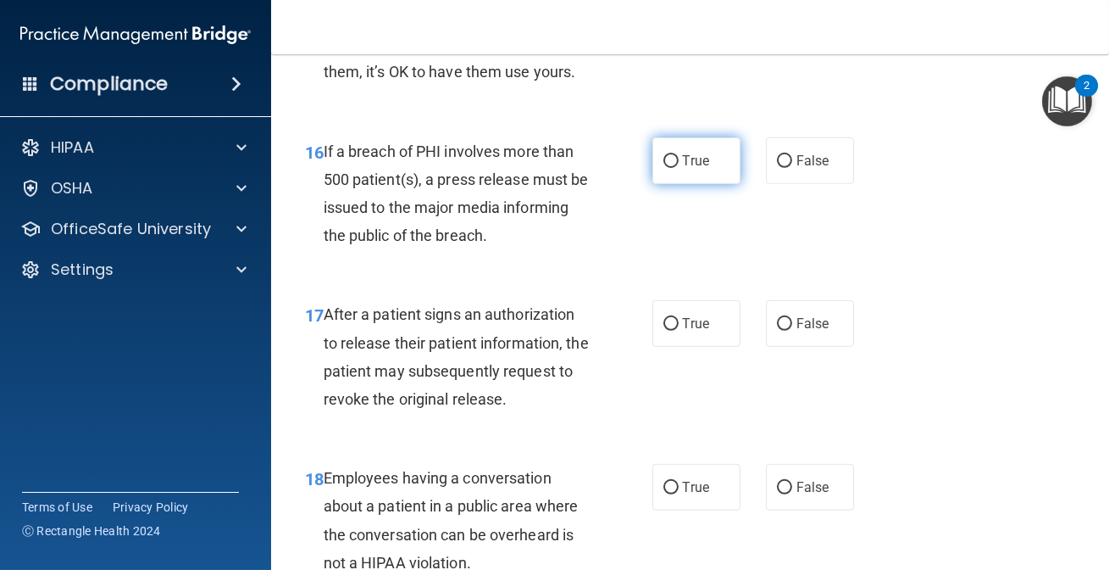
click at [697, 169] on span "True" at bounding box center [696, 161] width 26 height 16
click at [679, 168] on input "True" at bounding box center [671, 161] width 15 height 13
radio input "true"
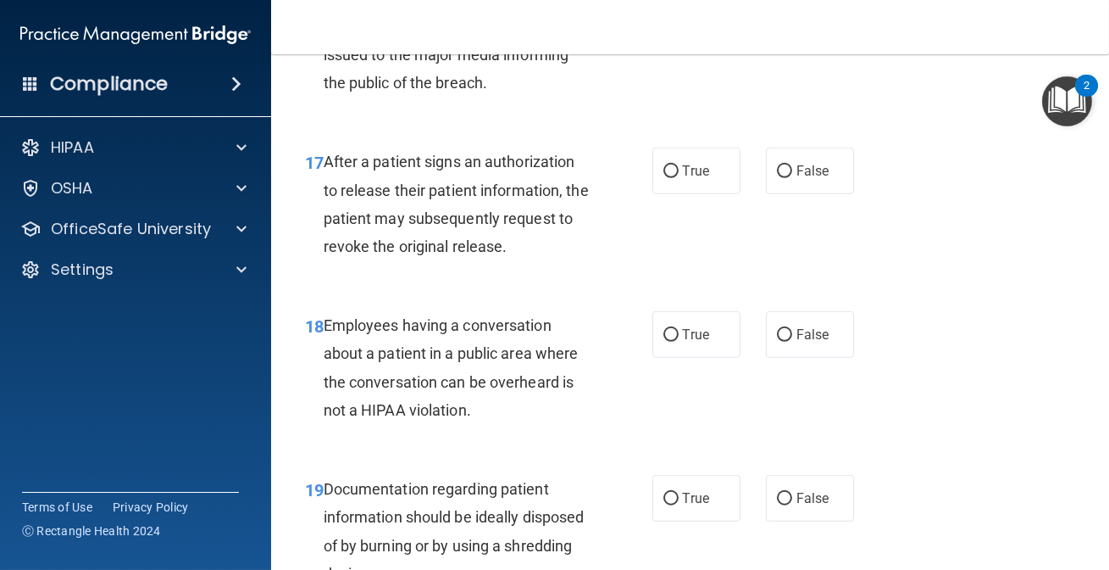
scroll to position [2604, 0]
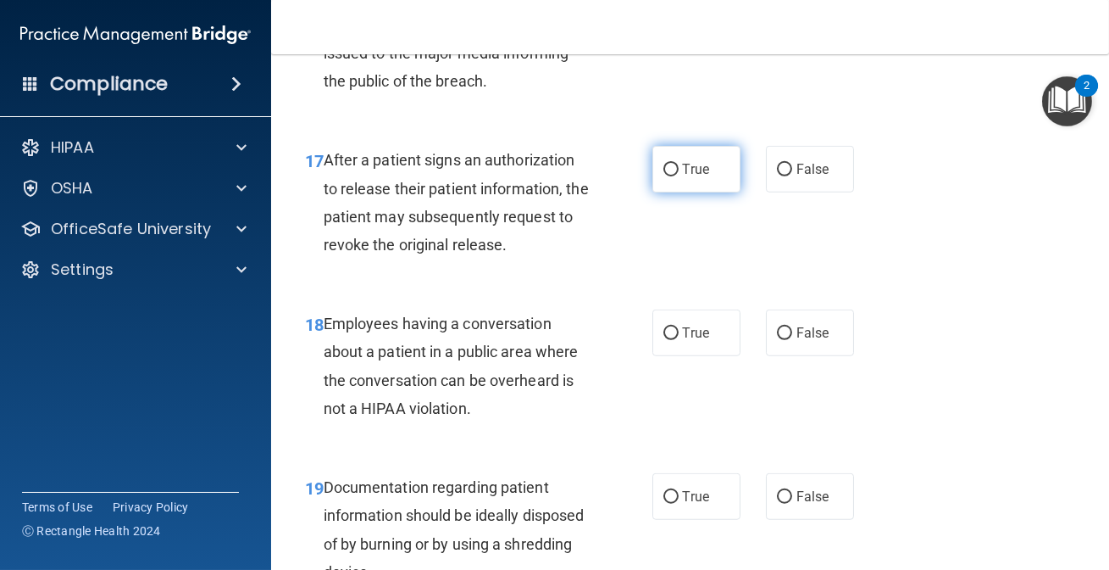
click at [687, 192] on label "True" at bounding box center [697, 169] width 88 height 47
click at [679, 176] on input "True" at bounding box center [671, 170] width 15 height 13
radio input "true"
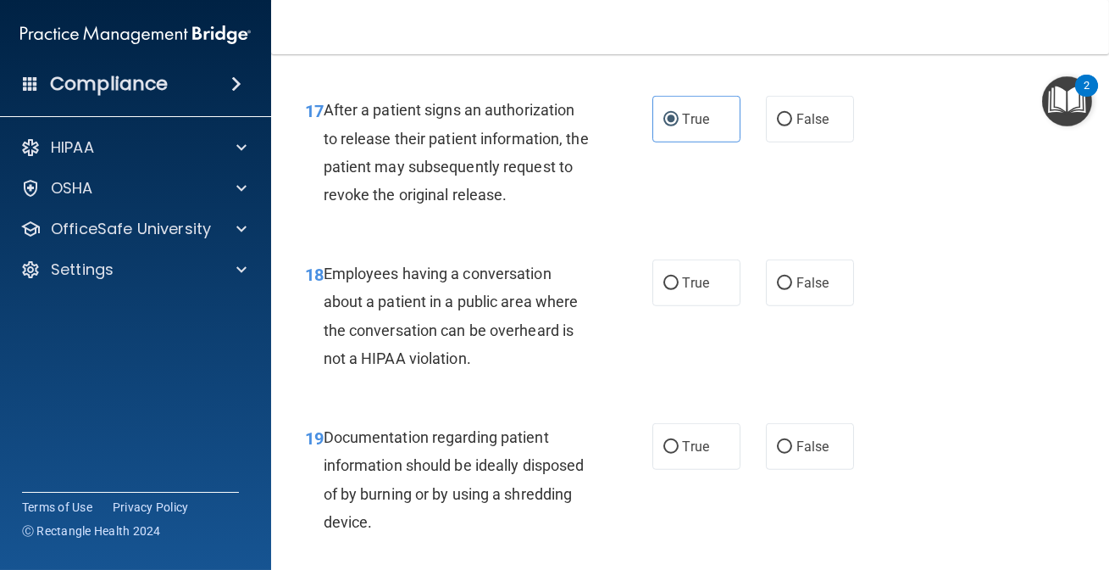
scroll to position [2681, 0]
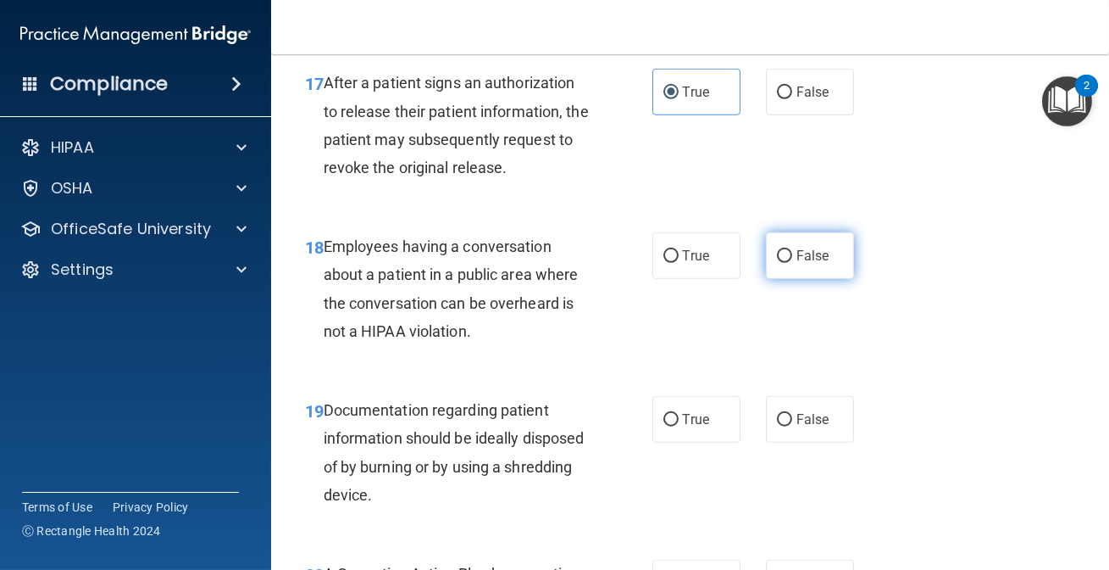
click at [791, 279] on label "False" at bounding box center [810, 255] width 88 height 47
click at [791, 263] on input "False" at bounding box center [784, 256] width 15 height 13
radio input "true"
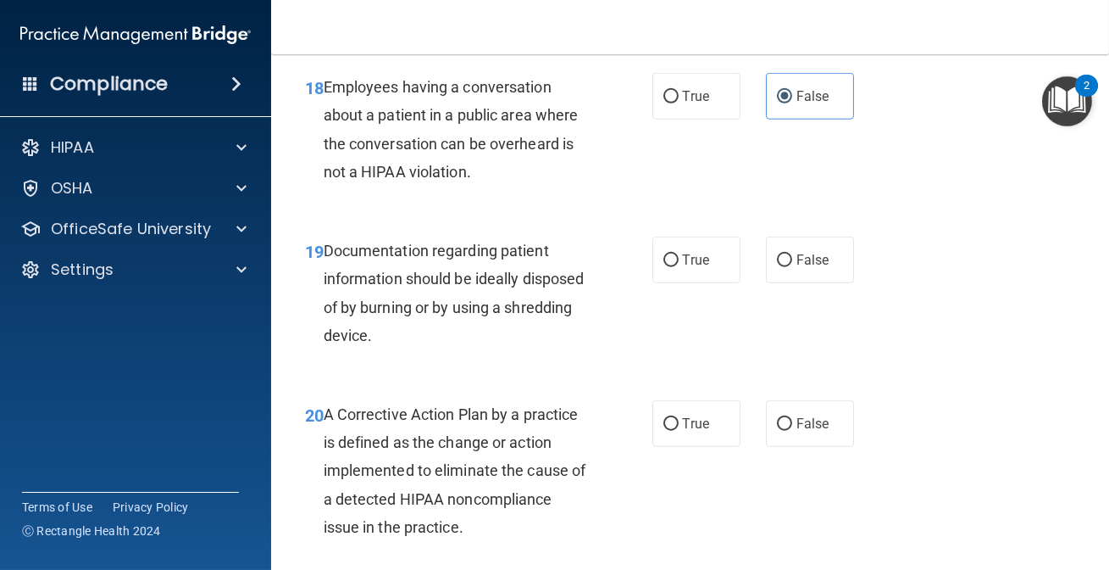
scroll to position [2912, 0]
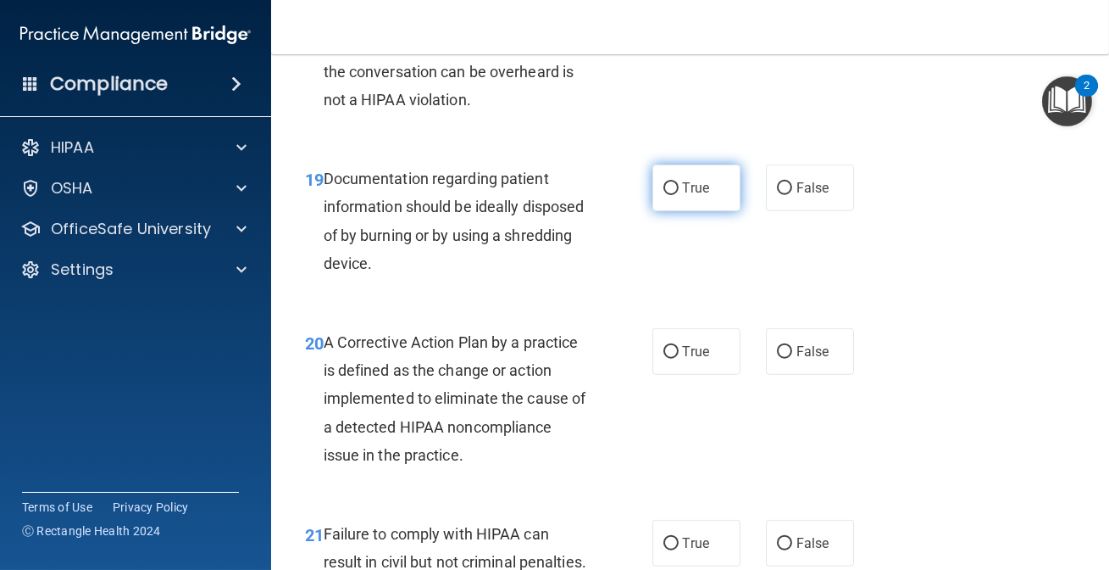
click at [693, 211] on label "True" at bounding box center [697, 187] width 88 height 47
click at [679, 195] on input "True" at bounding box center [671, 188] width 15 height 13
radio input "true"
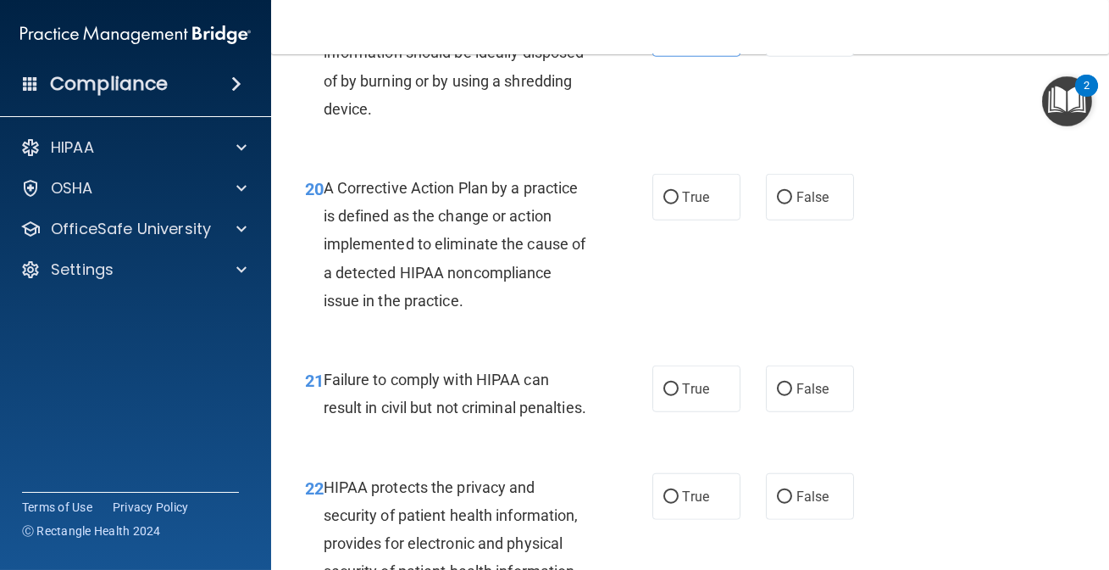
scroll to position [3143, 0]
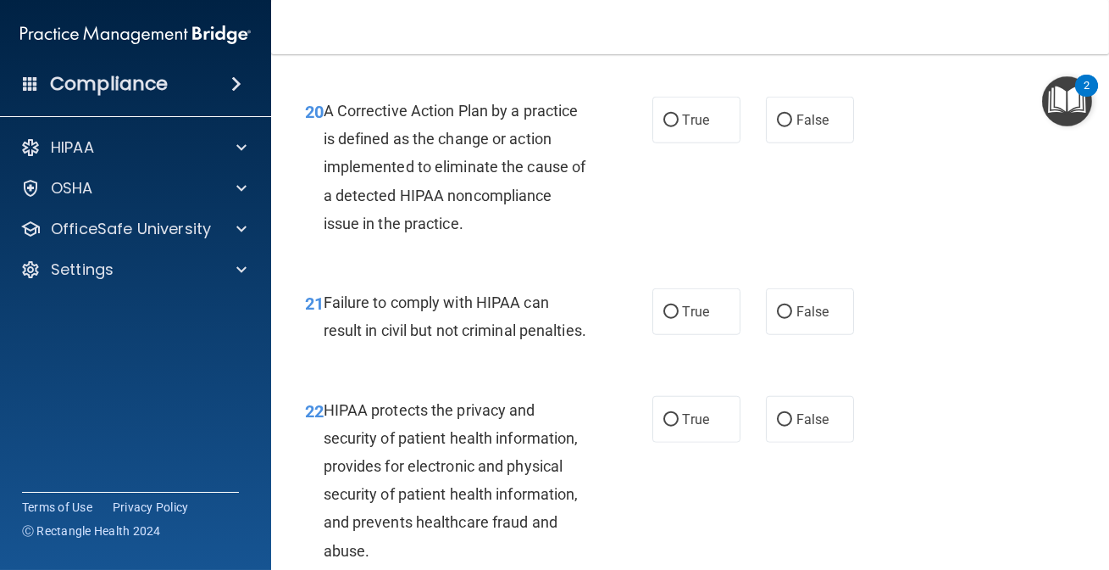
drag, startPoint x: 26, startPoint y: 276, endPoint x: 428, endPoint y: 392, distance: 417.9
click at [428, 344] on div "Failure to comply with HIPAA can result in civil but not criminal penalties." at bounding box center [464, 316] width 280 height 56
click at [767, 143] on label "False" at bounding box center [810, 120] width 88 height 47
click at [777, 127] on input "False" at bounding box center [784, 120] width 15 height 13
radio input "true"
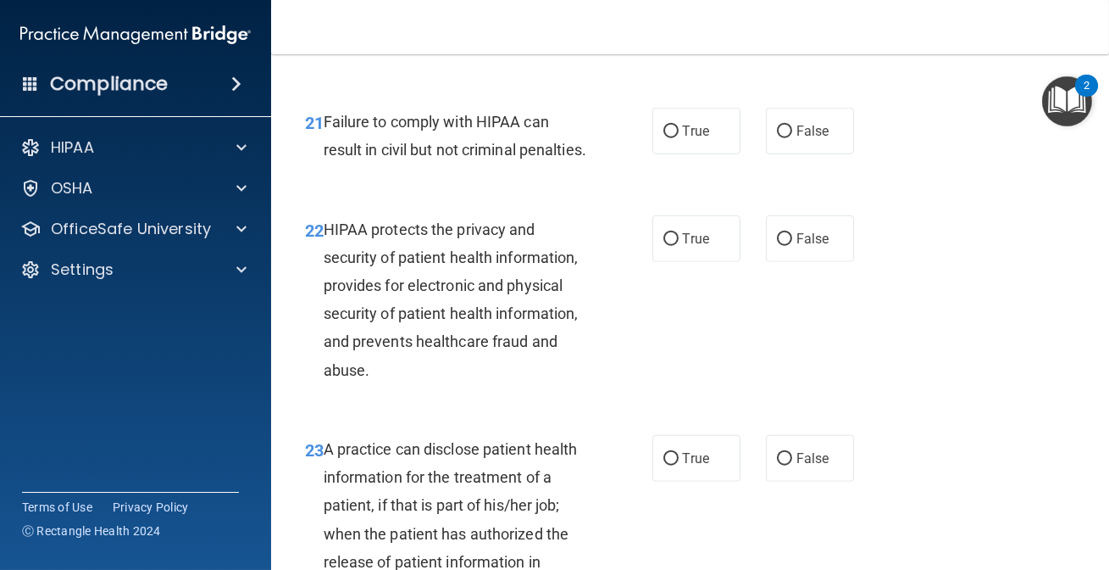
scroll to position [3297, 0]
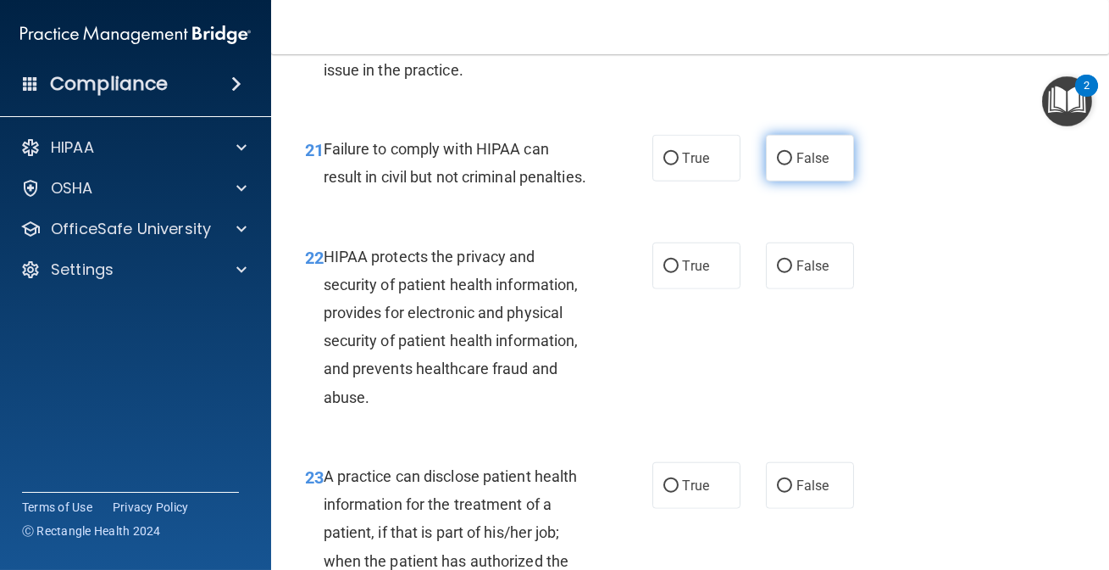
click at [797, 166] on span "False" at bounding box center [813, 158] width 33 height 16
click at [792, 165] on input "False" at bounding box center [784, 159] width 15 height 13
radio input "true"
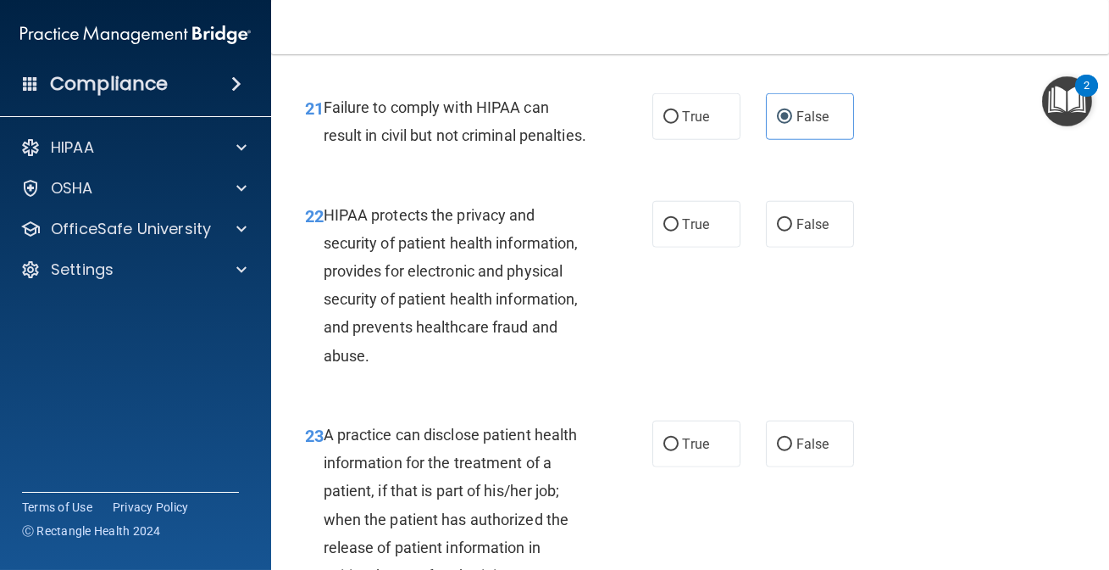
scroll to position [3374, 0]
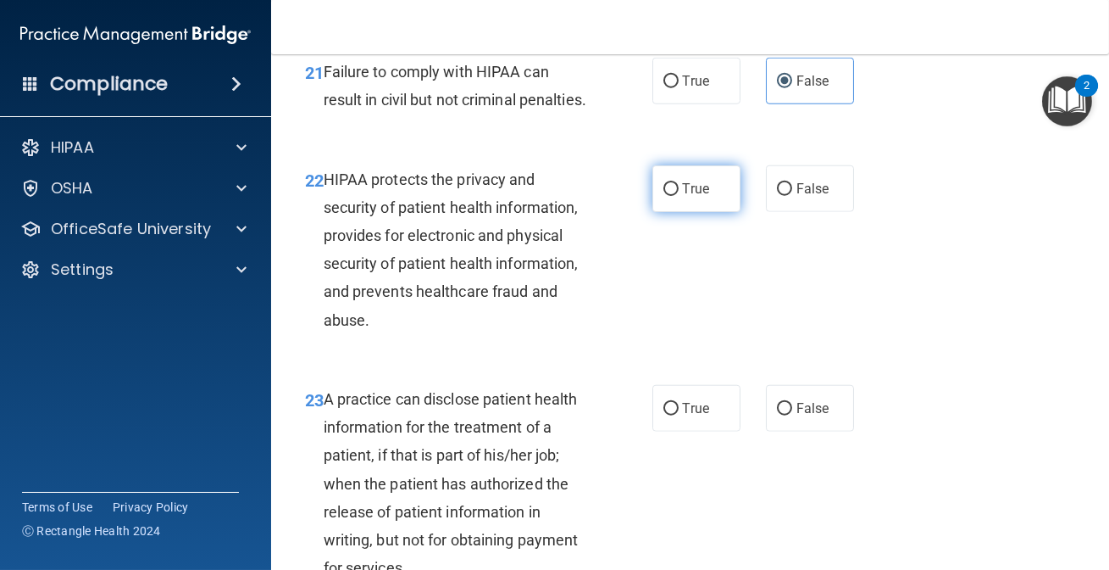
click at [697, 212] on label "True" at bounding box center [697, 188] width 88 height 47
click at [679, 196] on input "True" at bounding box center [671, 189] width 15 height 13
radio input "true"
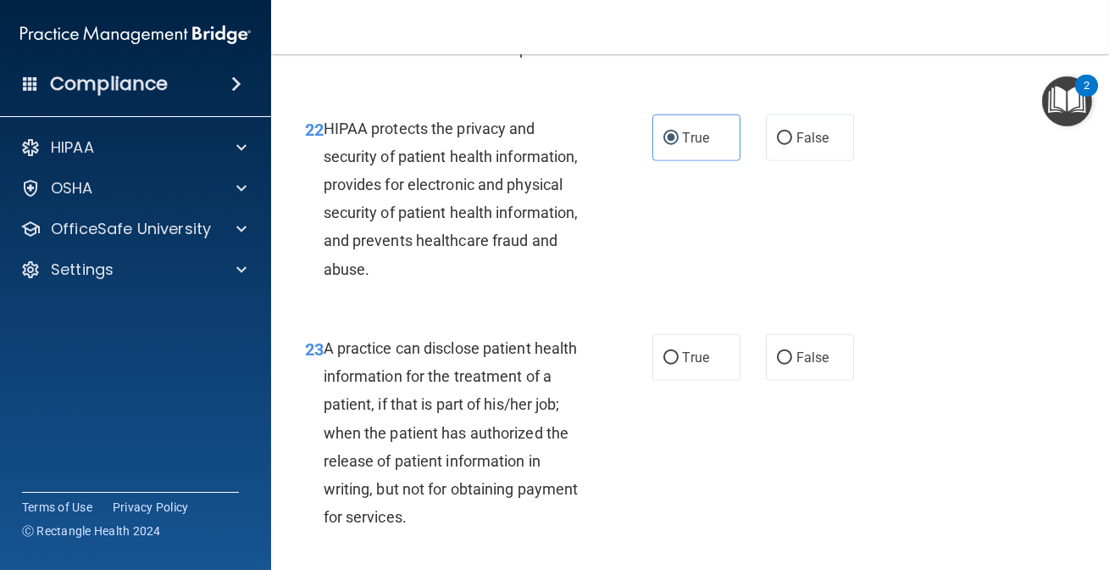
scroll to position [3528, 0]
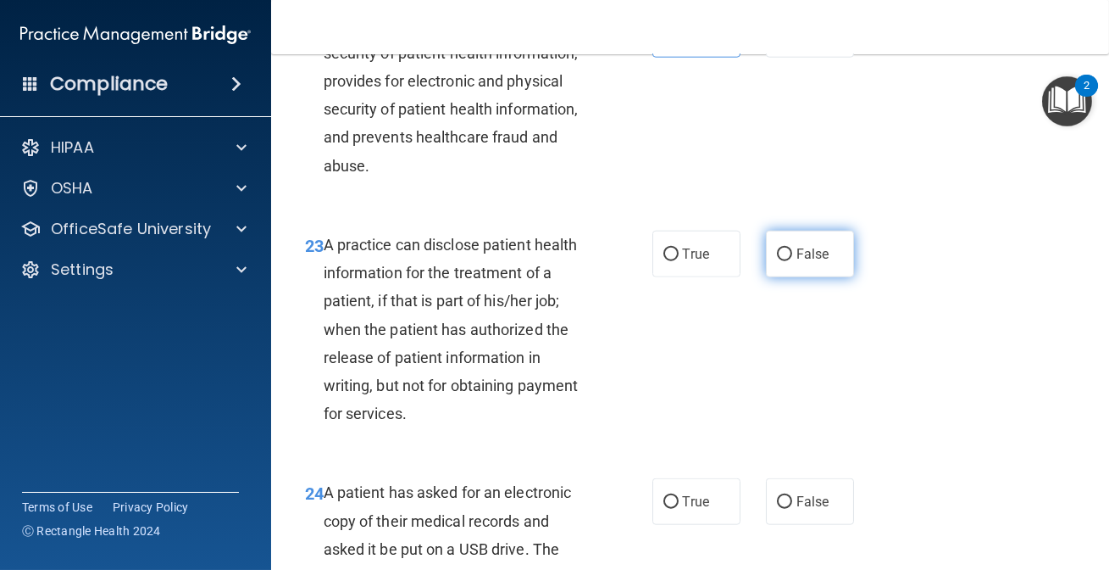
click at [810, 277] on label "False" at bounding box center [810, 254] width 88 height 47
click at [792, 261] on input "False" at bounding box center [784, 254] width 15 height 13
radio input "true"
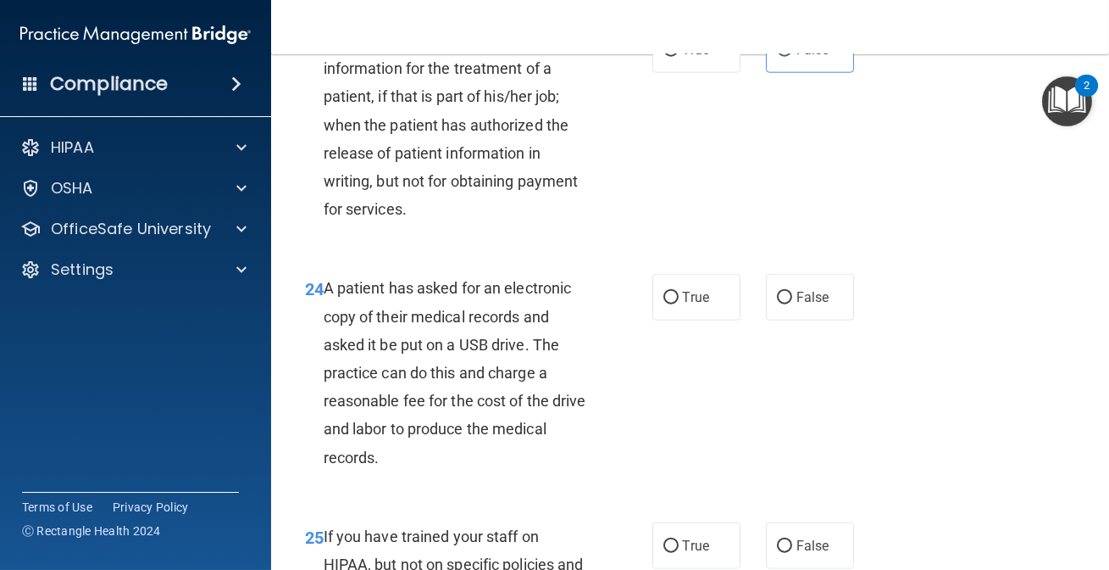
scroll to position [3760, 0]
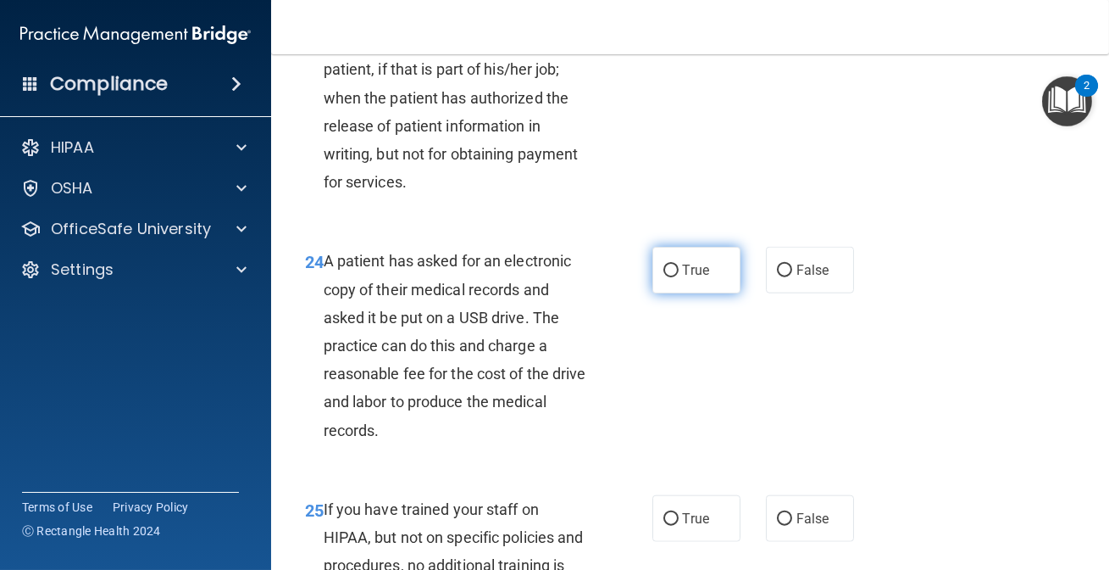
click at [716, 293] on label "True" at bounding box center [697, 270] width 88 height 47
click at [679, 277] on input "True" at bounding box center [671, 270] width 15 height 13
radio input "true"
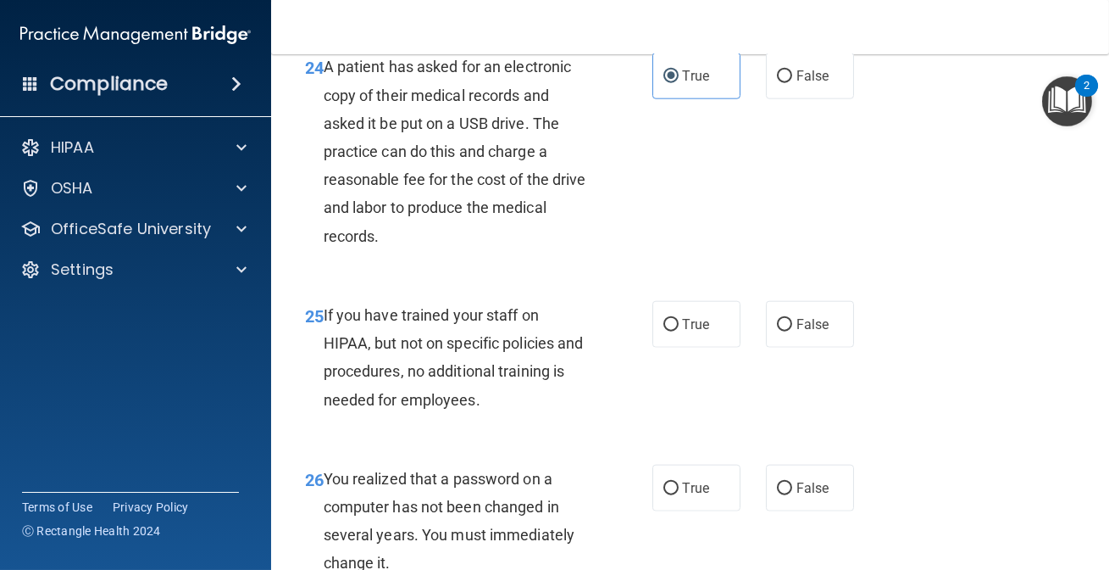
scroll to position [3991, 0]
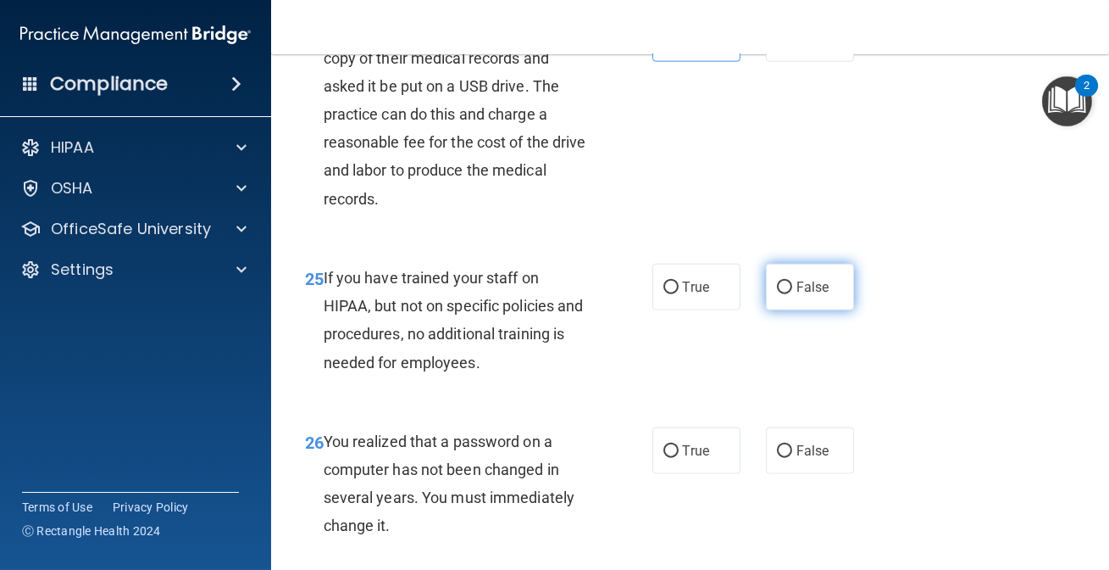
click at [803, 295] on span "False" at bounding box center [813, 287] width 33 height 16
click at [792, 294] on input "False" at bounding box center [784, 287] width 15 height 13
radio input "true"
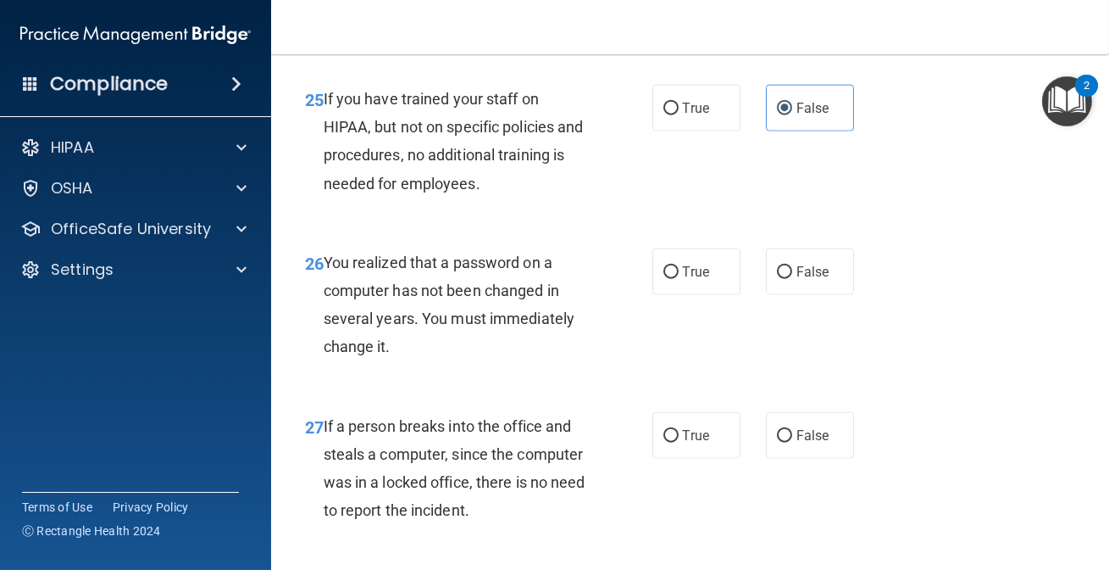
scroll to position [4144, 0]
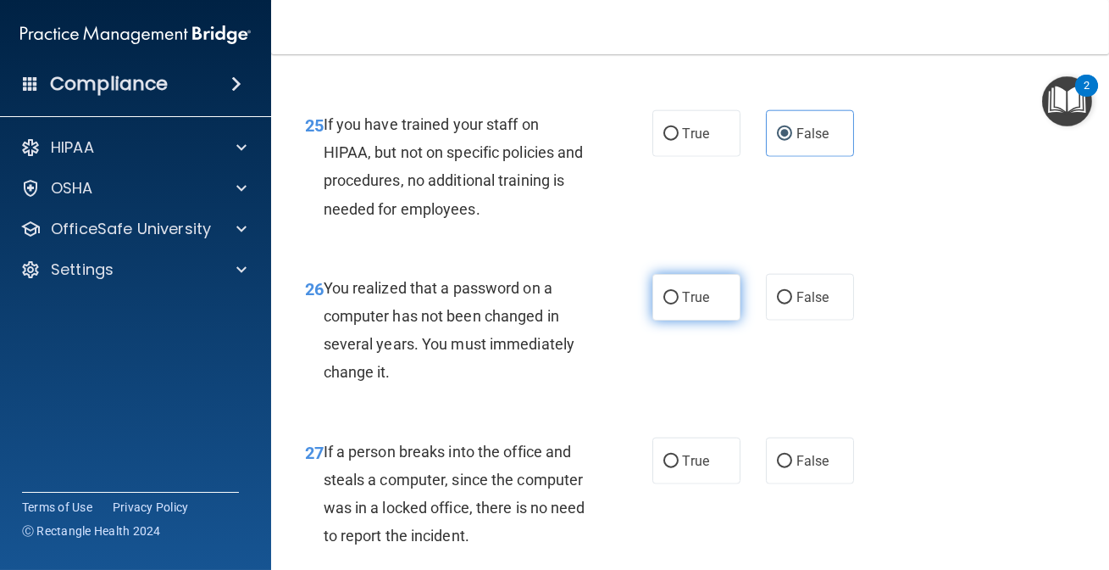
click at [664, 304] on input "True" at bounding box center [671, 298] width 15 height 13
radio input "true"
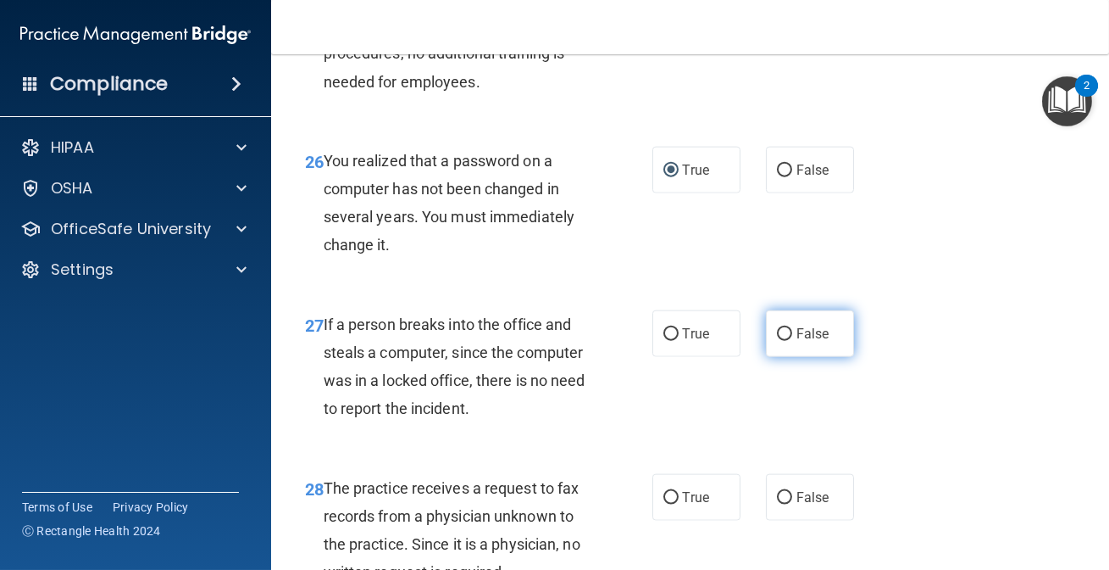
scroll to position [4299, 0]
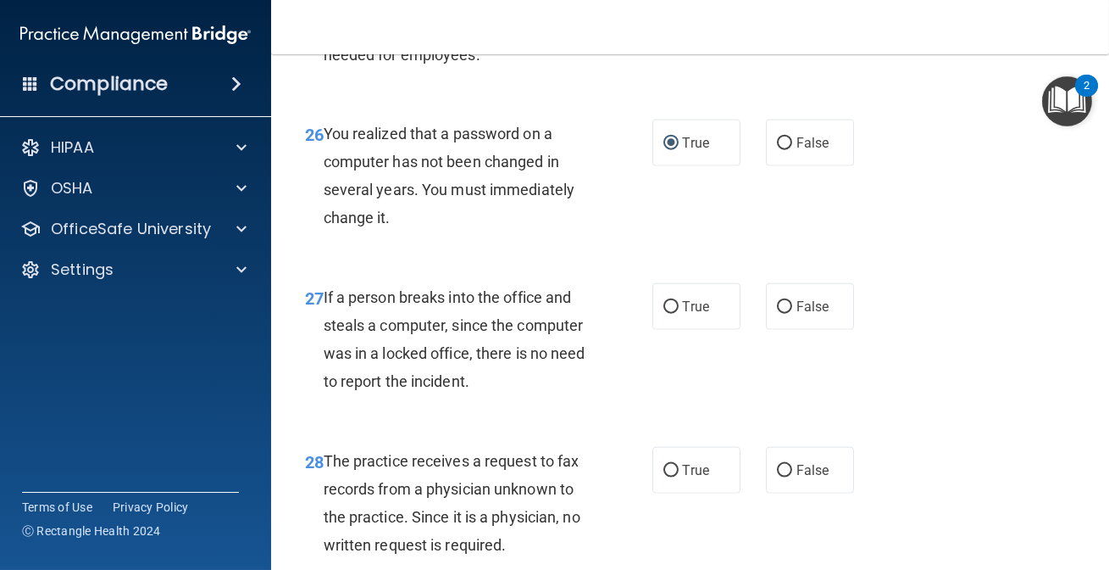
click at [852, 330] on div "True False" at bounding box center [759, 306] width 212 height 47
click at [811, 314] on span "False" at bounding box center [813, 306] width 33 height 16
click at [792, 314] on input "False" at bounding box center [784, 307] width 15 height 13
radio input "true"
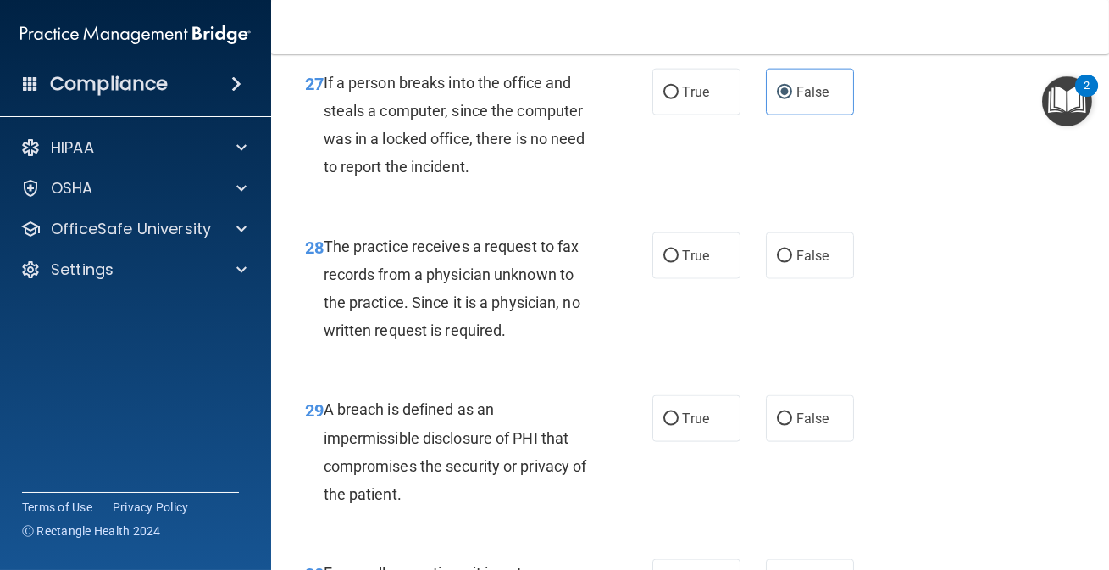
scroll to position [4530, 0]
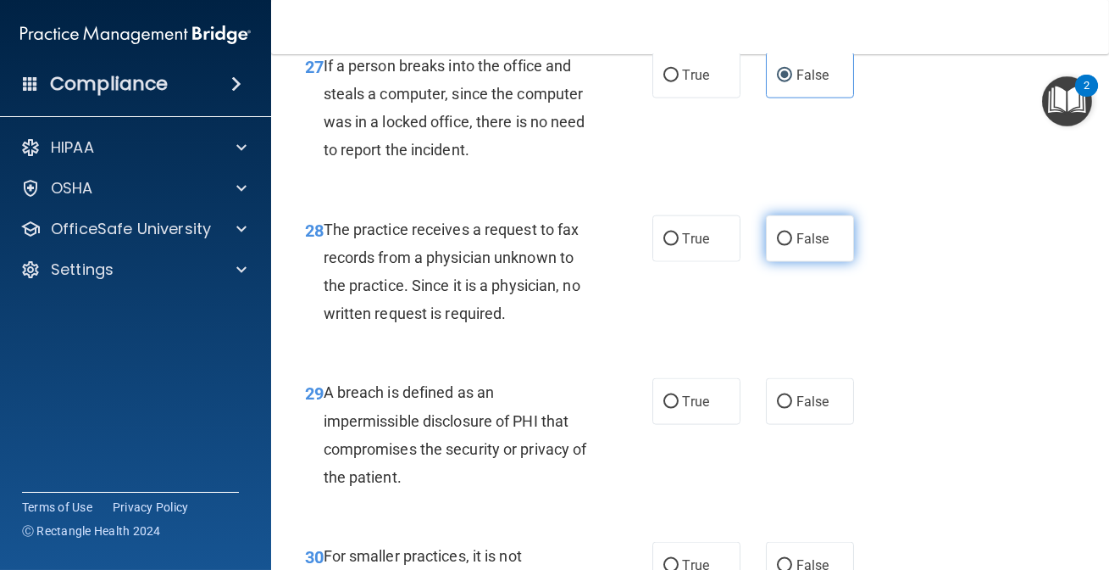
click at [826, 262] on label "False" at bounding box center [810, 238] width 88 height 47
click at [792, 246] on input "False" at bounding box center [784, 239] width 15 height 13
radio input "true"
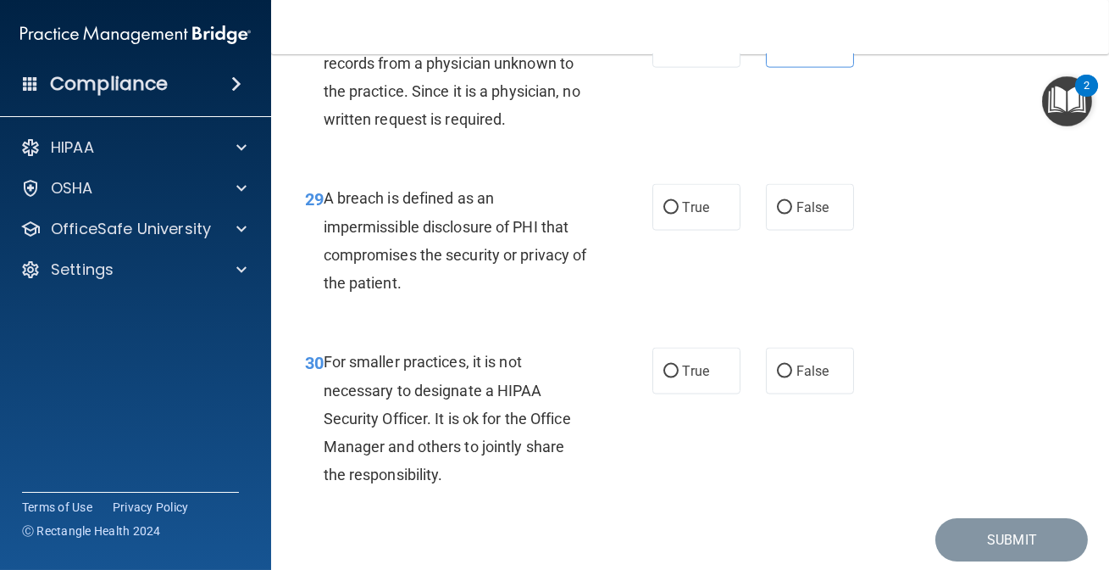
scroll to position [4761, 0]
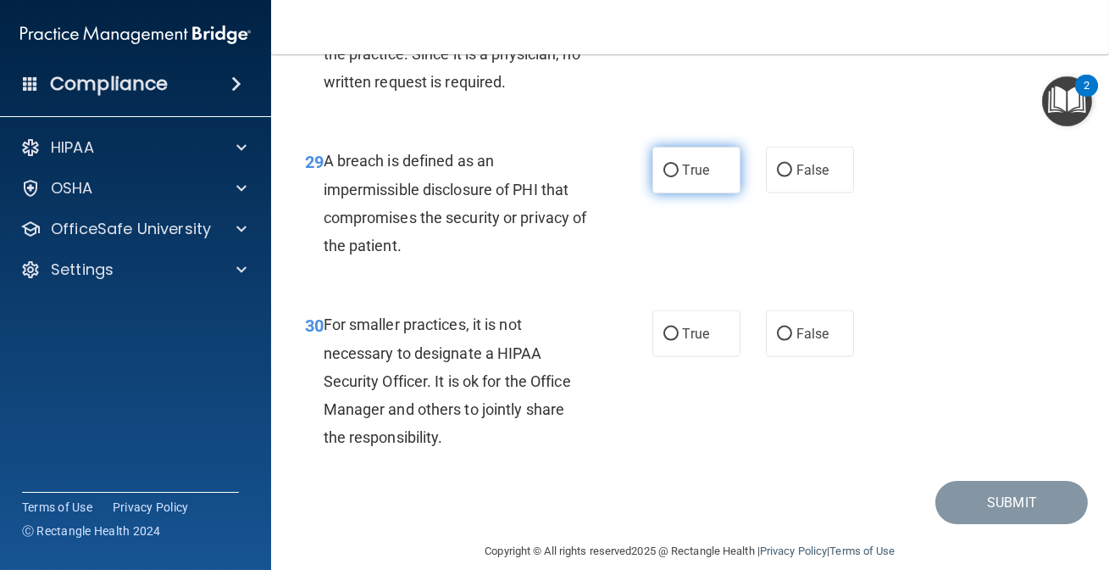
click at [691, 193] on label "True" at bounding box center [697, 170] width 88 height 47
click at [679, 177] on input "True" at bounding box center [671, 170] width 15 height 13
radio input "true"
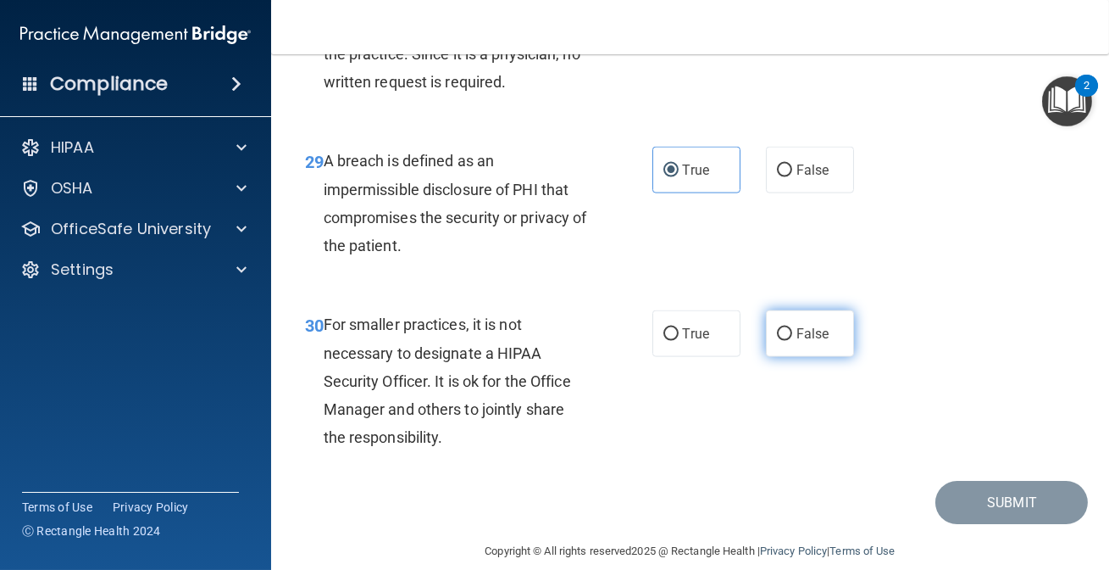
click at [826, 357] on label "False" at bounding box center [810, 333] width 88 height 47
click at [792, 341] on input "False" at bounding box center [784, 334] width 15 height 13
radio input "true"
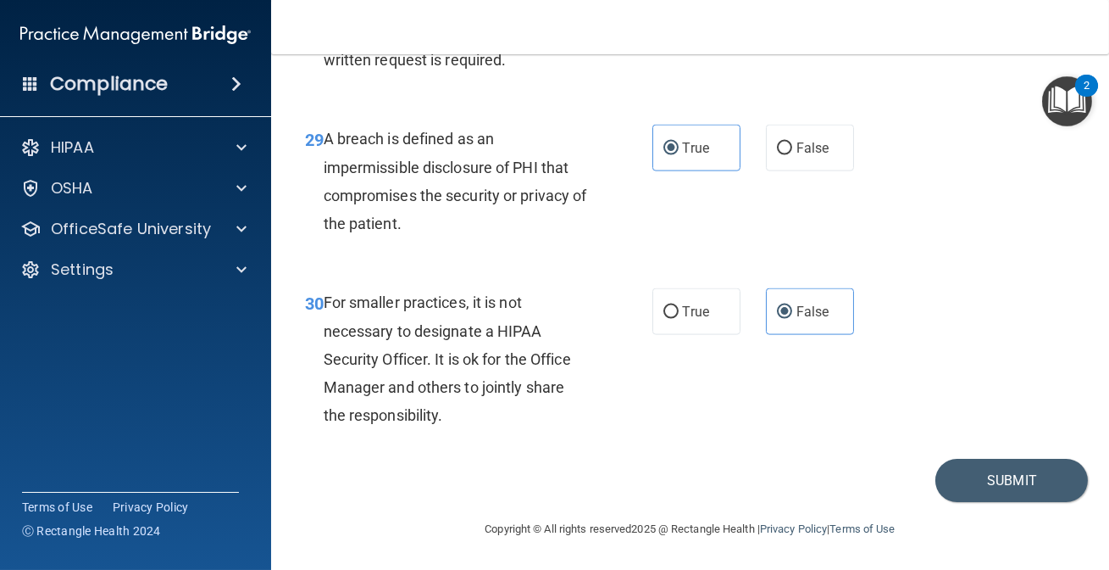
scroll to position [4838, 0]
click at [1042, 482] on button "Submit" at bounding box center [1012, 479] width 153 height 43
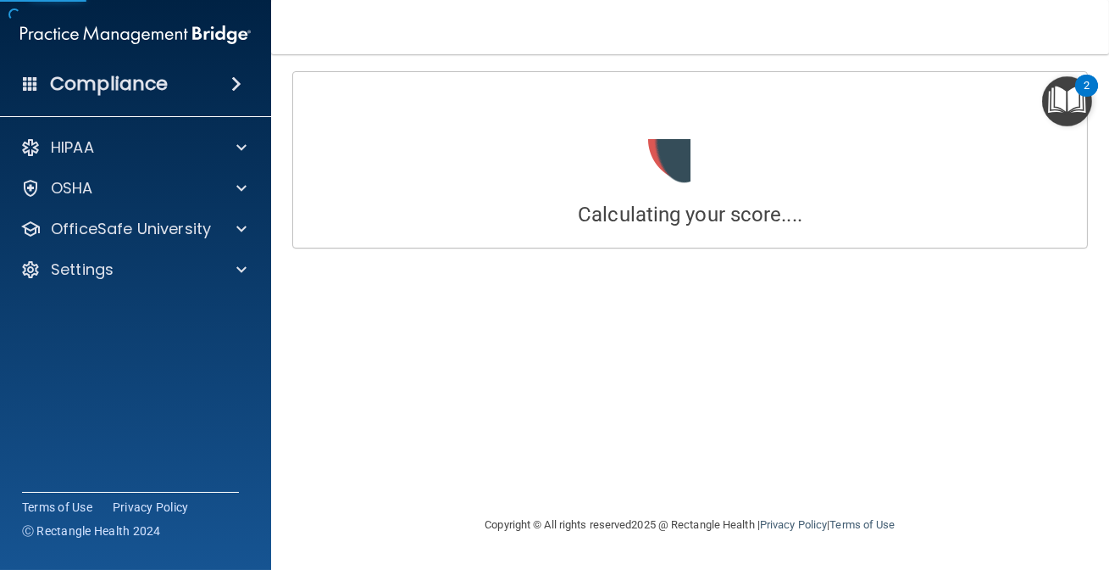
drag, startPoint x: 899, startPoint y: 362, endPoint x: 969, endPoint y: 406, distance: 82.3
click at [969, 406] on div "Calculating your score.... Success! You've completed " The HIPAA Quiz " with a …" at bounding box center [690, 284] width 770 height 426
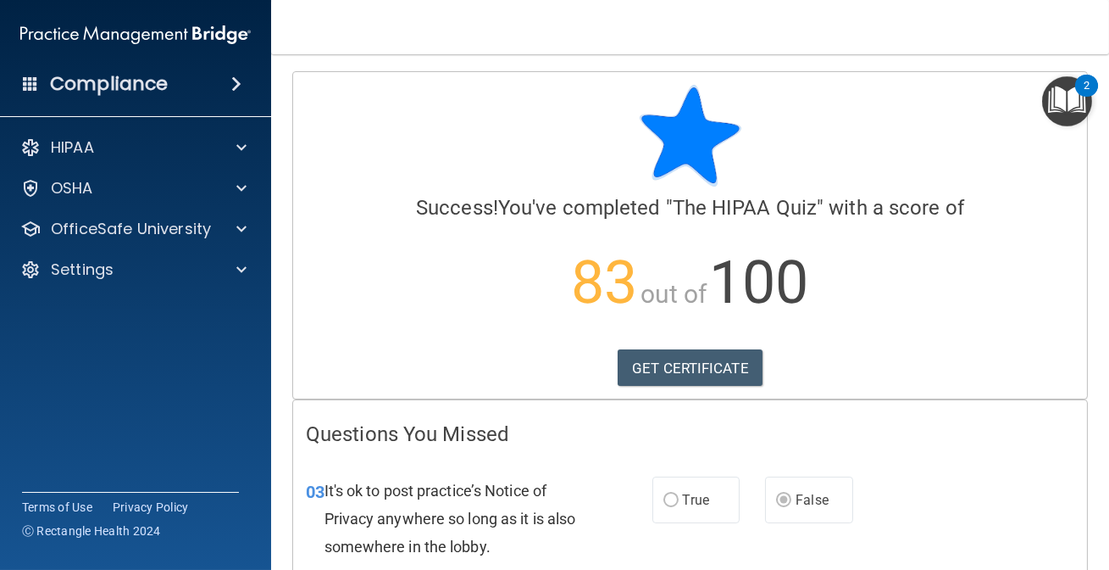
click at [919, 301] on p "83 out of 100" at bounding box center [690, 282] width 769 height 109
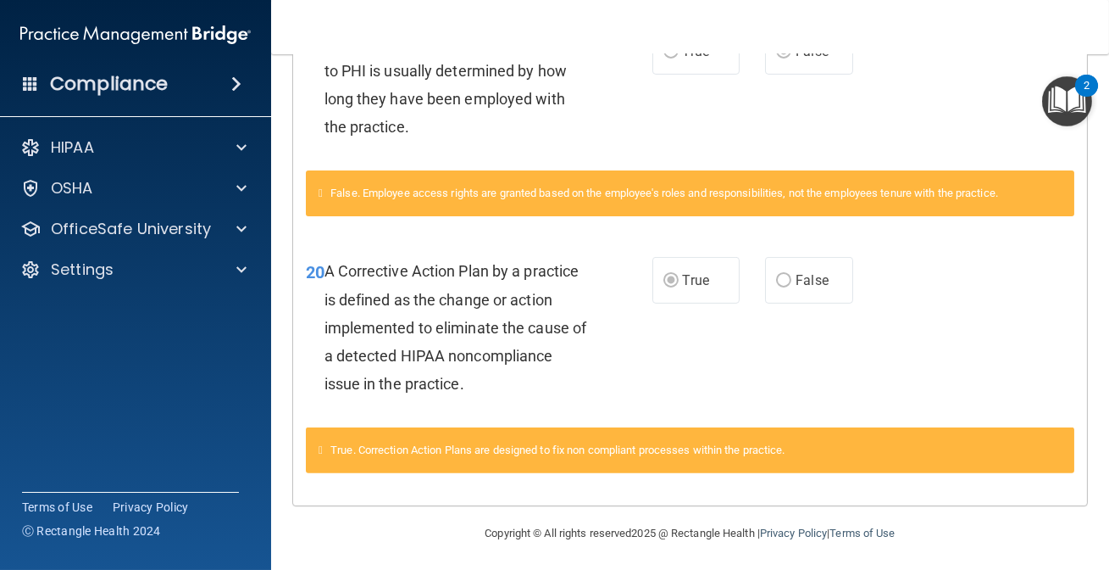
scroll to position [1165, 0]
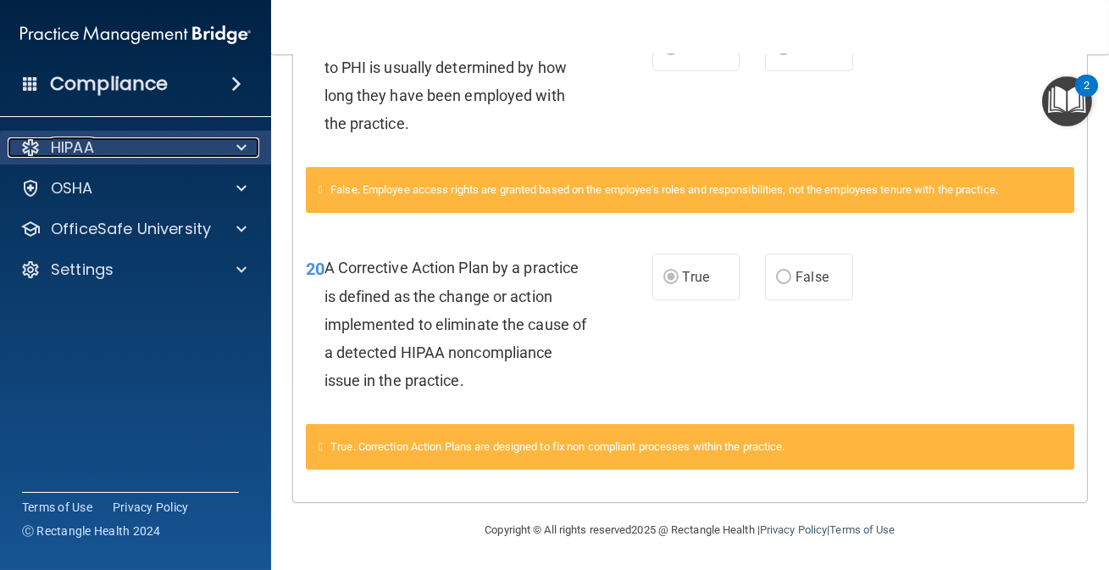
click at [140, 150] on div "HIPAA" at bounding box center [113, 147] width 210 height 20
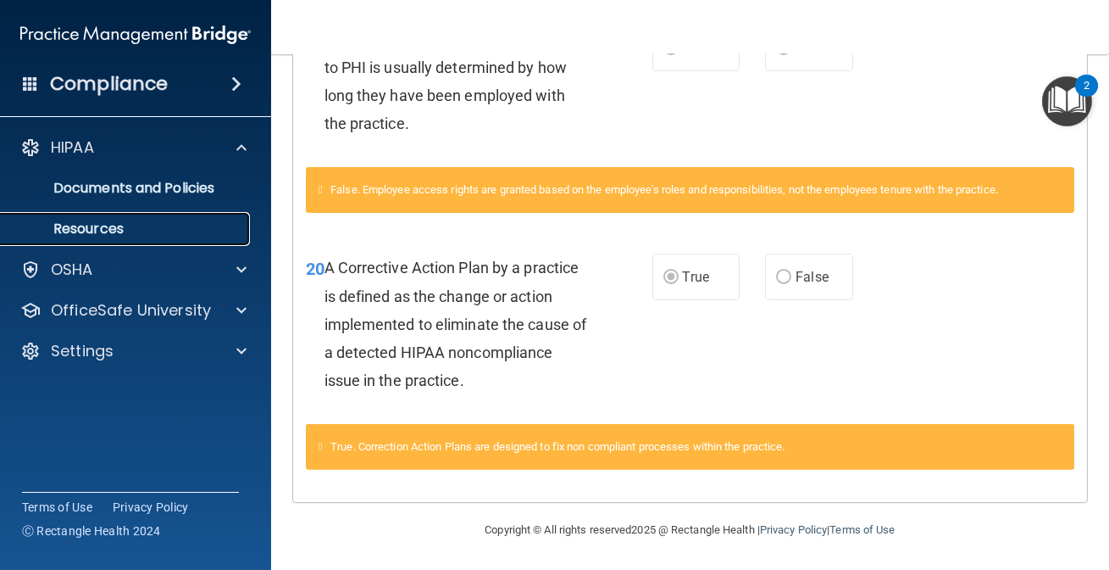
click at [105, 226] on p "Resources" at bounding box center [126, 228] width 231 height 17
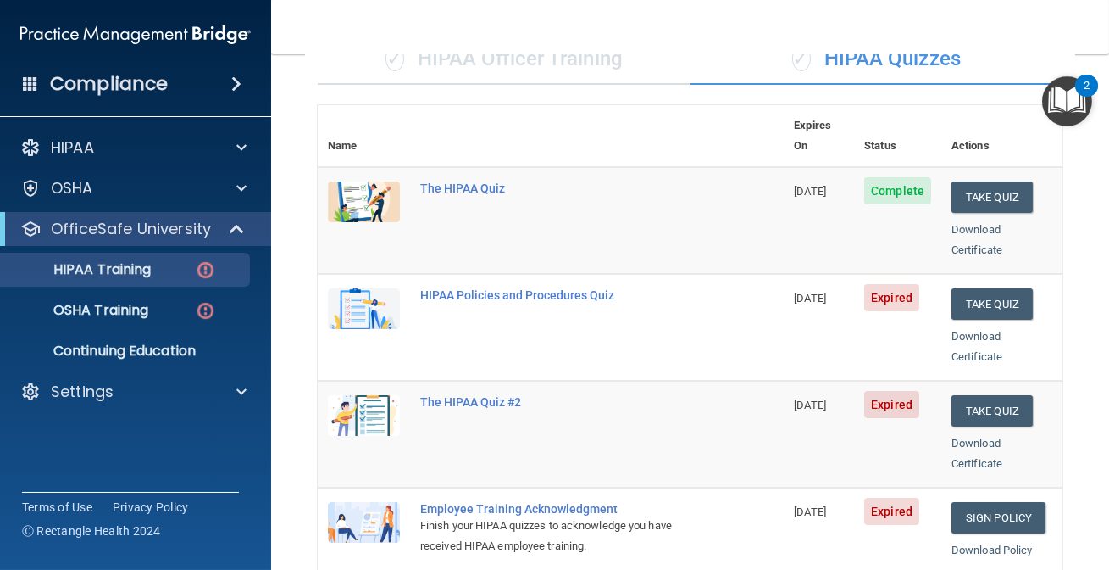
scroll to position [149, 0]
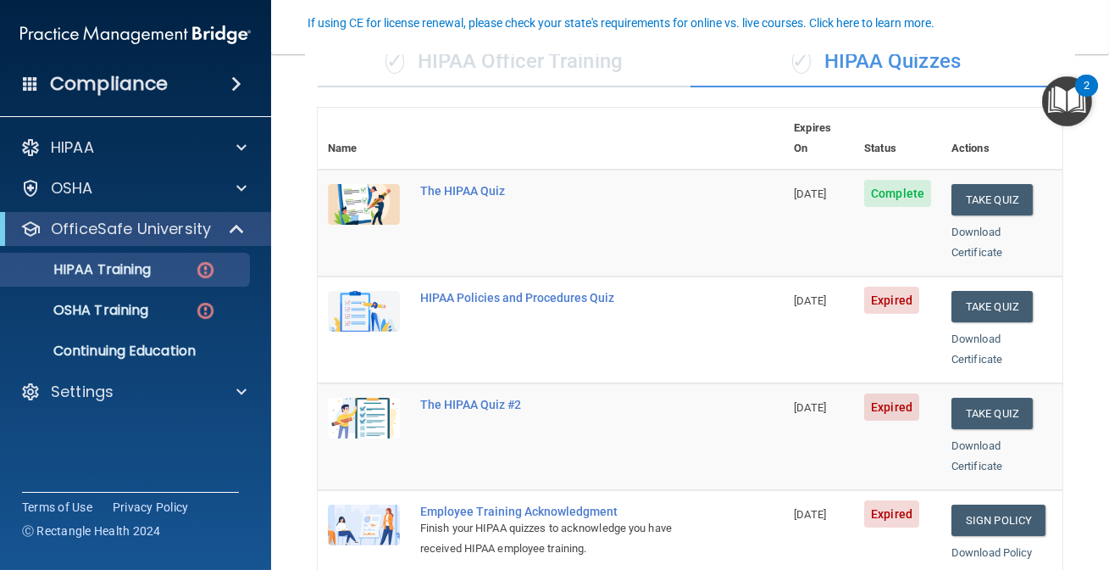
click at [1071, 108] on img "Open Resource Center, 2 new notifications" at bounding box center [1067, 101] width 50 height 50
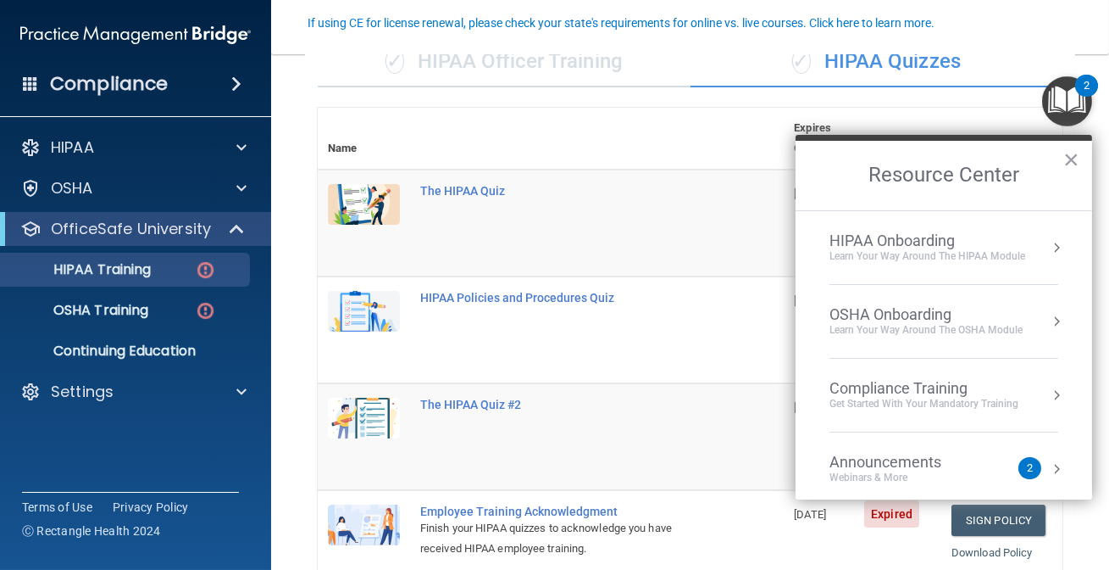
click at [926, 254] on div "Learn Your Way around the HIPAA module" at bounding box center [928, 256] width 196 height 14
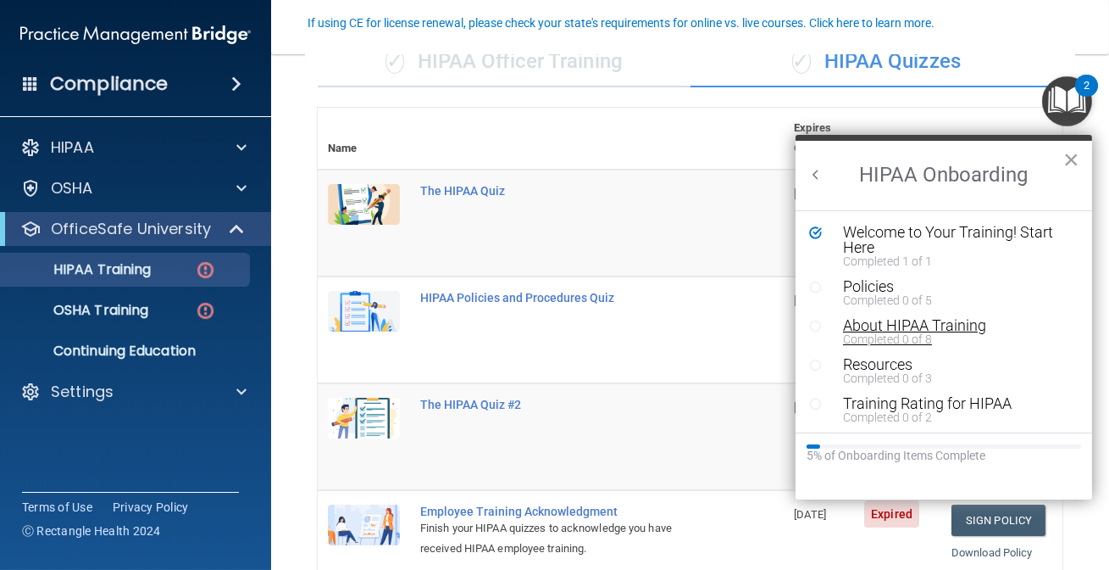
scroll to position [2, 0]
click at [591, 276] on td "HIPAA Policies and Procedures Quiz" at bounding box center [597, 329] width 374 height 107
click at [503, 201] on td "The HIPAA Quiz" at bounding box center [597, 223] width 374 height 107
click at [1070, 152] on button "×" at bounding box center [1072, 159] width 16 height 27
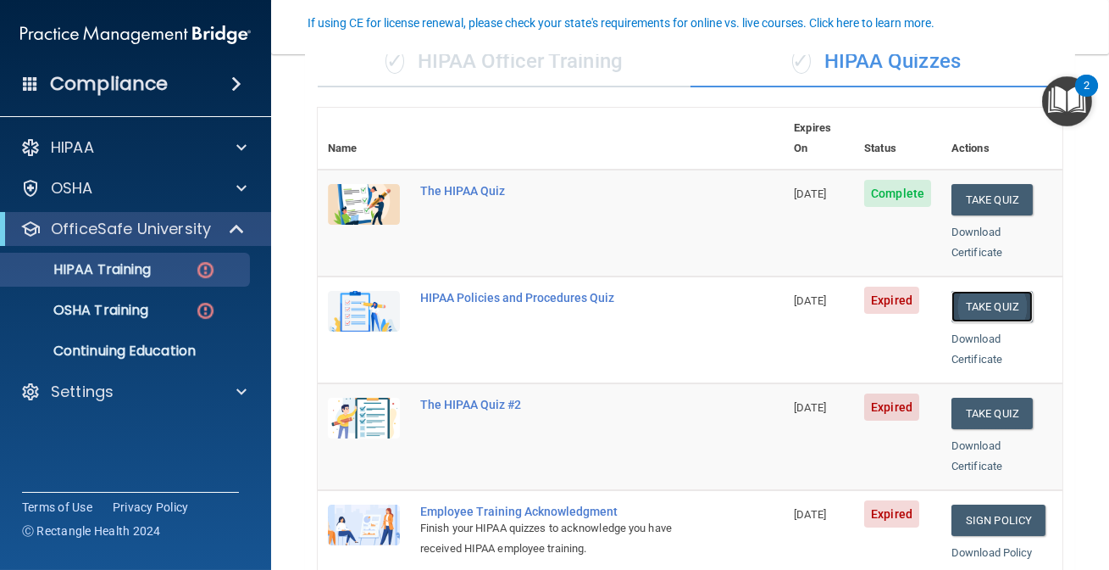
click at [966, 291] on button "Take Quiz" at bounding box center [992, 306] width 81 height 31
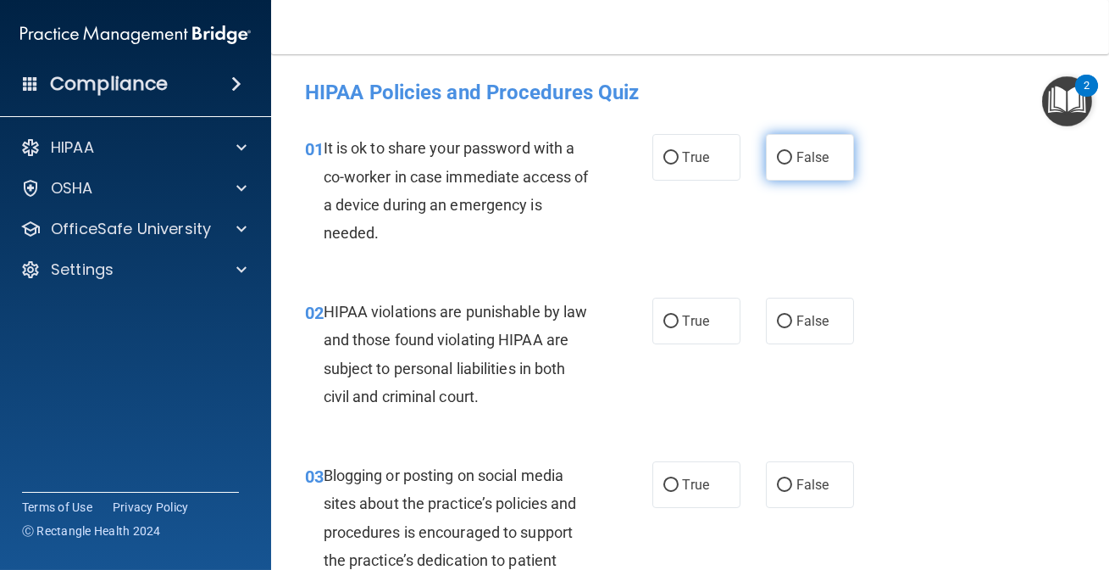
click at [784, 159] on input "False" at bounding box center [784, 158] width 15 height 13
radio input "true"
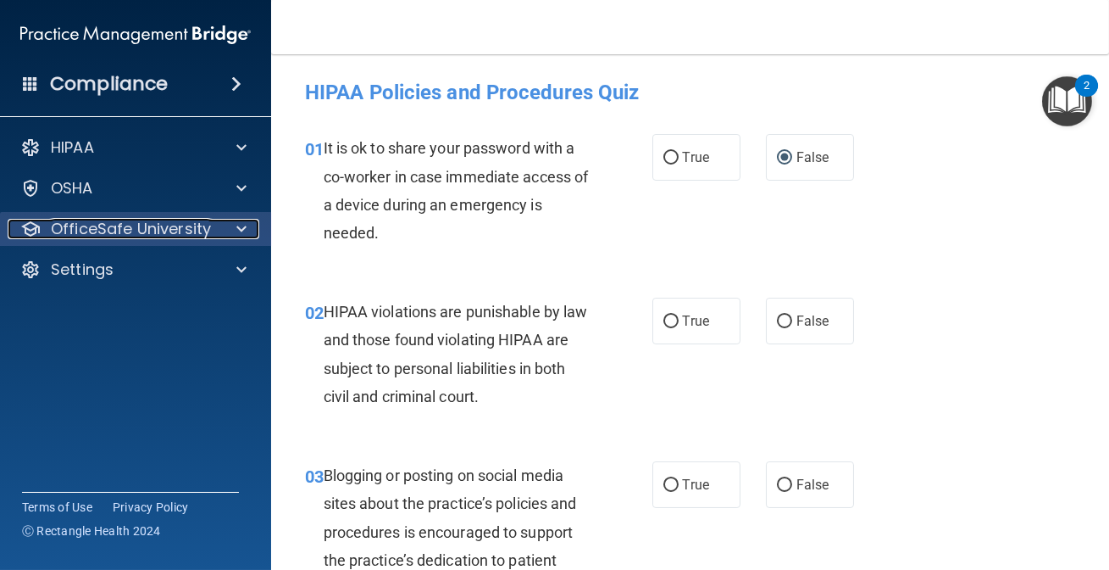
click at [146, 229] on p "OfficeSafe University" at bounding box center [131, 229] width 160 height 20
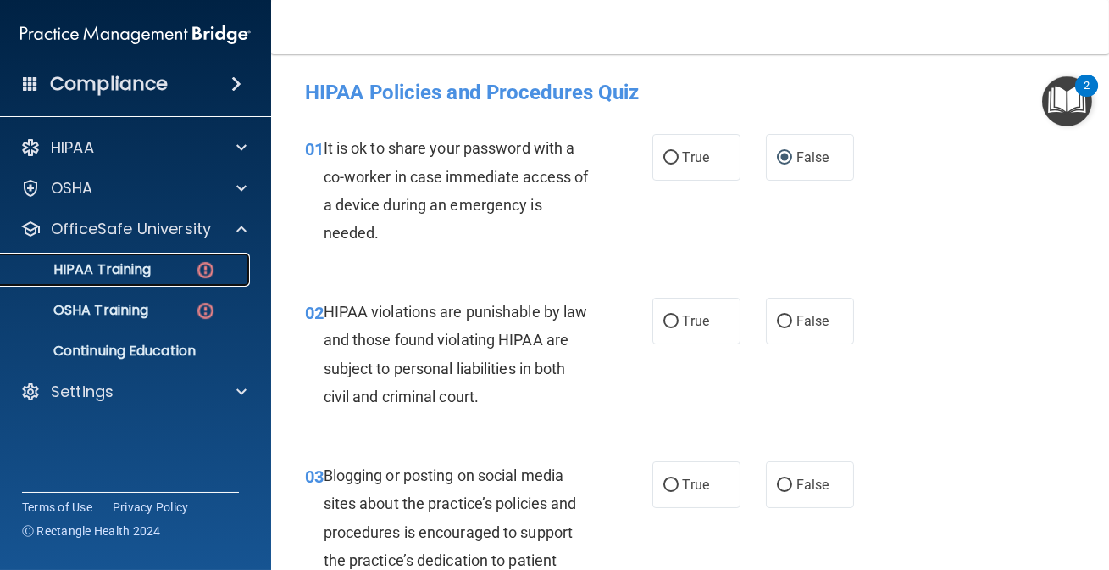
click at [123, 274] on p "HIPAA Training" at bounding box center [81, 269] width 140 height 17
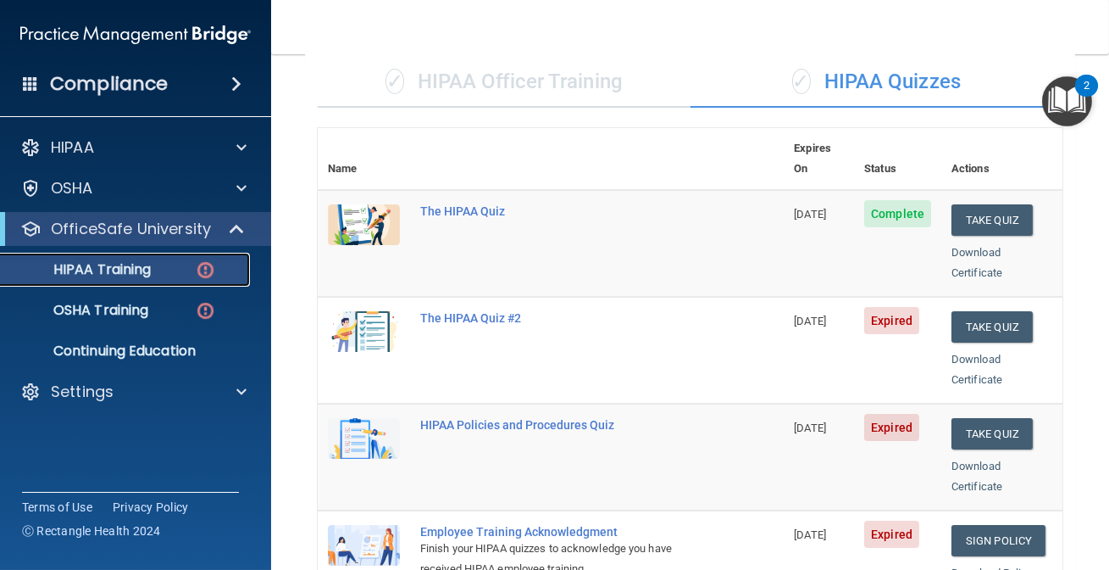
scroll to position [76, 0]
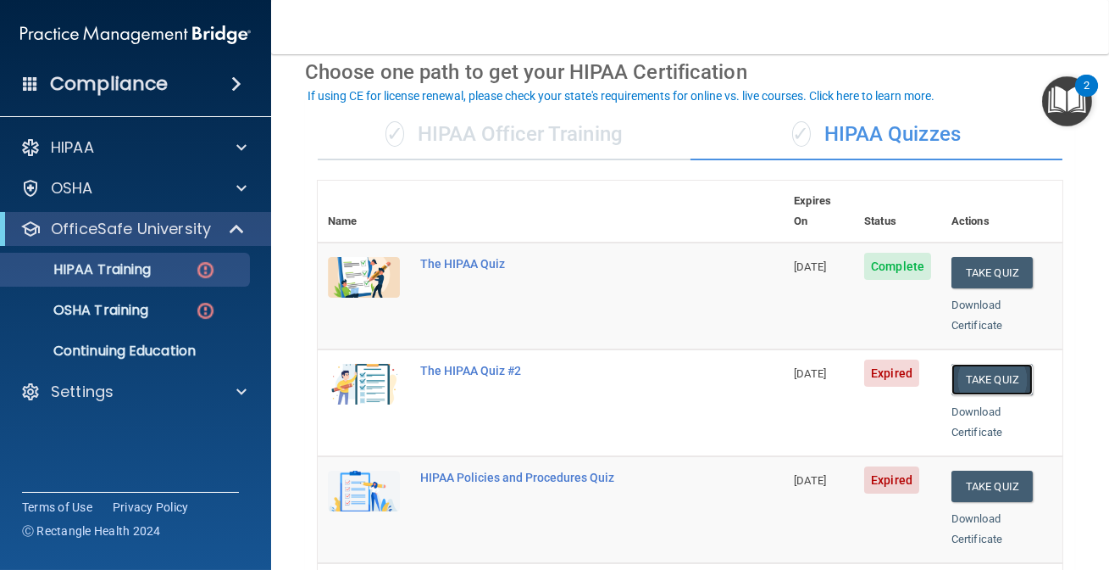
click at [958, 364] on button "Take Quiz" at bounding box center [992, 379] width 81 height 31
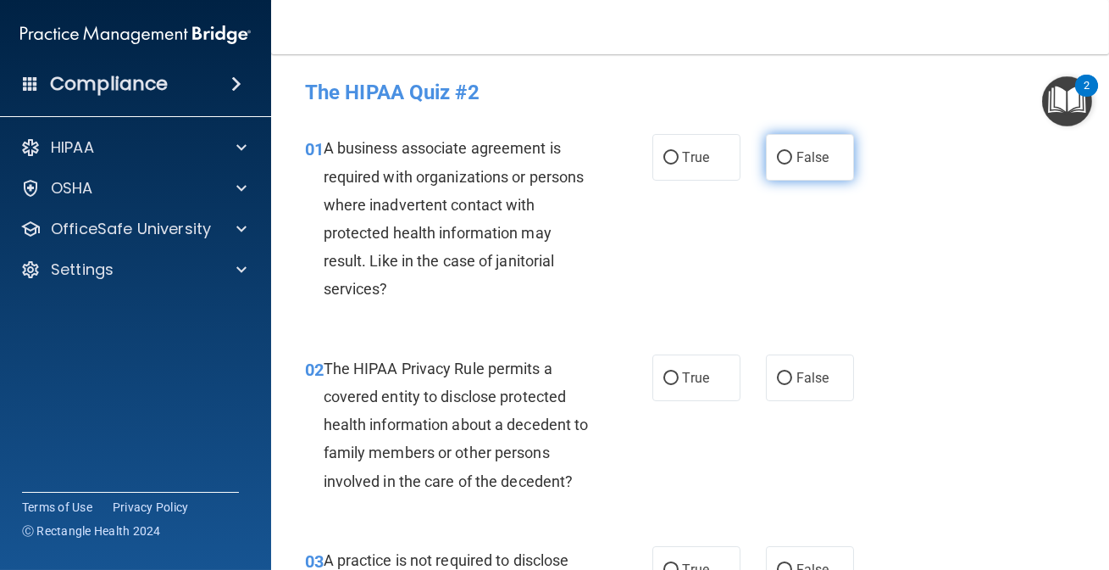
click at [800, 170] on label "False" at bounding box center [810, 157] width 88 height 47
click at [792, 164] on input "False" at bounding box center [784, 158] width 15 height 13
radio input "true"
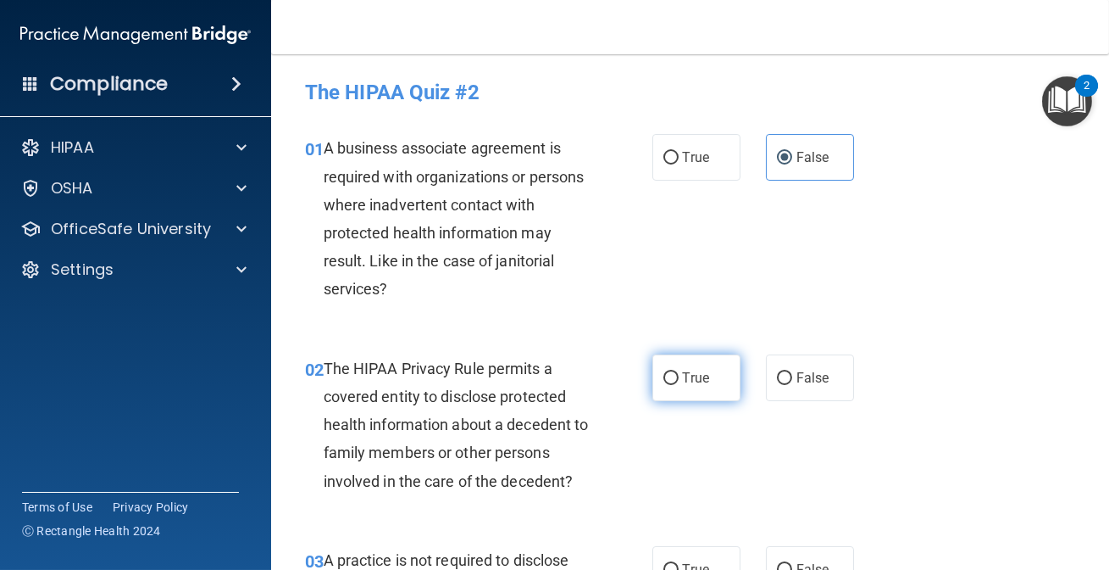
click at [686, 390] on label "True" at bounding box center [697, 377] width 88 height 47
click at [679, 385] on input "True" at bounding box center [671, 378] width 15 height 13
radio input "true"
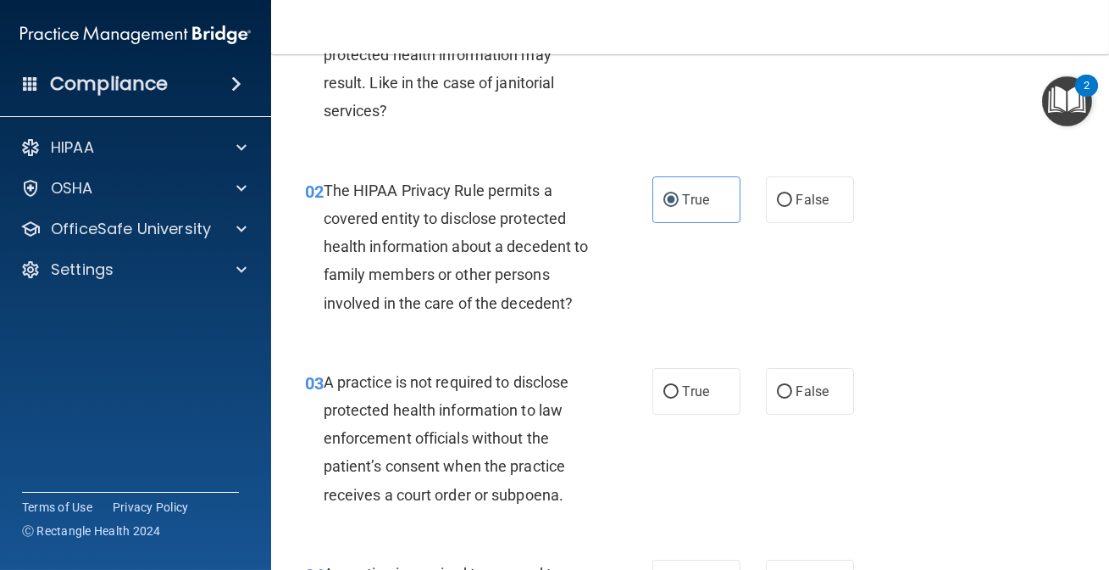
scroll to position [231, 0]
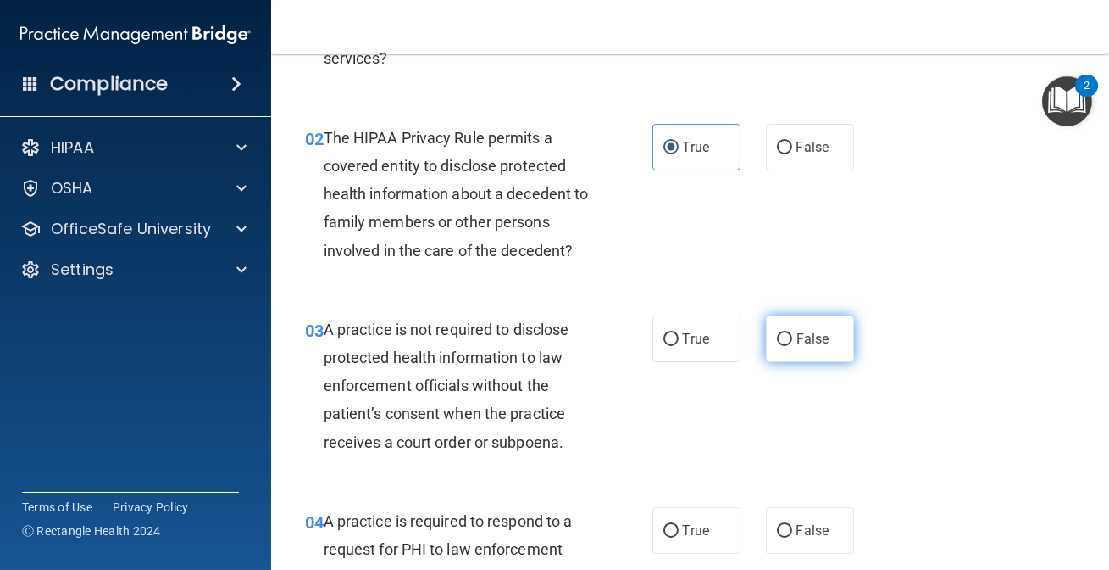
click at [803, 331] on span "False" at bounding box center [813, 339] width 33 height 16
click at [792, 333] on input "False" at bounding box center [784, 339] width 15 height 13
radio input "true"
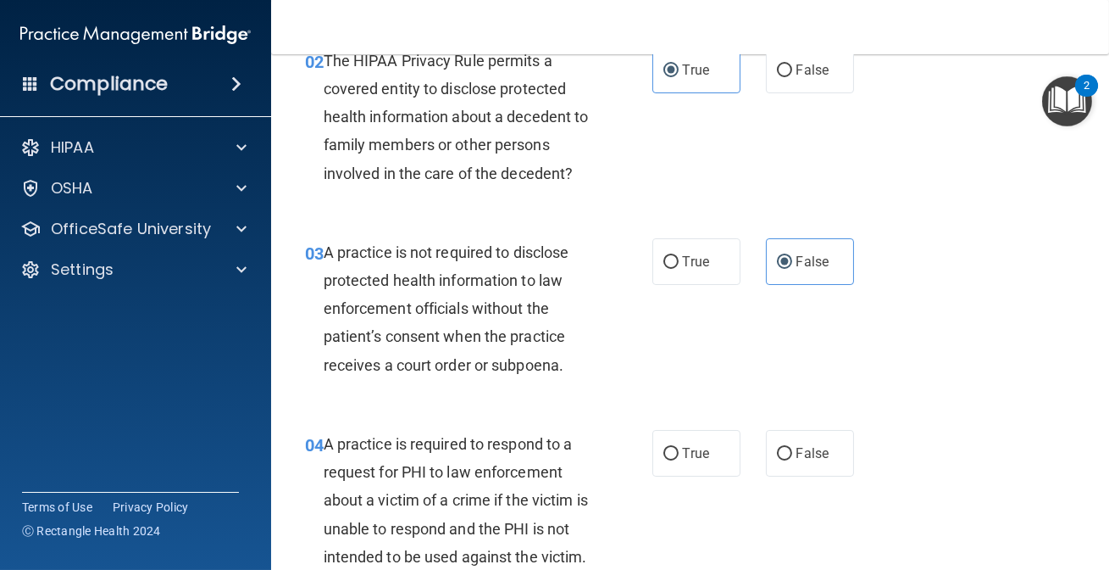
scroll to position [385, 0]
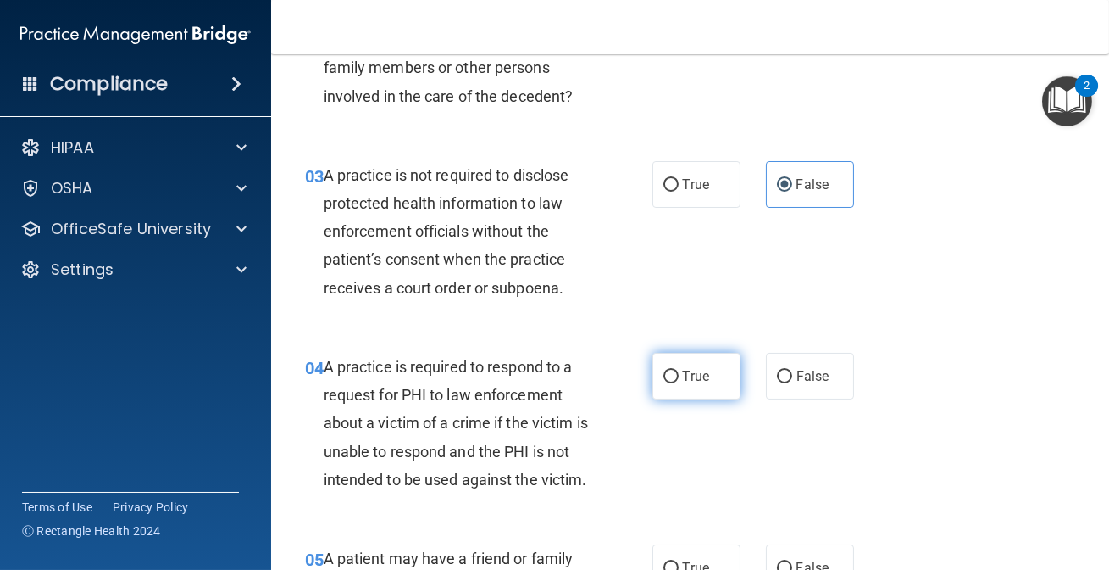
click at [712, 372] on label "True" at bounding box center [697, 376] width 88 height 47
click at [679, 372] on input "True" at bounding box center [671, 376] width 15 height 13
radio input "true"
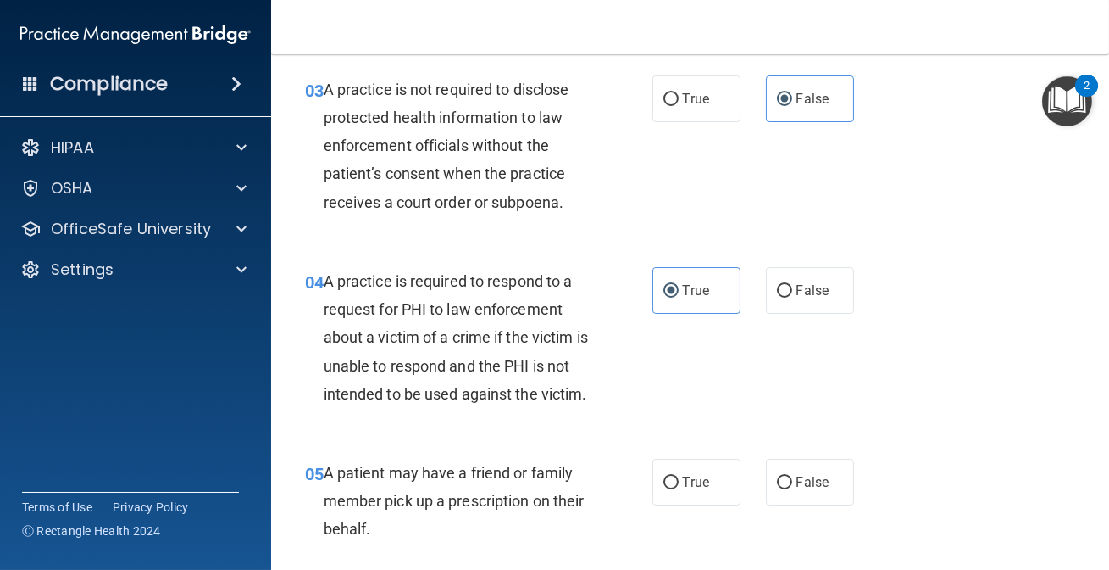
scroll to position [693, 0]
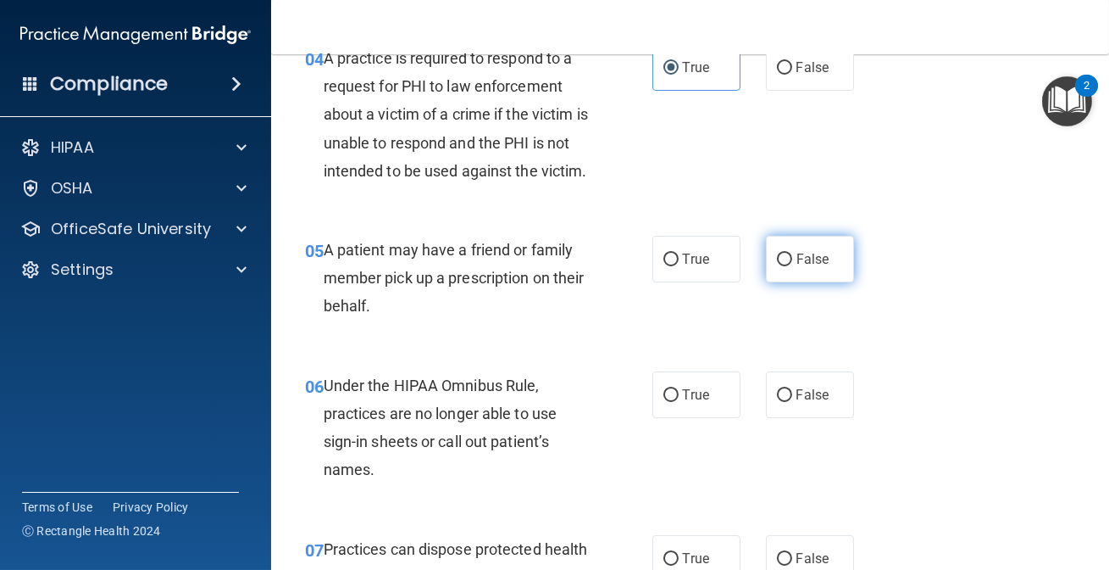
click at [781, 282] on label "False" at bounding box center [810, 259] width 88 height 47
click at [781, 266] on input "False" at bounding box center [784, 259] width 15 height 13
radio input "true"
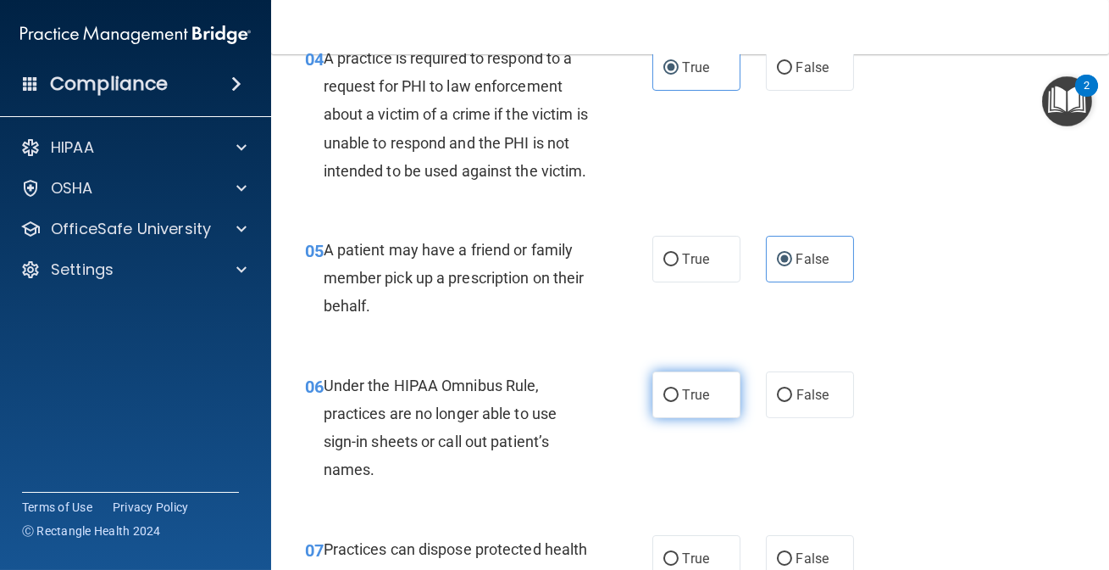
click at [683, 403] on span "True" at bounding box center [696, 394] width 26 height 16
click at [679, 402] on input "True" at bounding box center [671, 395] width 15 height 13
radio input "true"
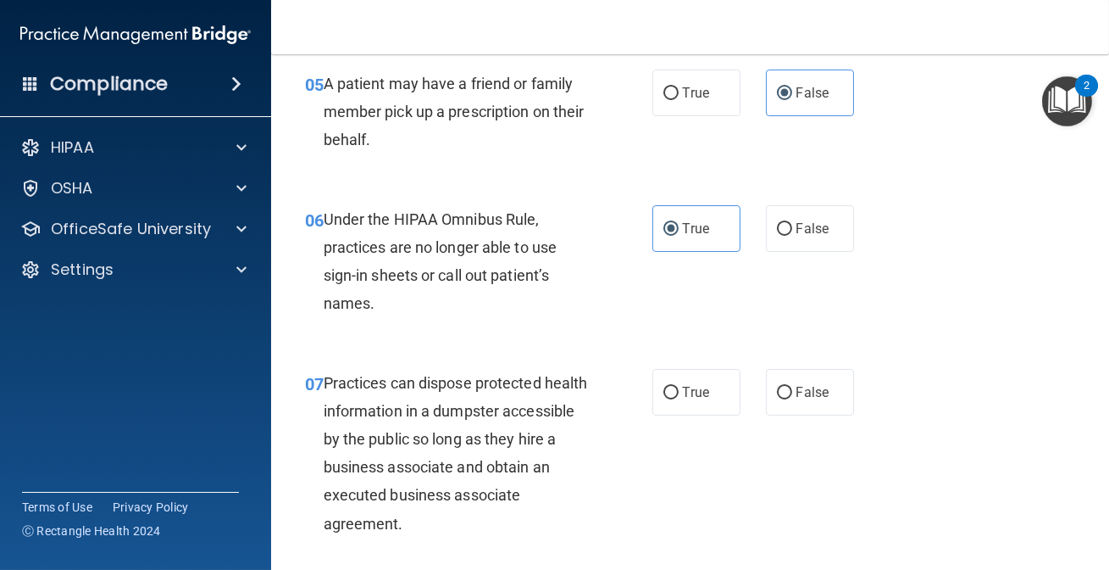
scroll to position [936, 0]
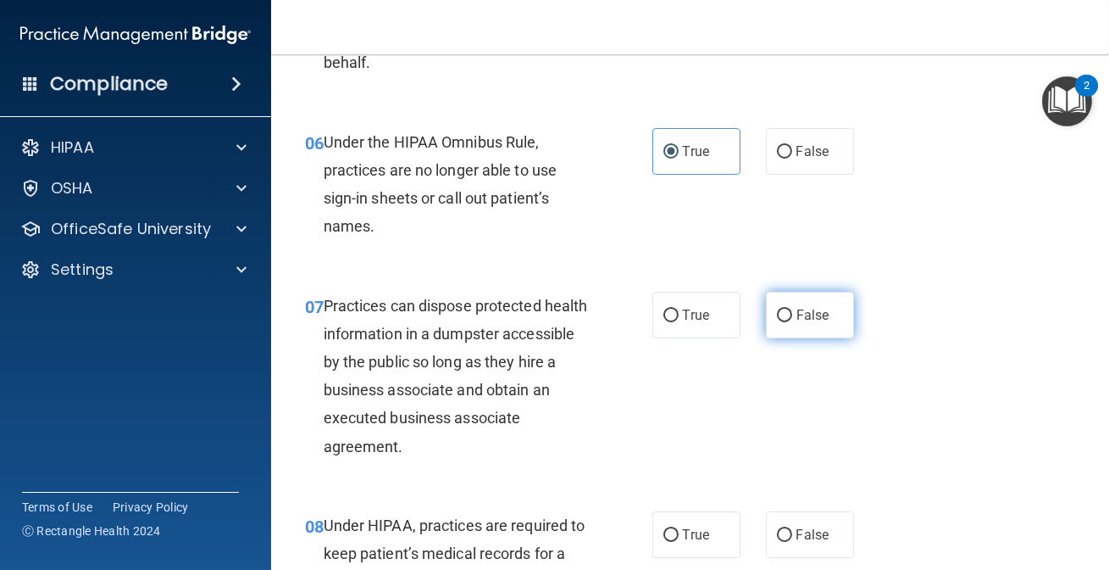
click at [831, 338] on label "False" at bounding box center [810, 315] width 88 height 47
click at [792, 322] on input "False" at bounding box center [784, 315] width 15 height 13
radio input "true"
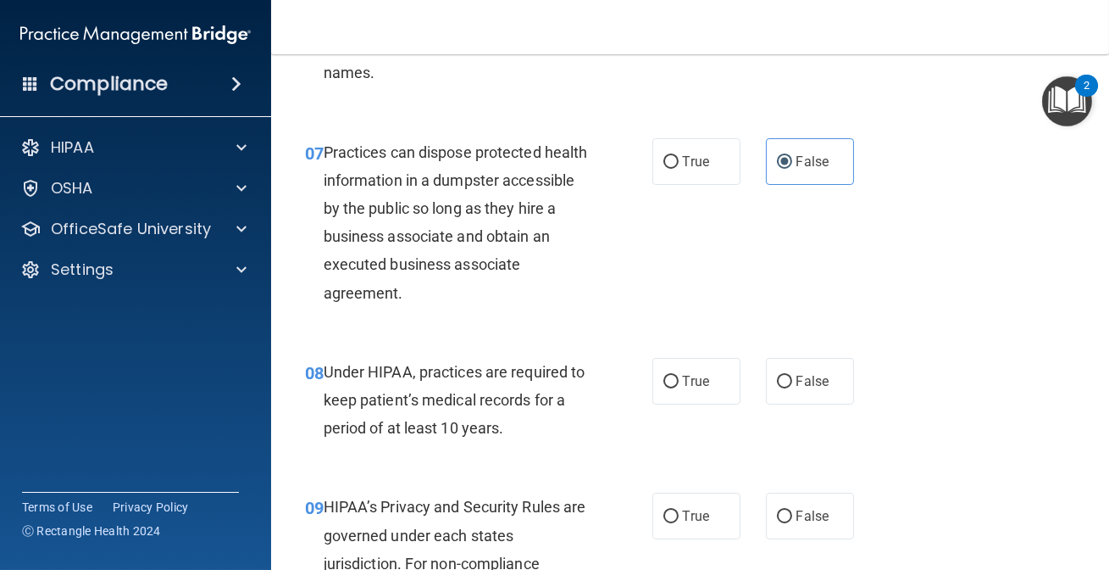
scroll to position [1091, 0]
click at [668, 387] on input "True" at bounding box center [671, 381] width 15 height 13
radio input "true"
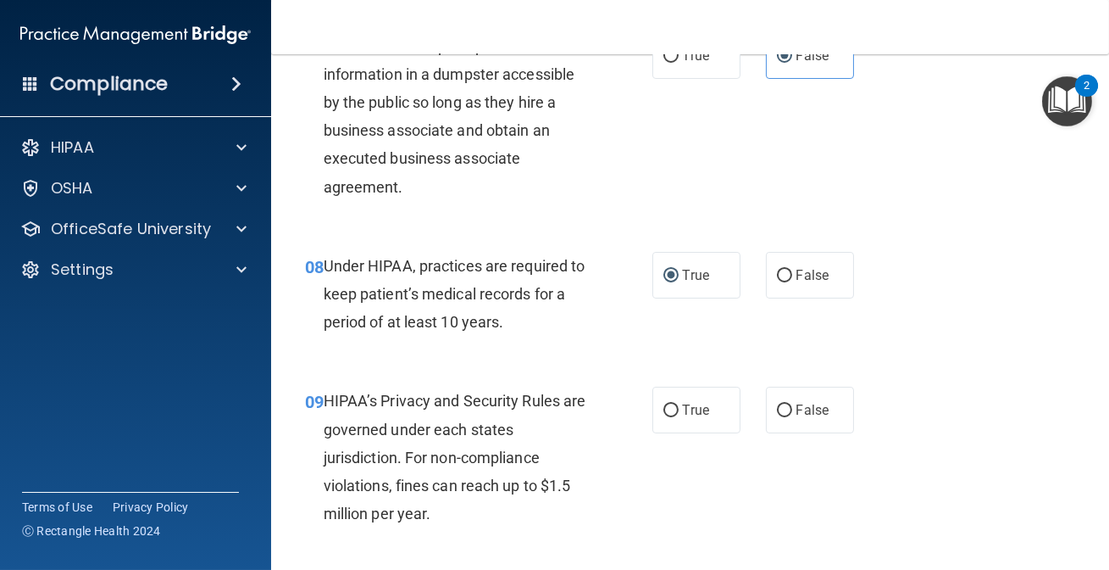
scroll to position [1245, 0]
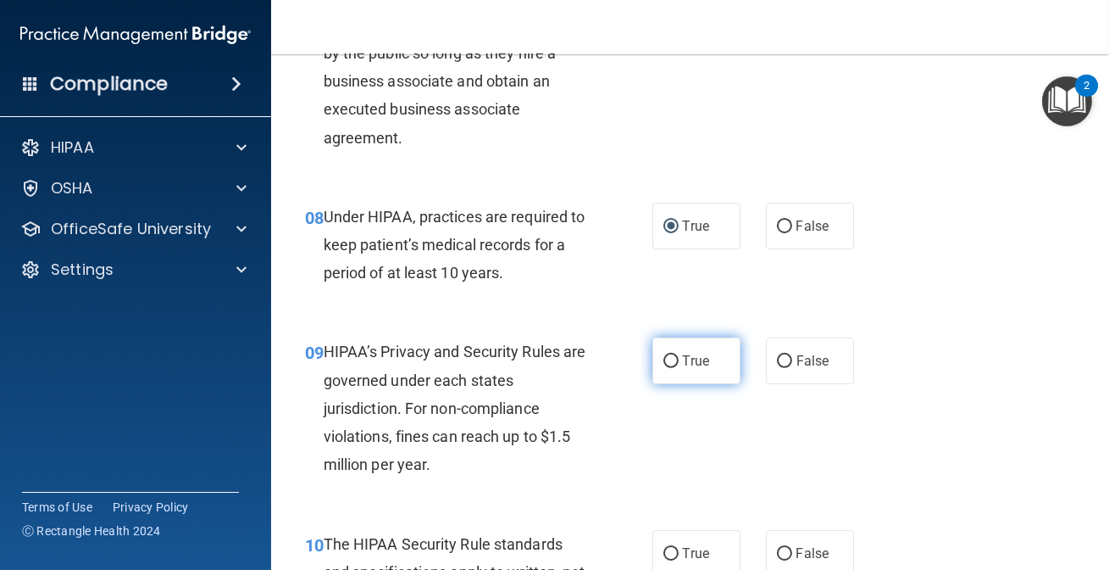
click at [671, 378] on label "True" at bounding box center [697, 360] width 88 height 47
click at [671, 368] on input "True" at bounding box center [671, 361] width 15 height 13
radio input "true"
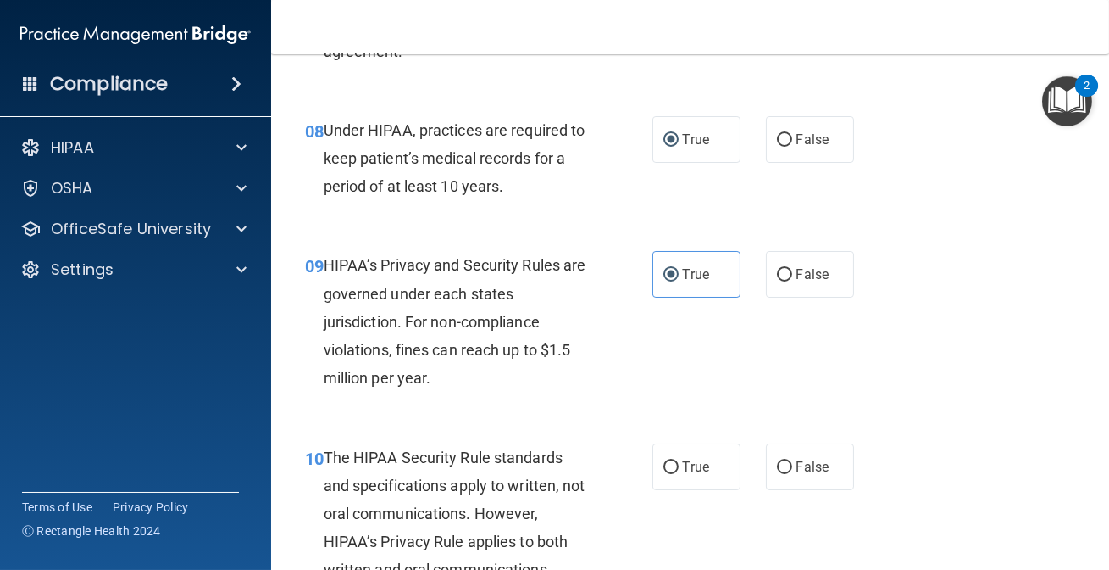
scroll to position [1553, 0]
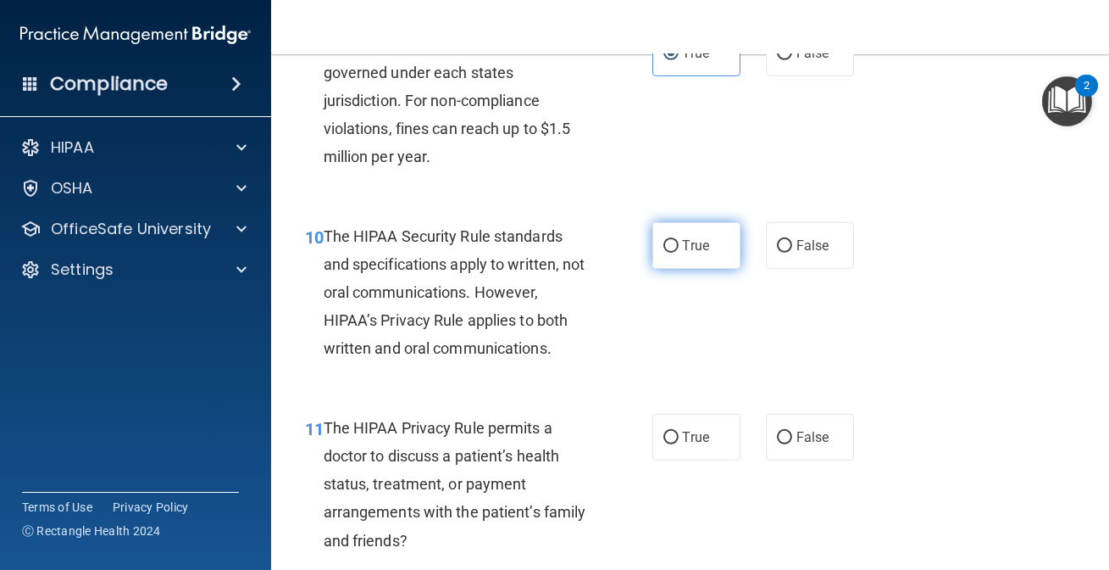
click at [678, 259] on label "True" at bounding box center [697, 245] width 88 height 47
click at [678, 253] on input "True" at bounding box center [671, 246] width 15 height 13
radio input "true"
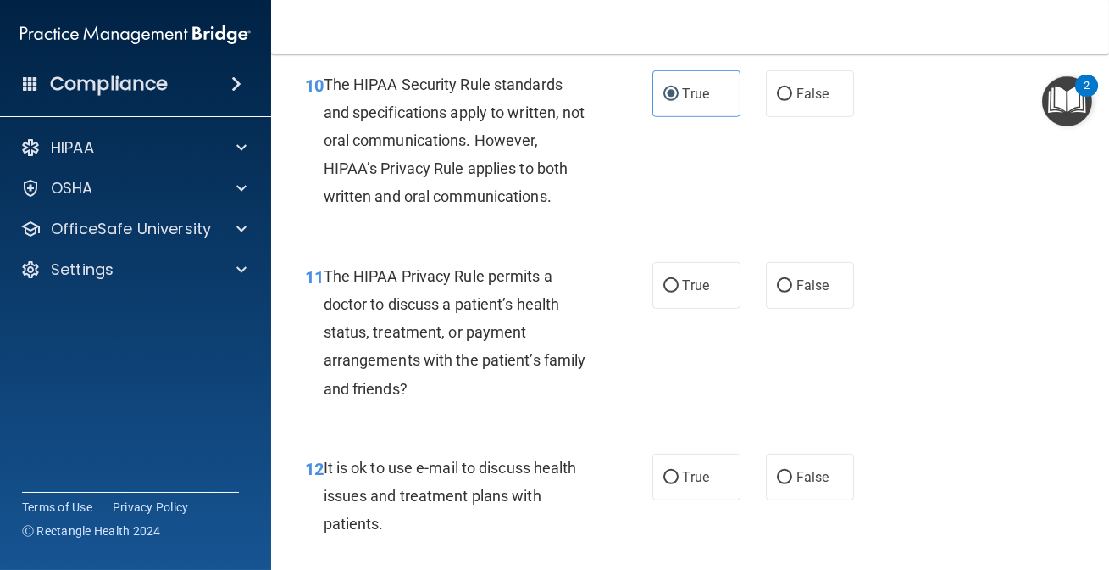
scroll to position [1707, 0]
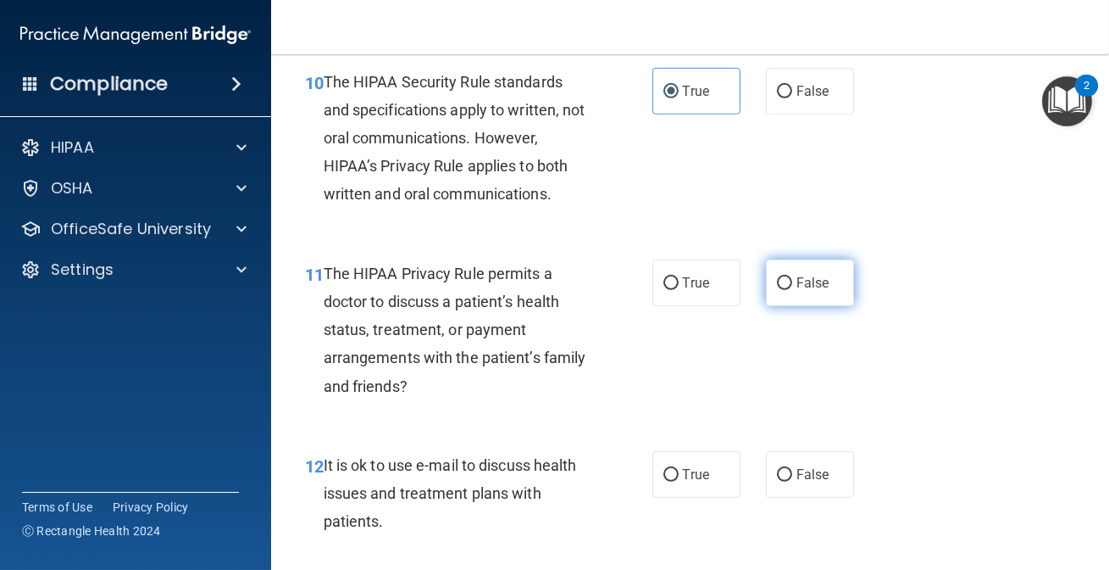
click at [792, 306] on label "False" at bounding box center [810, 282] width 88 height 47
click at [792, 290] on input "False" at bounding box center [784, 283] width 15 height 13
radio input "true"
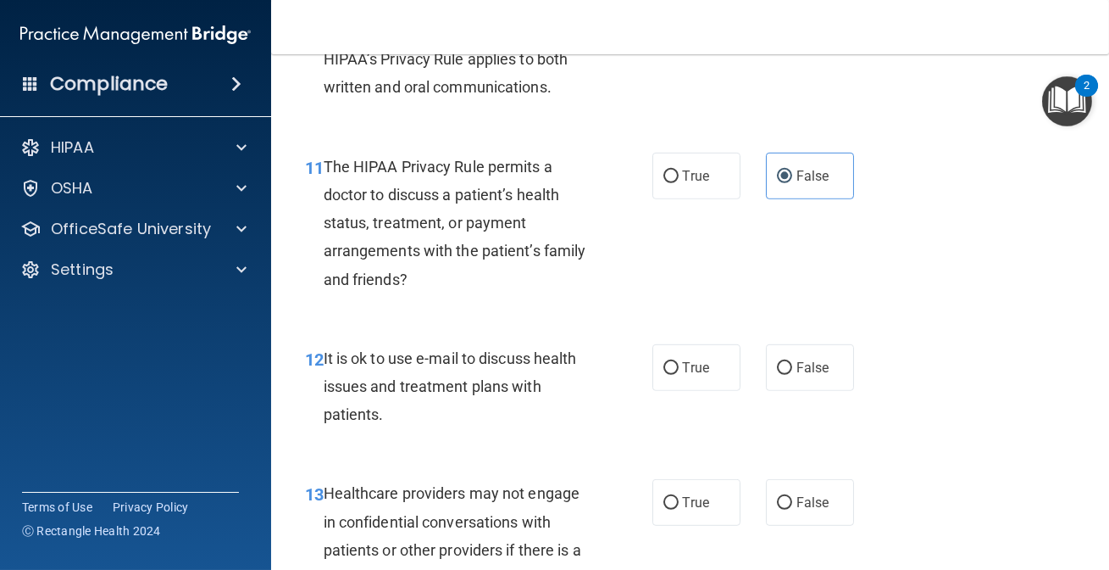
scroll to position [1861, 0]
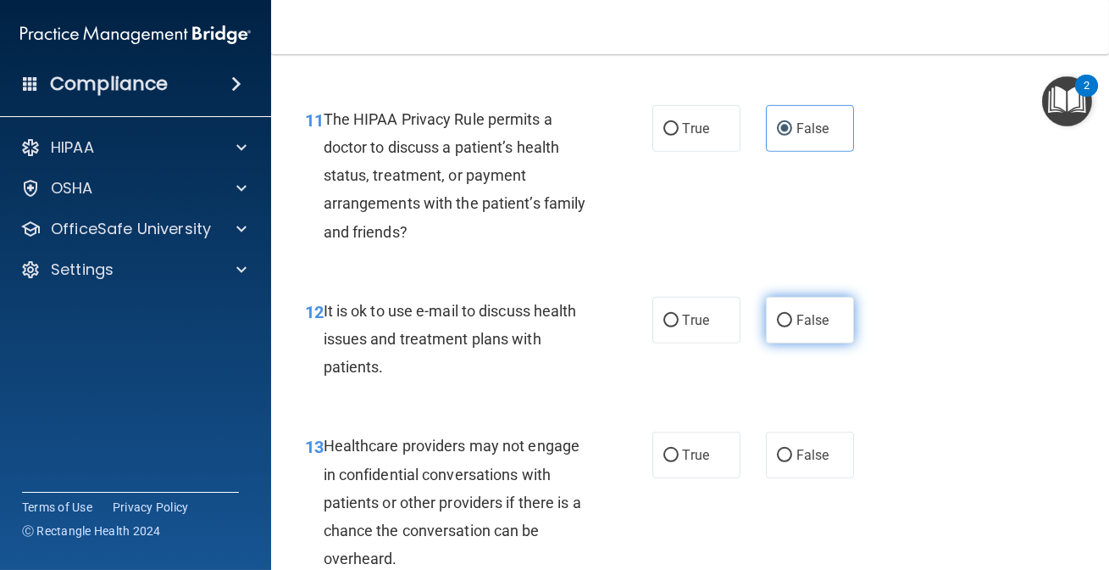
click at [776, 343] on label "False" at bounding box center [810, 320] width 88 height 47
click at [777, 327] on input "False" at bounding box center [784, 320] width 15 height 13
radio input "true"
click at [558, 390] on div "12 It is ok to use e-mail to discuss health issues and treatment plans with pat…" at bounding box center [479, 343] width 398 height 93
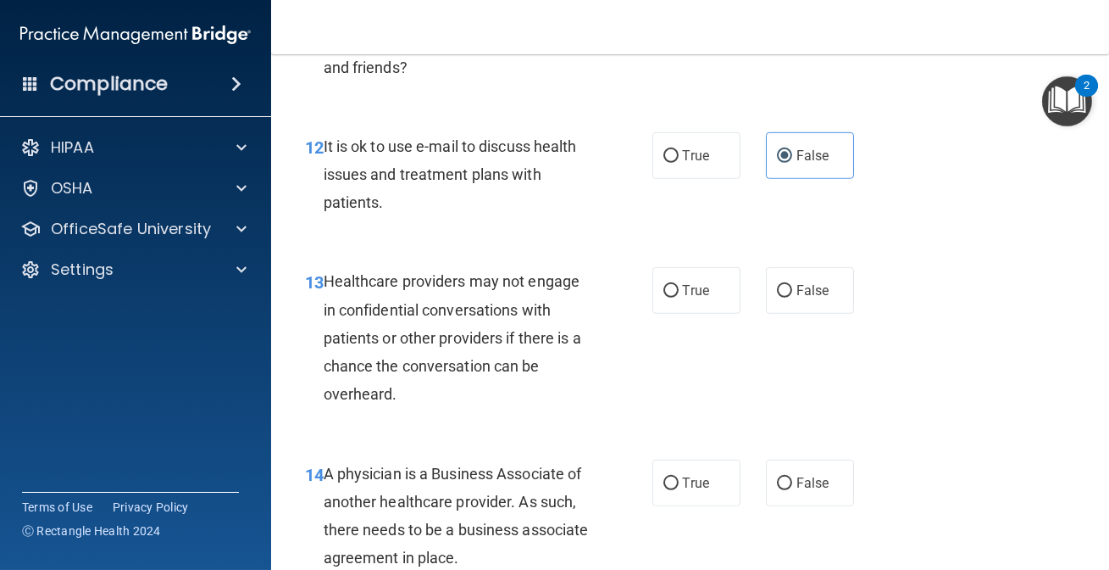
scroll to position [2092, 0]
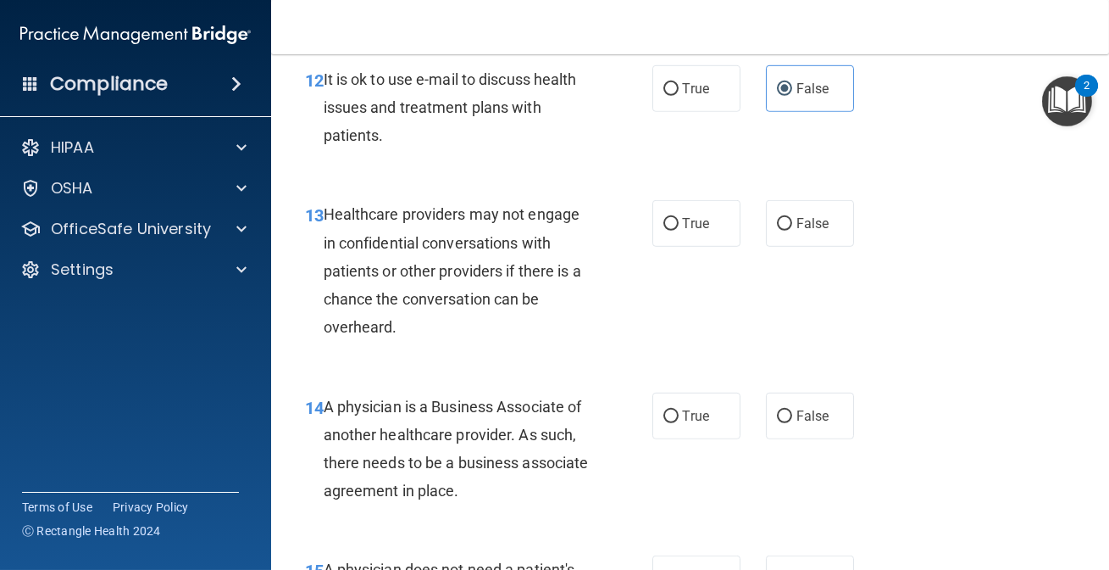
click at [517, 341] on div "Healthcare providers may not engage in confidential conversations with patients…" at bounding box center [464, 270] width 280 height 141
click at [502, 370] on div "13 Healthcare providers may not engage in confidential conversations with patie…" at bounding box center [690, 275] width 796 height 192
click at [766, 246] on label "False" at bounding box center [810, 223] width 88 height 47
click at [777, 231] on input "False" at bounding box center [784, 224] width 15 height 13
radio input "true"
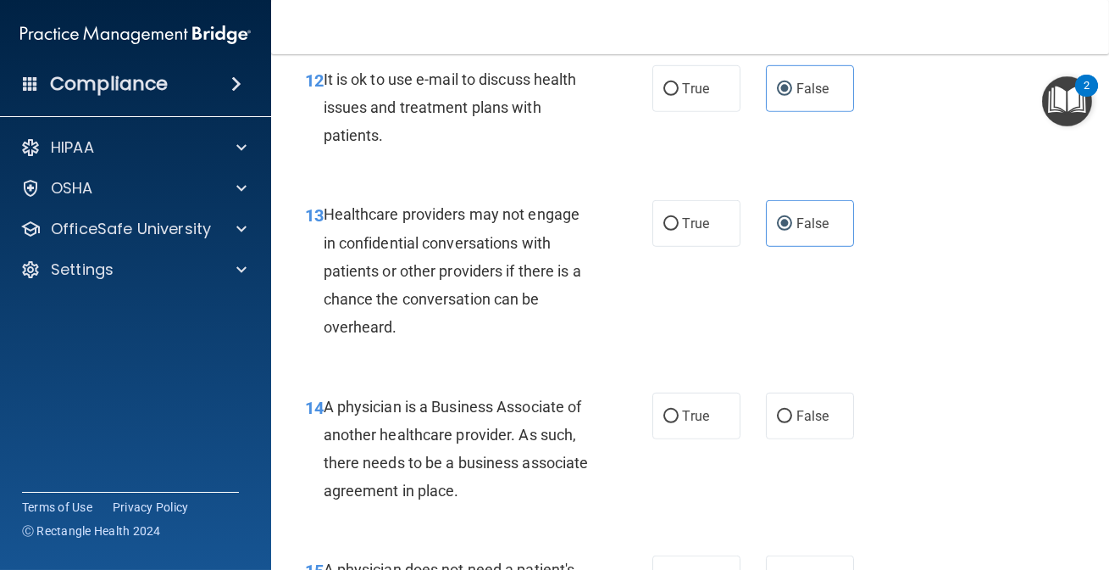
scroll to position [2170, 0]
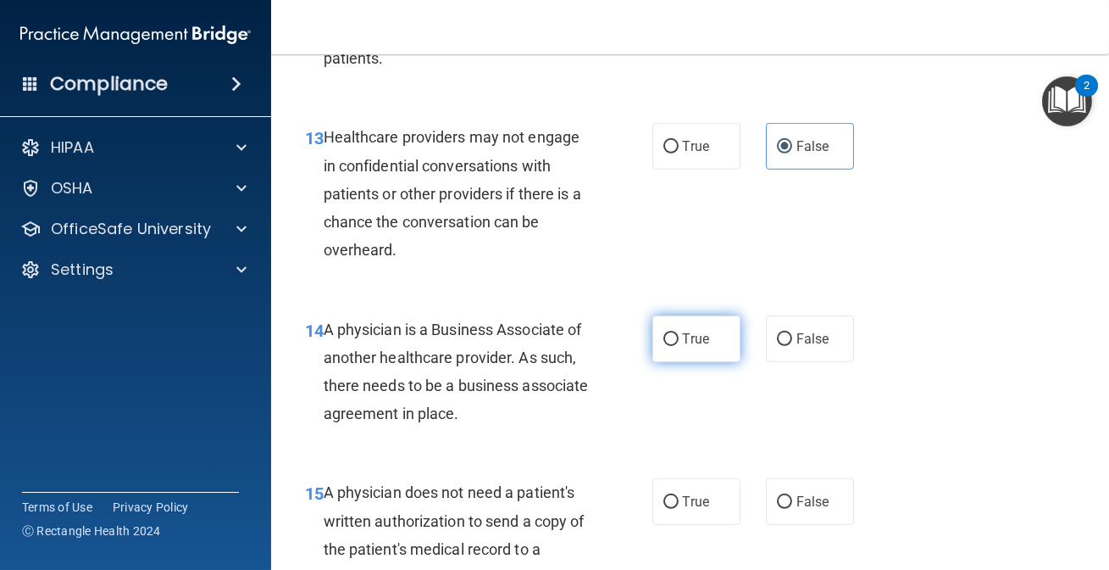
click at [683, 347] on span "True" at bounding box center [696, 339] width 26 height 16
click at [679, 346] on input "True" at bounding box center [671, 339] width 15 height 13
radio input "true"
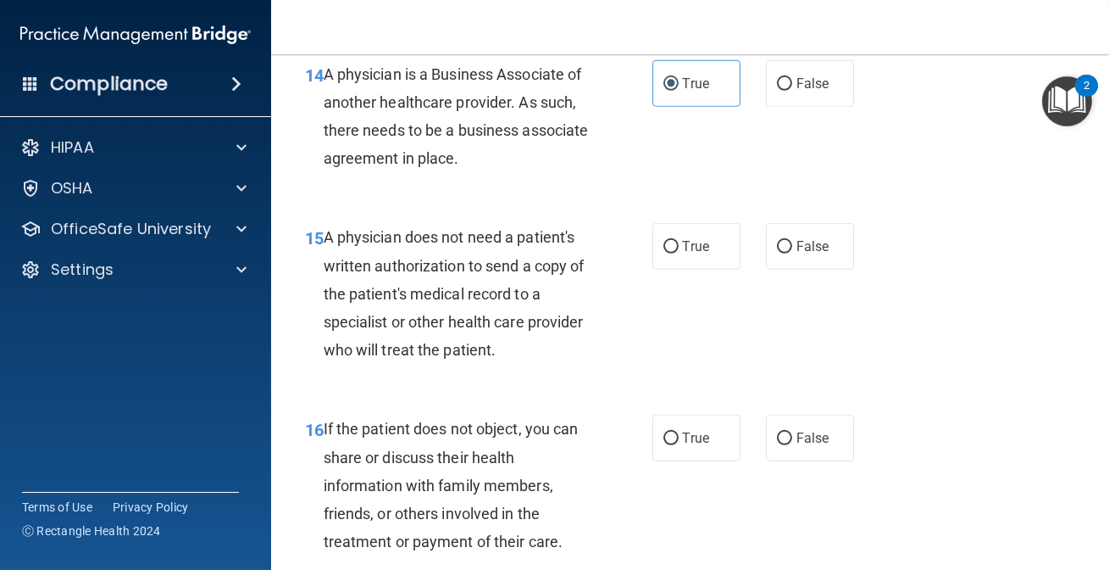
scroll to position [2477, 0]
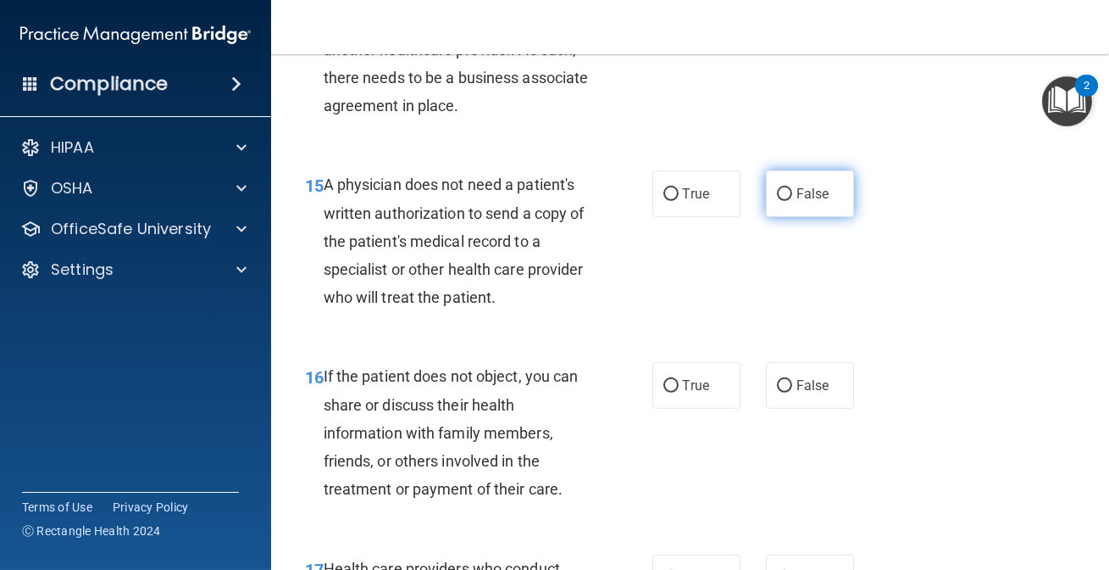
click at [821, 202] on span "False" at bounding box center [813, 194] width 33 height 16
click at [792, 201] on input "False" at bounding box center [784, 194] width 15 height 13
radio input "true"
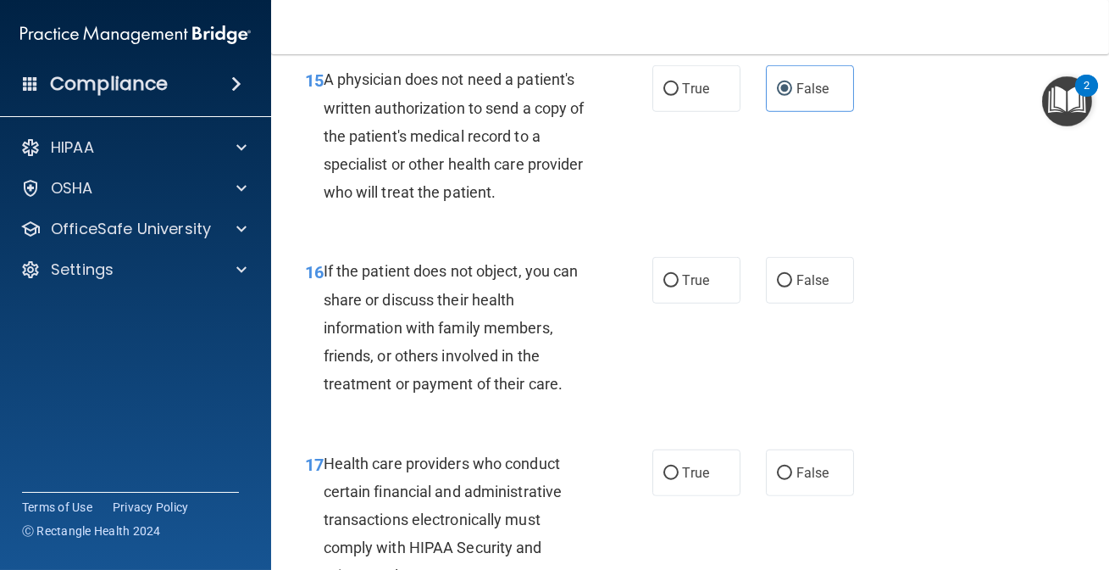
scroll to position [2631, 0]
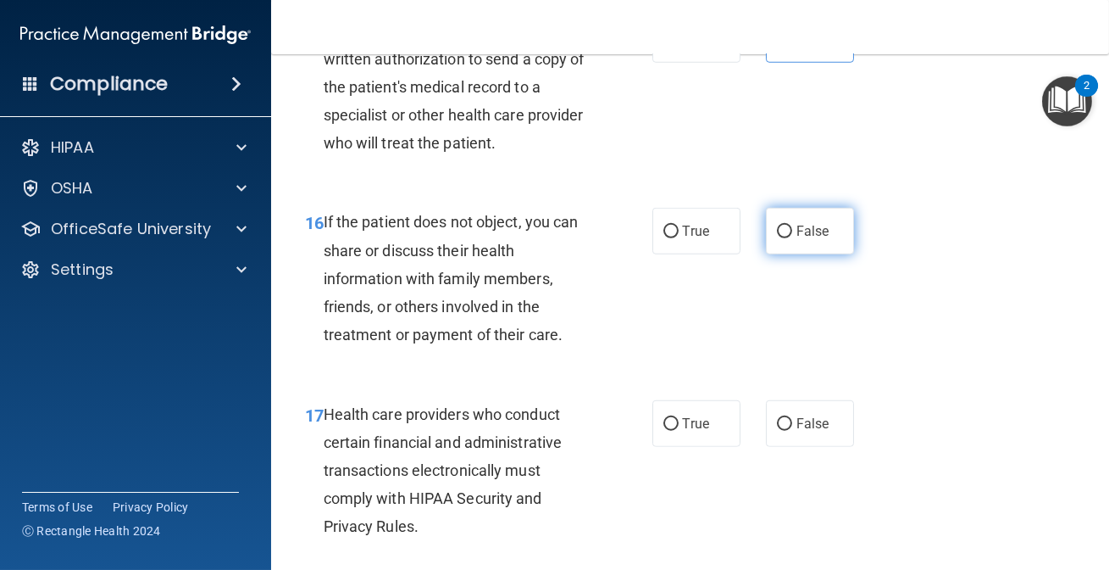
click at [808, 239] on span "False" at bounding box center [813, 231] width 33 height 16
click at [792, 238] on input "False" at bounding box center [784, 231] width 15 height 13
radio input "true"
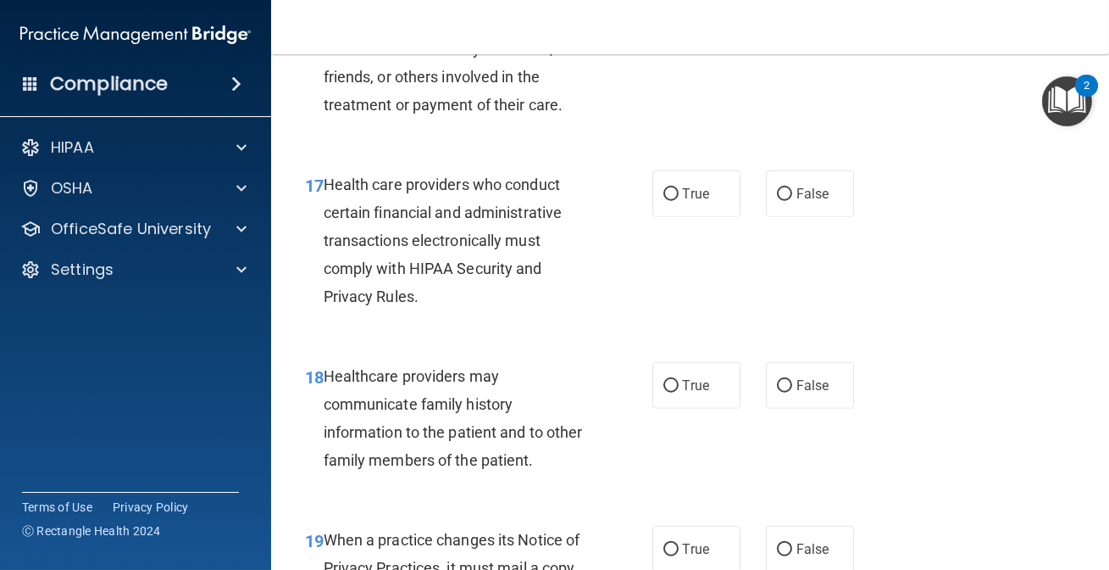
scroll to position [2863, 0]
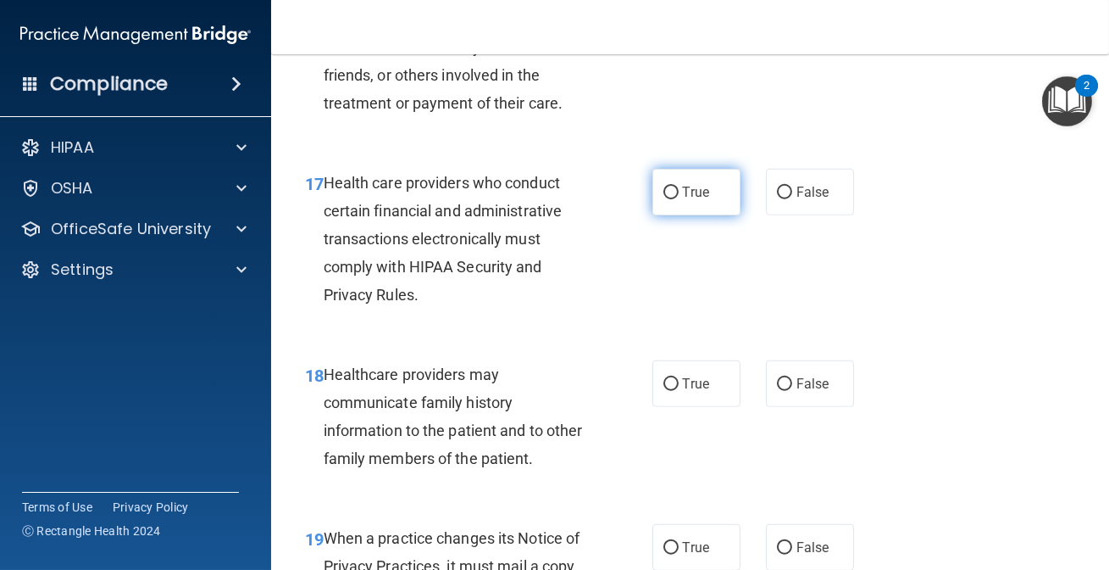
click at [672, 215] on label "True" at bounding box center [697, 192] width 88 height 47
click at [672, 199] on input "True" at bounding box center [671, 192] width 15 height 13
radio input "true"
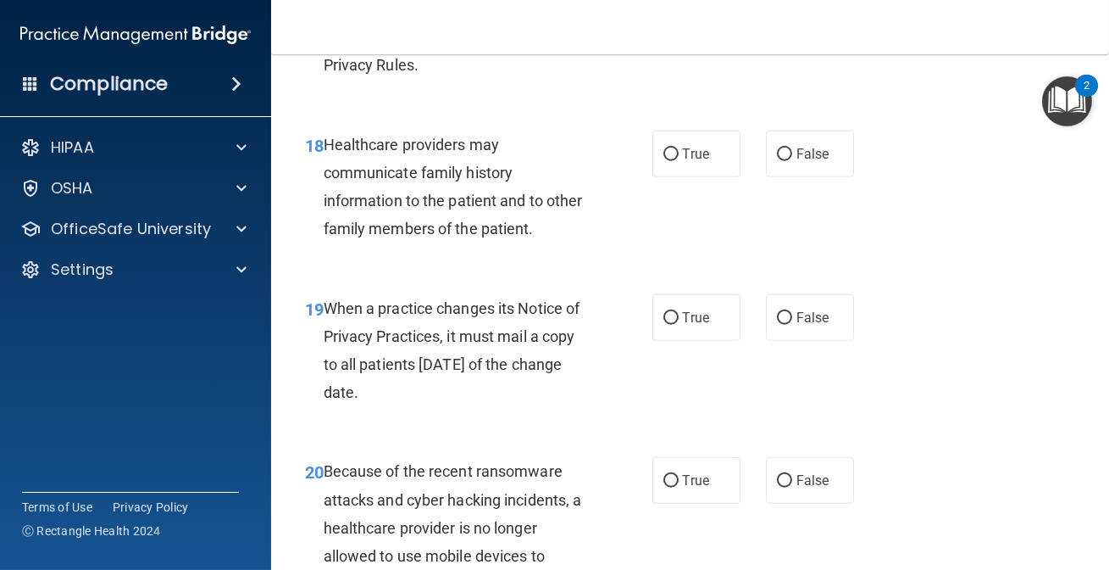
scroll to position [3093, 0]
click at [797, 161] on span "False" at bounding box center [813, 153] width 33 height 16
click at [792, 160] on input "False" at bounding box center [784, 153] width 15 height 13
radio input "true"
click at [670, 324] on input "True" at bounding box center [671, 317] width 15 height 13
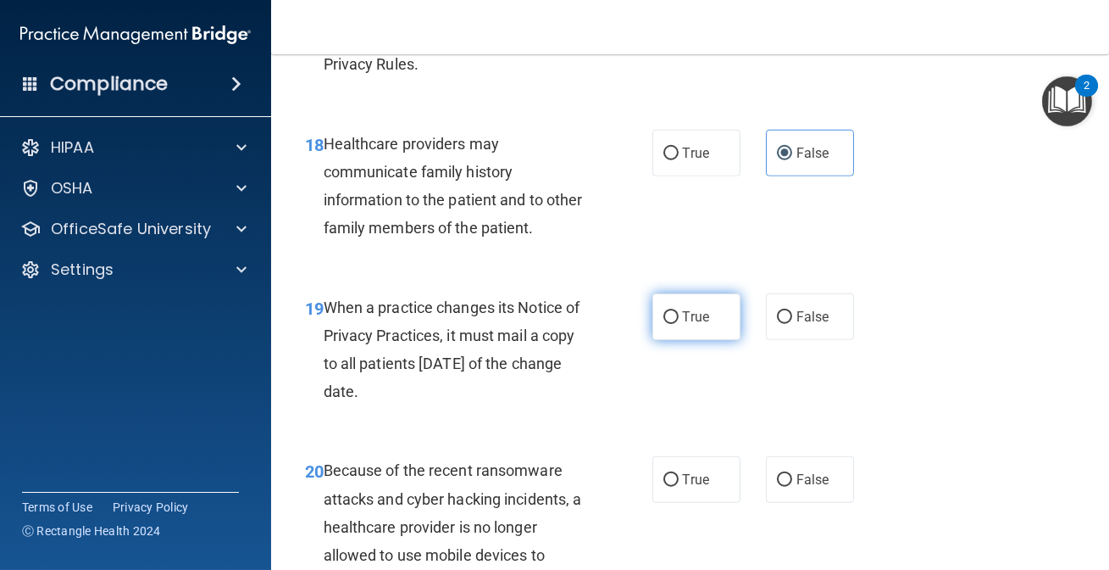
radio input "true"
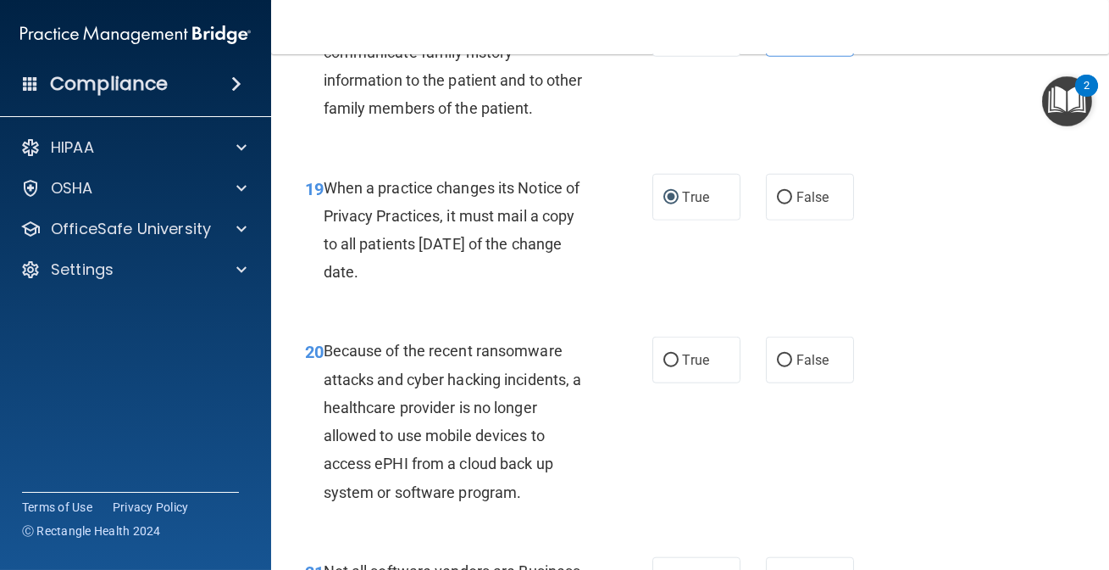
scroll to position [3248, 0]
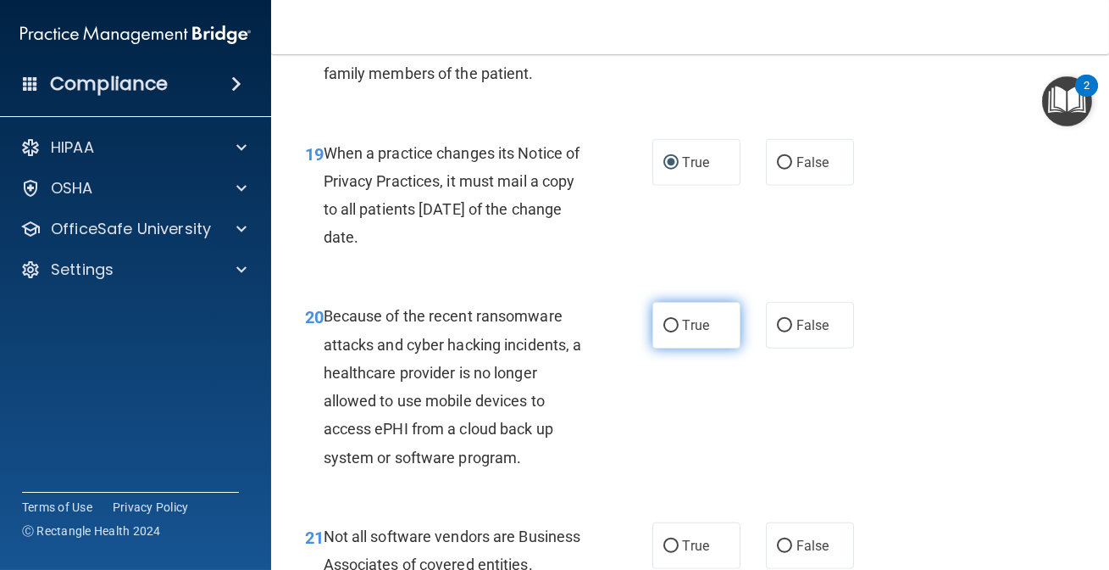
click at [653, 348] on label "True" at bounding box center [697, 325] width 88 height 47
click at [664, 332] on input "True" at bounding box center [671, 326] width 15 height 13
radio input "true"
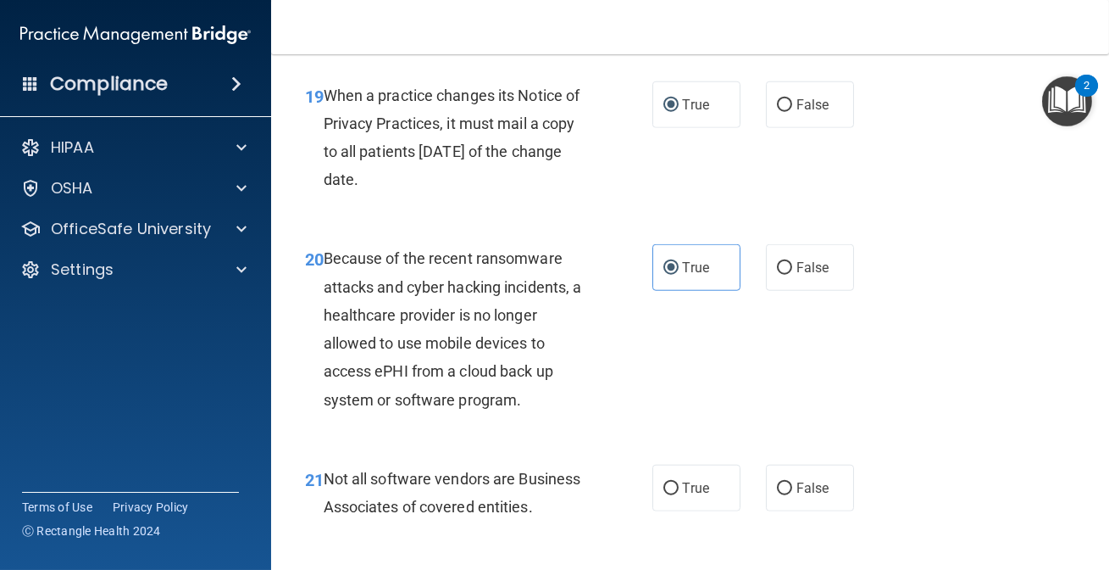
scroll to position [3402, 0]
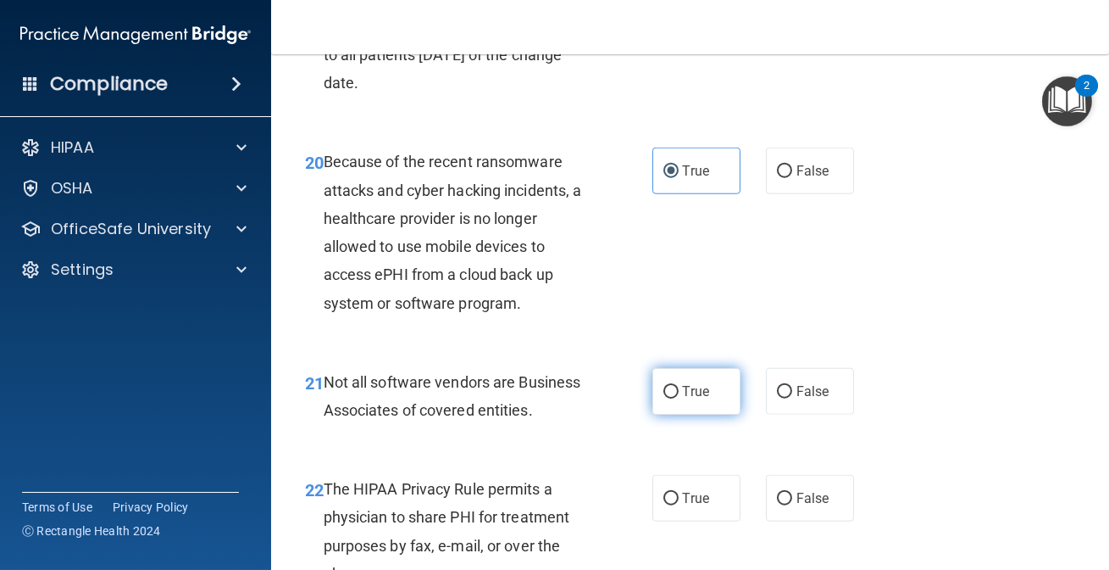
click at [696, 399] on span "True" at bounding box center [696, 391] width 26 height 16
click at [679, 398] on input "True" at bounding box center [671, 392] width 15 height 13
radio input "true"
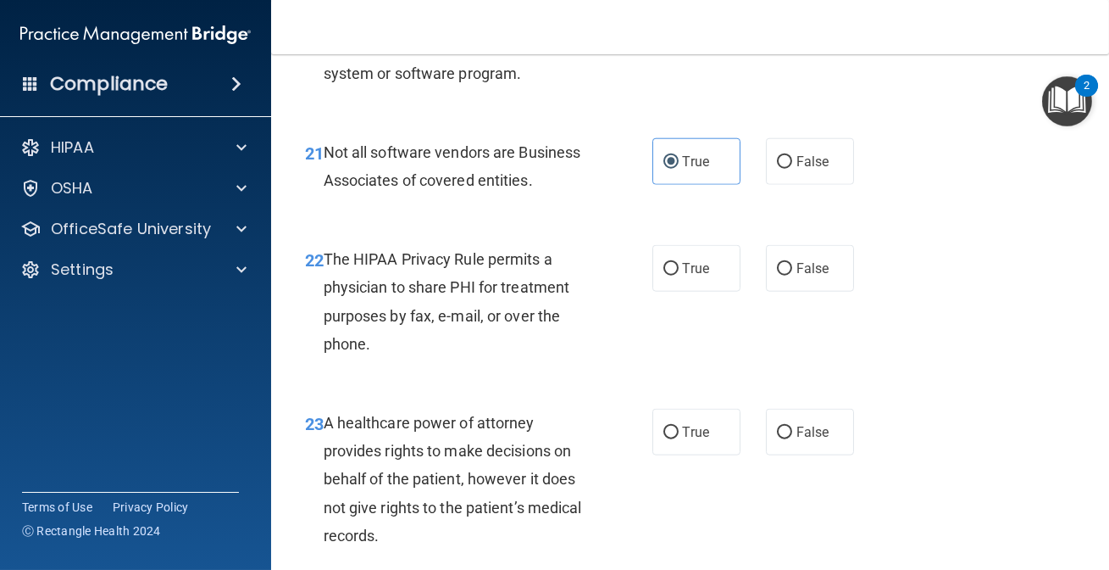
scroll to position [3633, 0]
click at [821, 286] on label "False" at bounding box center [810, 266] width 88 height 47
click at [792, 274] on input "False" at bounding box center [784, 267] width 15 height 13
radio input "true"
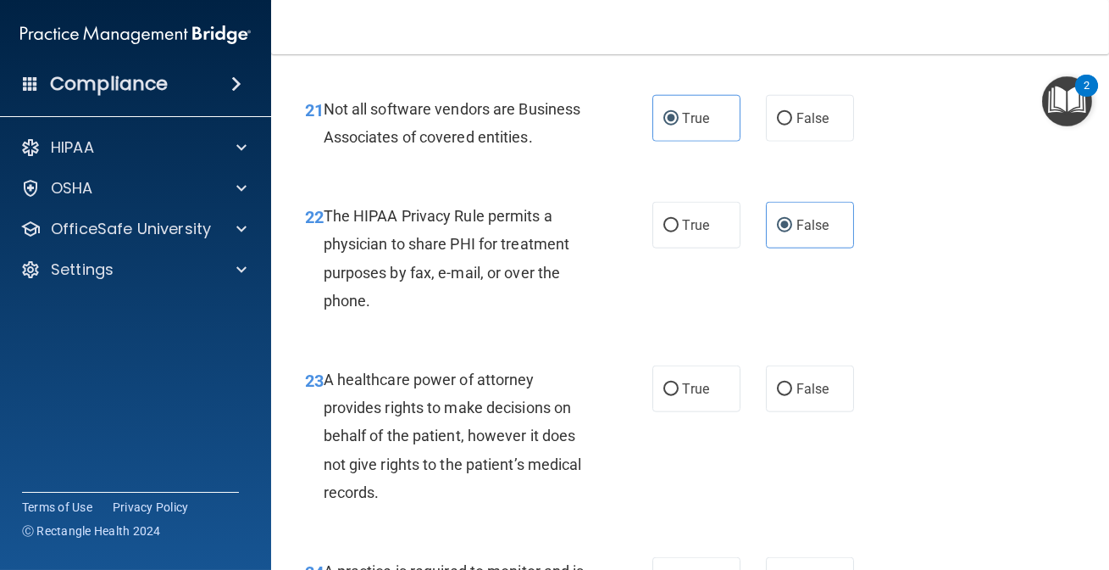
scroll to position [3710, 0]
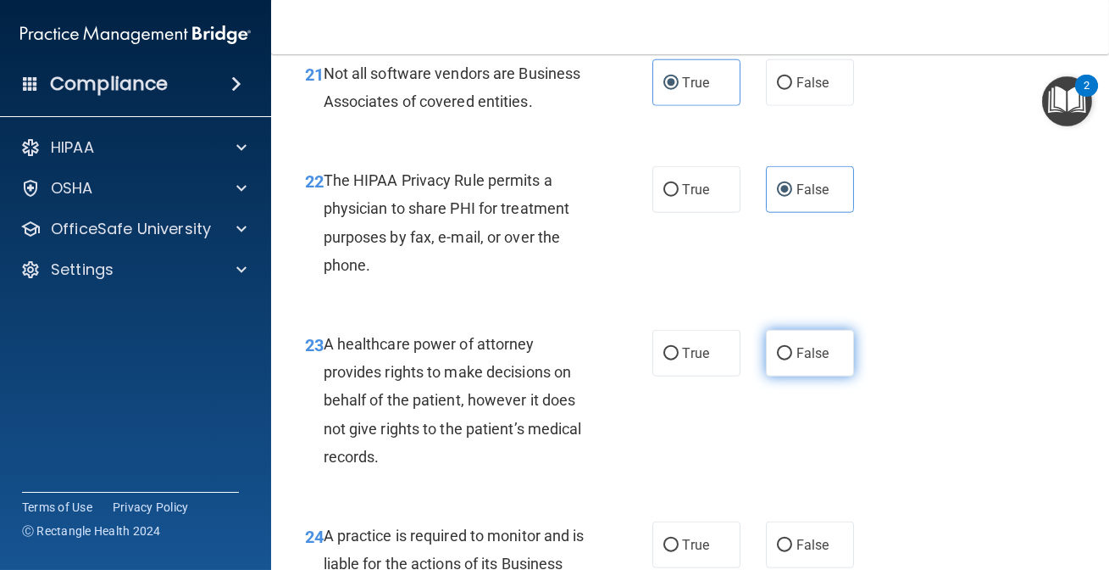
click at [794, 369] on label "False" at bounding box center [810, 353] width 88 height 47
click at [792, 360] on input "False" at bounding box center [784, 353] width 15 height 13
radio input "true"
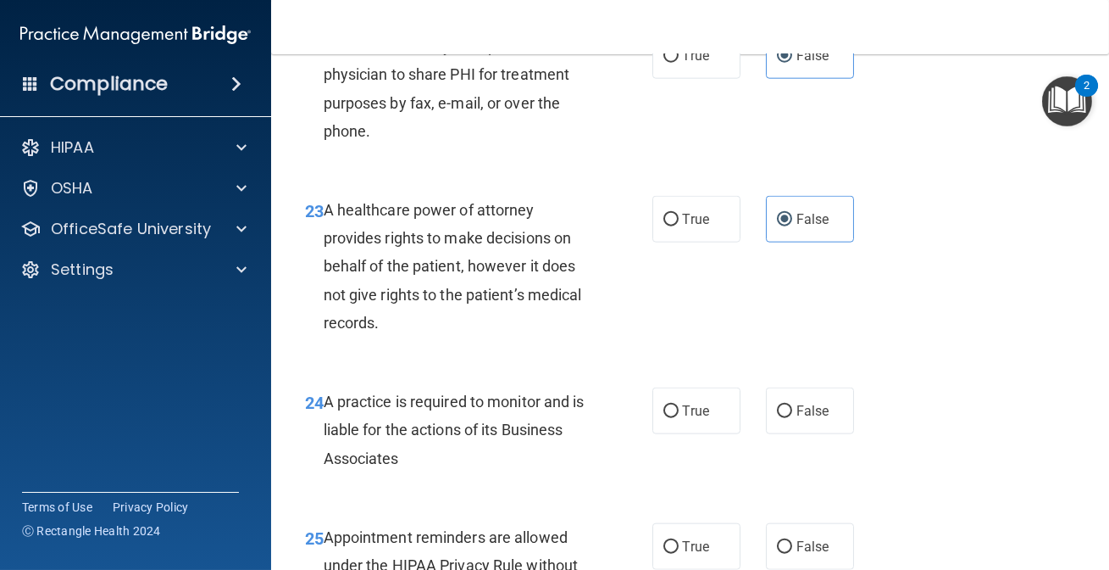
scroll to position [3865, 0]
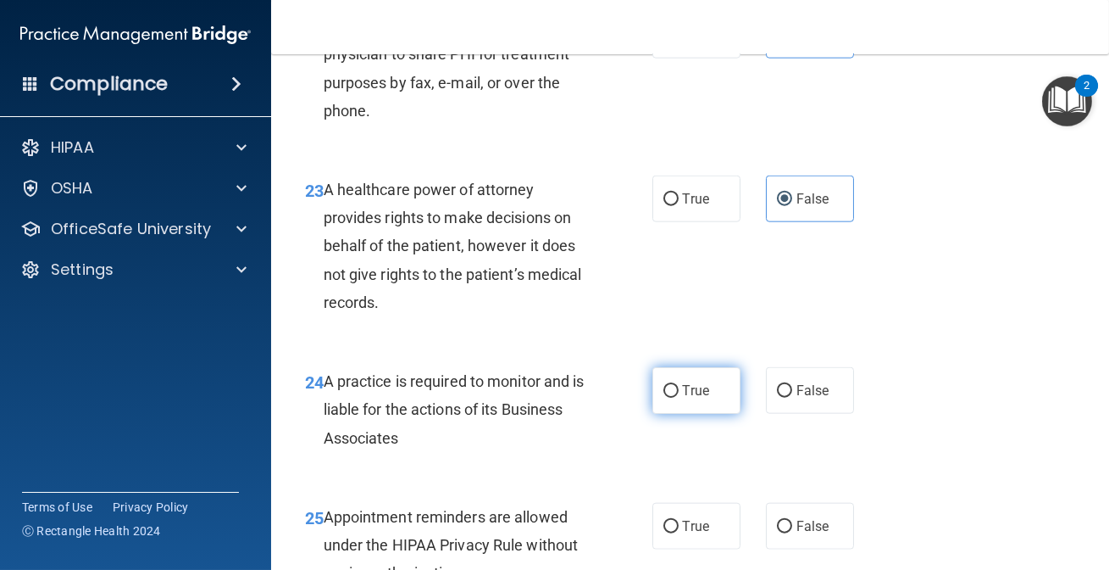
click at [702, 398] on span "True" at bounding box center [696, 390] width 26 height 16
click at [679, 397] on input "True" at bounding box center [671, 391] width 15 height 13
radio input "true"
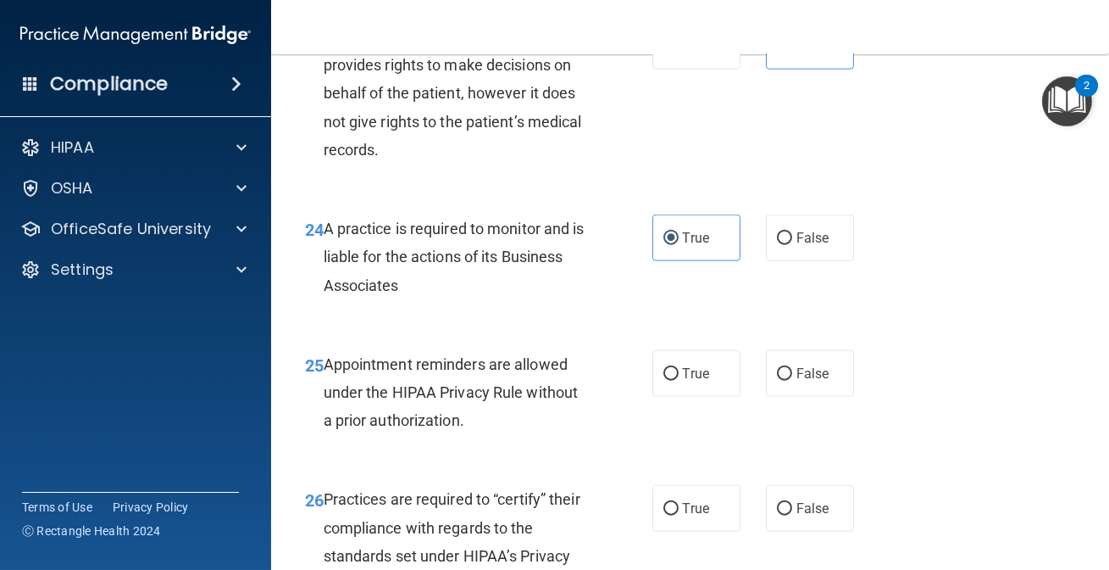
scroll to position [4018, 0]
click at [678, 396] on label "True" at bounding box center [697, 372] width 88 height 47
click at [678, 380] on input "True" at bounding box center [671, 373] width 15 height 13
radio input "true"
click at [824, 396] on label "False" at bounding box center [810, 372] width 88 height 47
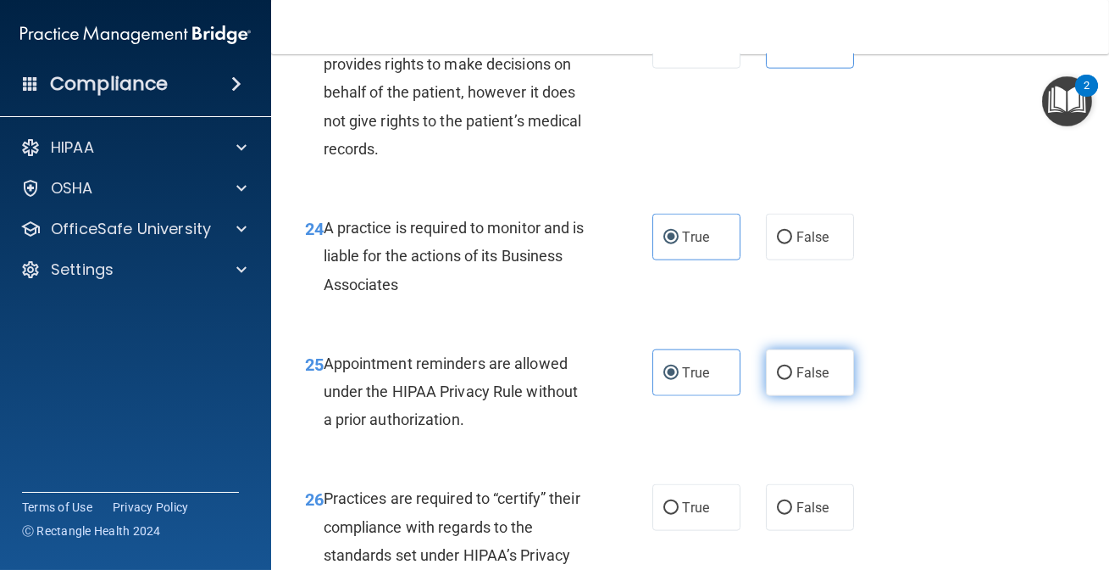
click at [792, 380] on input "False" at bounding box center [784, 373] width 15 height 13
radio input "true"
radio input "false"
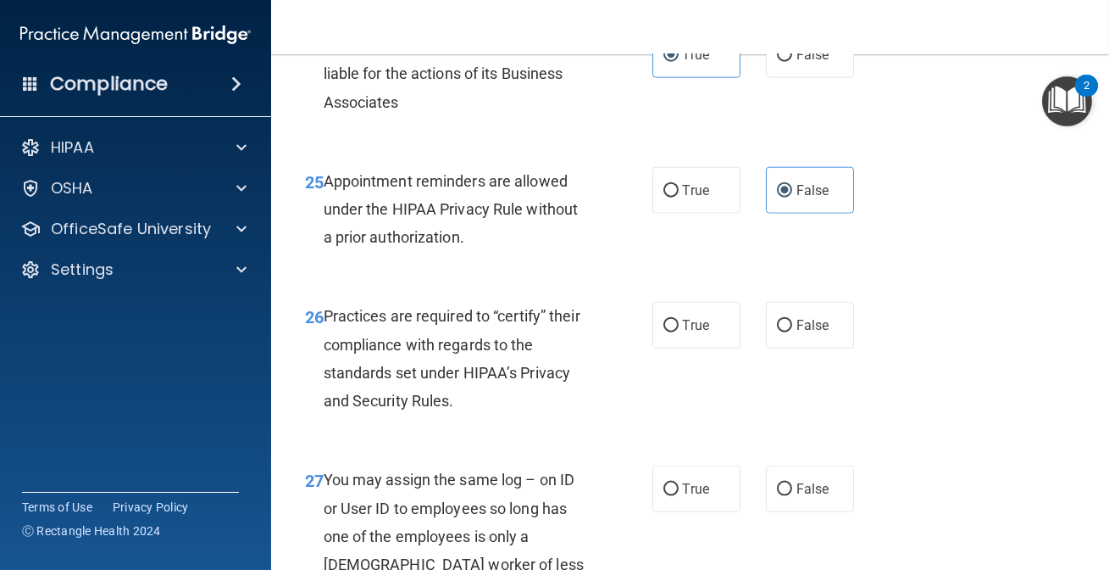
scroll to position [4249, 0]
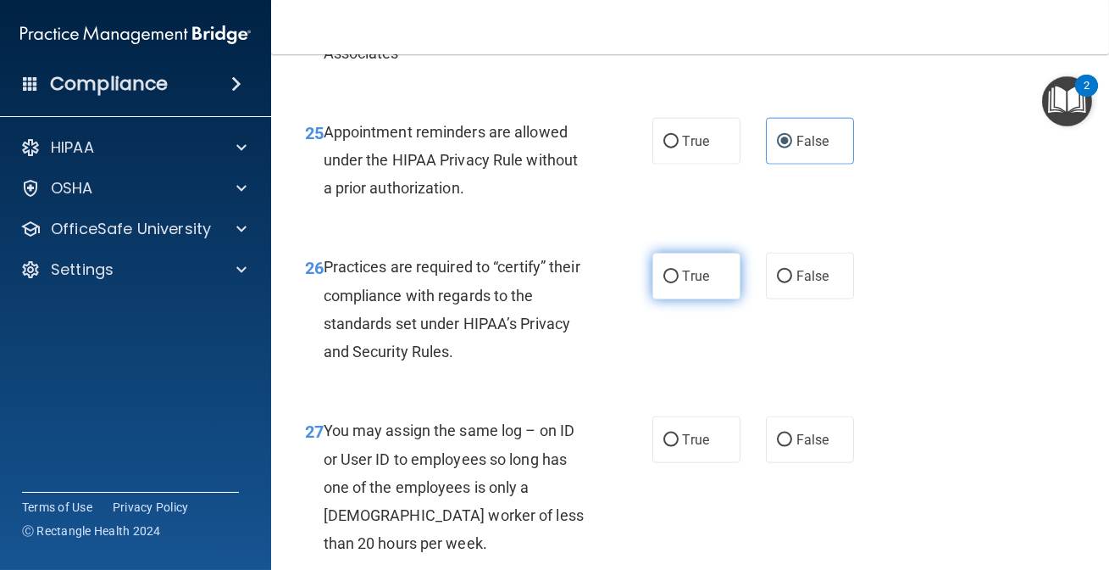
click at [667, 283] on input "True" at bounding box center [671, 276] width 15 height 13
radio input "true"
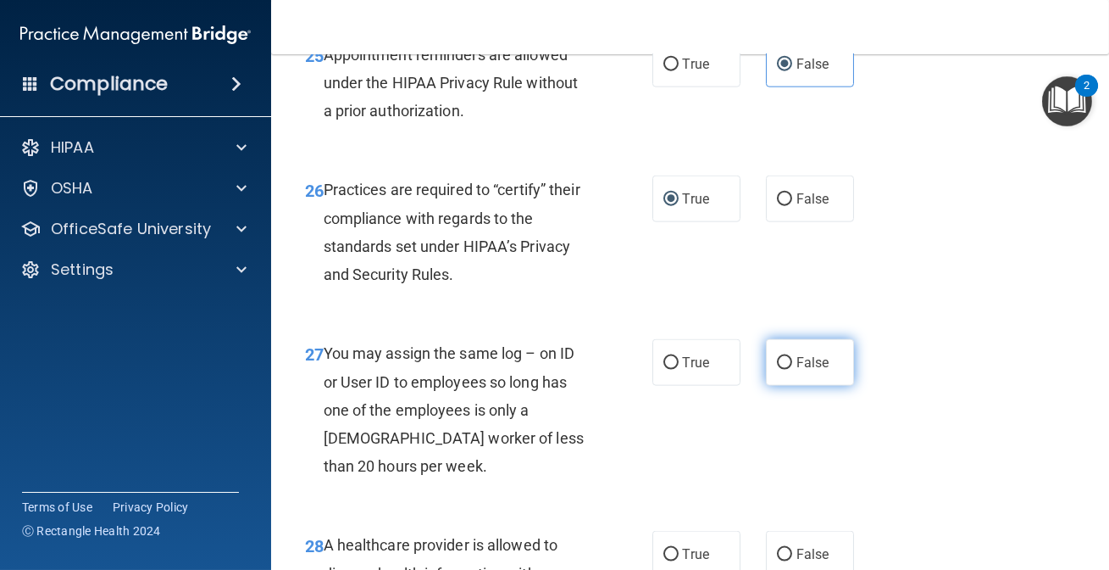
click at [797, 370] on span "False" at bounding box center [813, 362] width 33 height 16
click at [792, 370] on input "False" at bounding box center [784, 363] width 15 height 13
radio input "true"
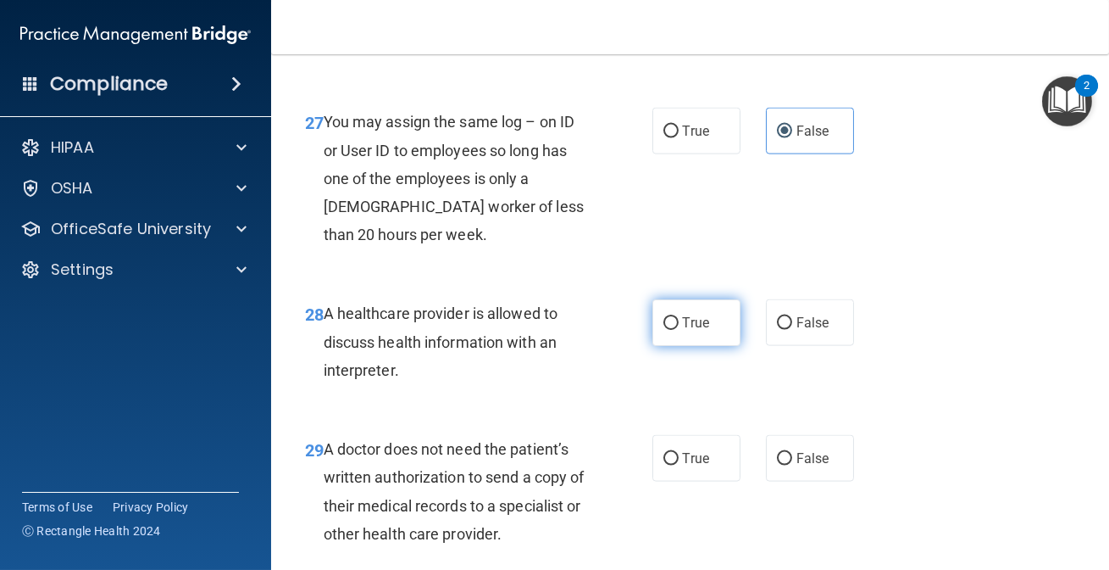
click at [706, 346] on label "True" at bounding box center [697, 322] width 88 height 47
click at [679, 330] on input "True" at bounding box center [671, 323] width 15 height 13
radio input "true"
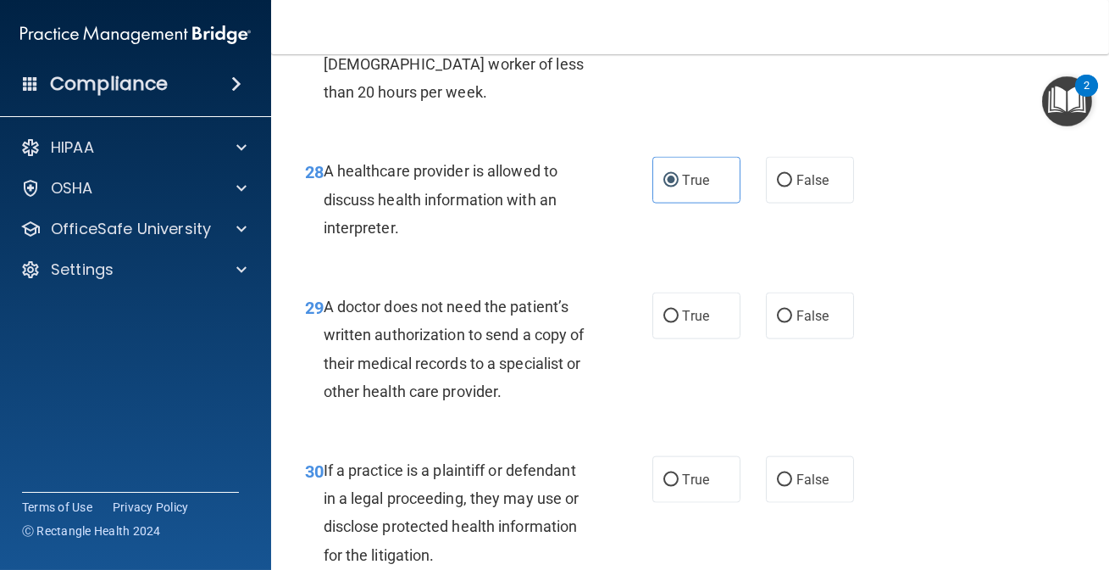
scroll to position [4712, 0]
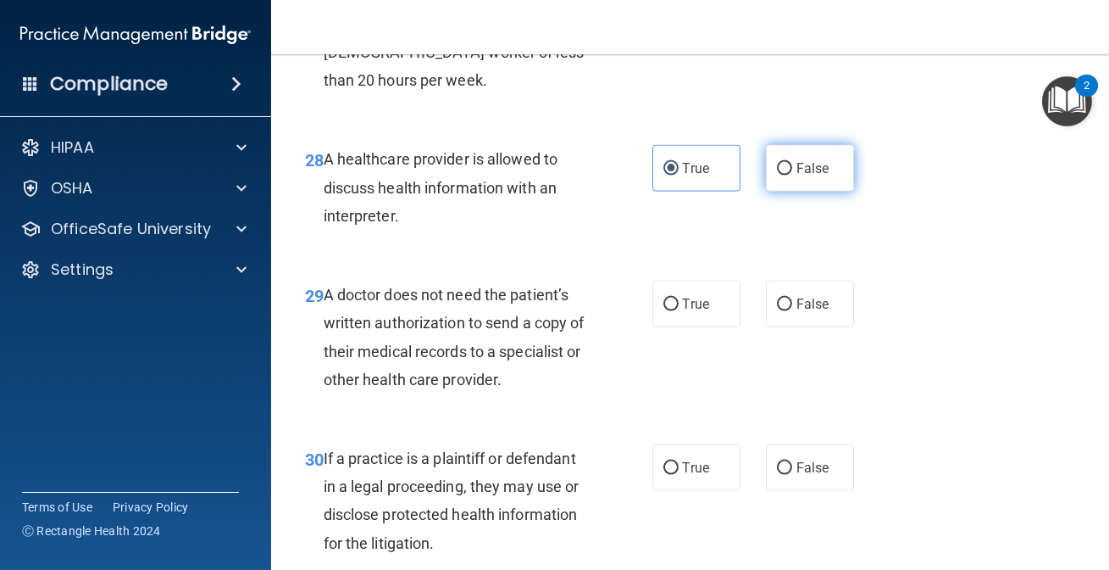
click at [838, 192] on label "False" at bounding box center [810, 168] width 88 height 47
click at [792, 175] on input "False" at bounding box center [784, 169] width 15 height 13
radio input "true"
radio input "false"
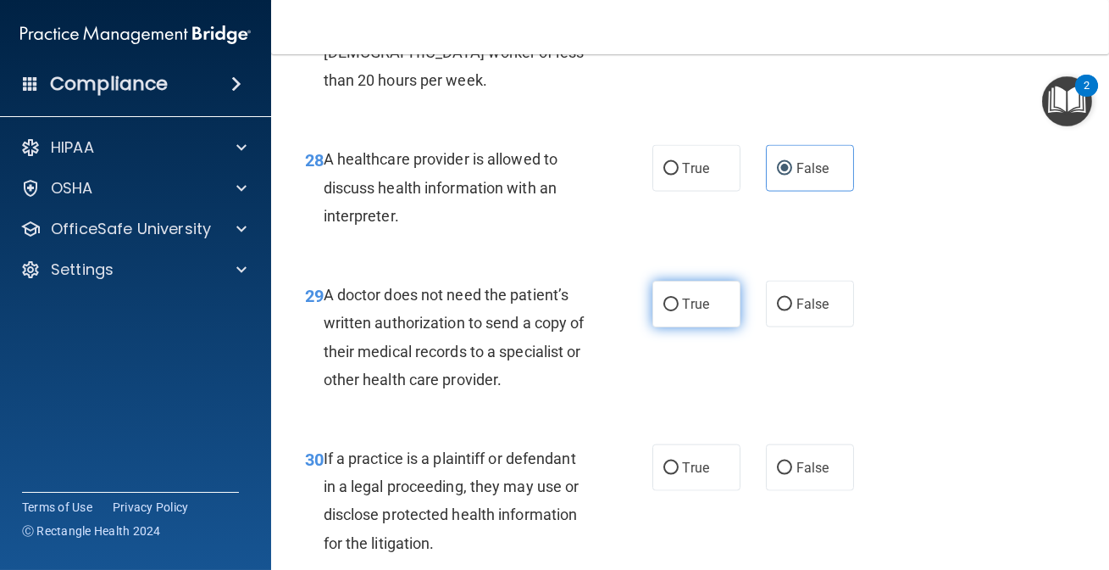
click at [664, 311] on input "True" at bounding box center [671, 304] width 15 height 13
radio input "true"
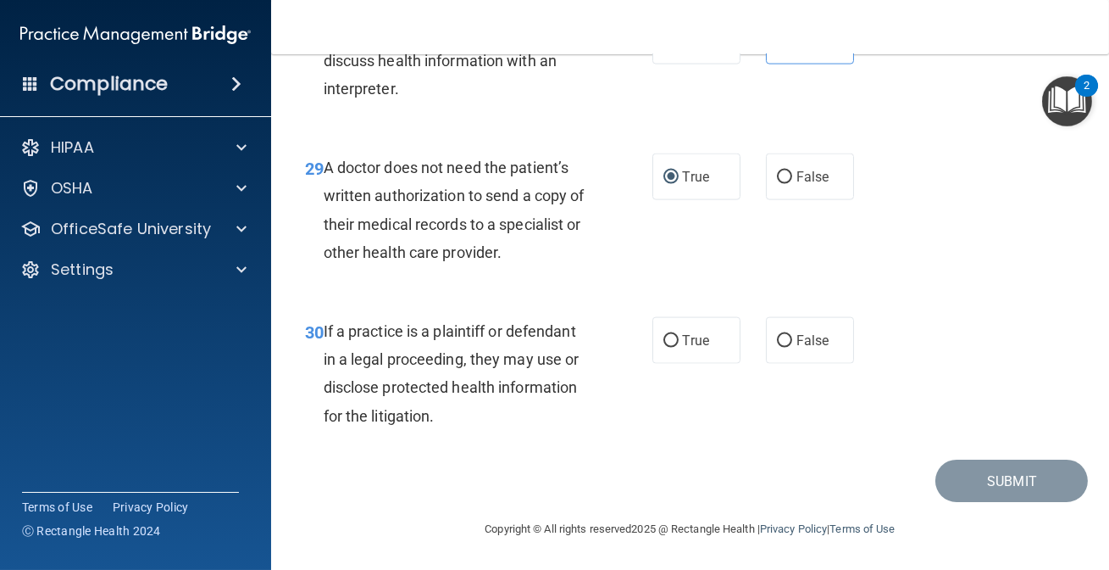
scroll to position [4866, 0]
click at [674, 331] on label "True" at bounding box center [697, 340] width 88 height 47
click at [674, 335] on input "True" at bounding box center [671, 341] width 15 height 13
radio input "true"
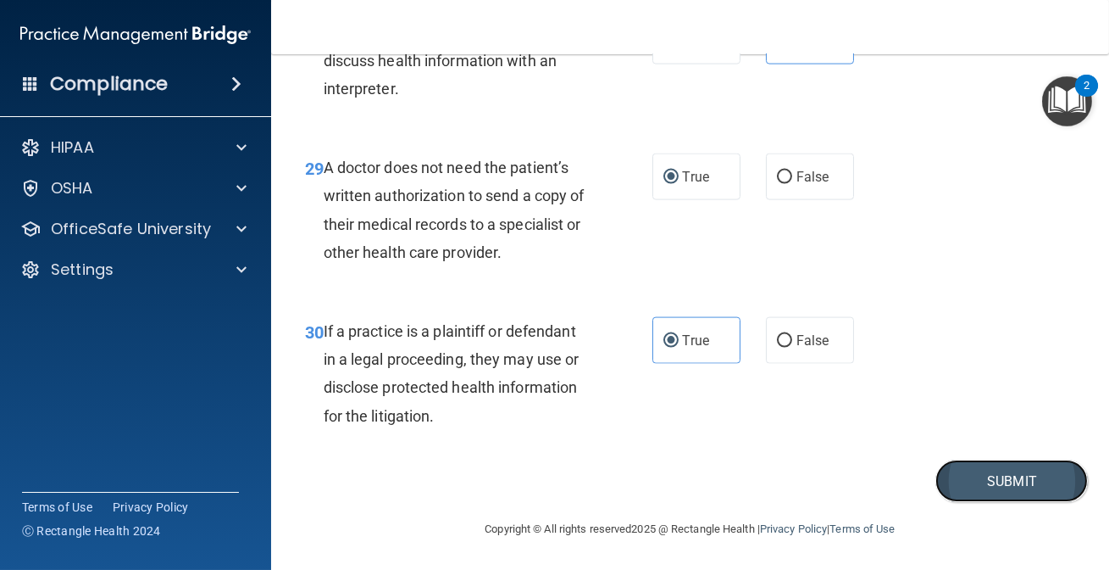
click at [1045, 491] on button "Submit" at bounding box center [1012, 480] width 153 height 43
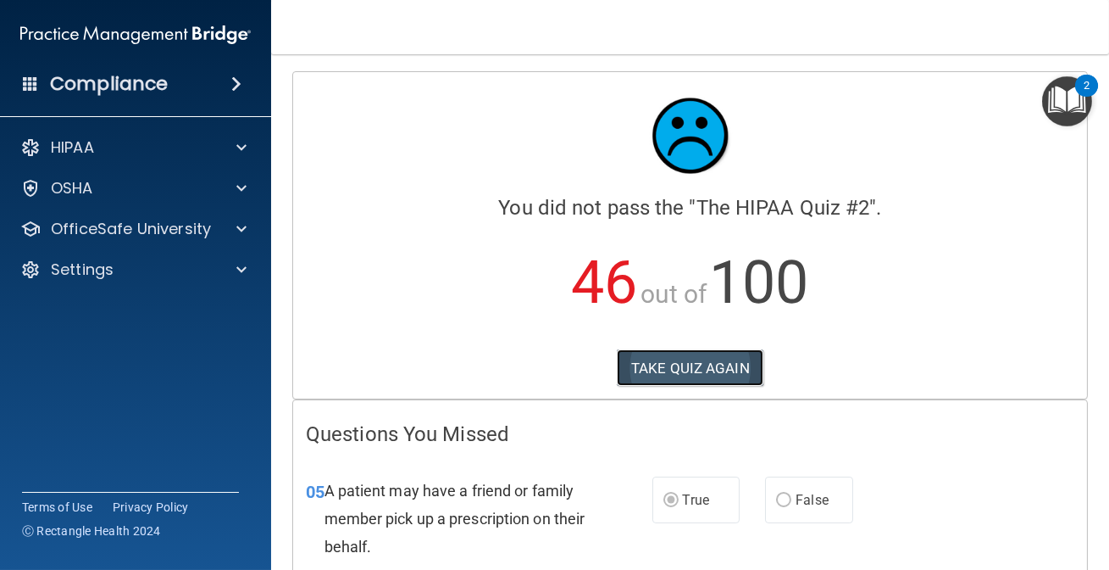
click at [635, 357] on button "TAKE QUIZ AGAIN" at bounding box center [690, 367] width 147 height 37
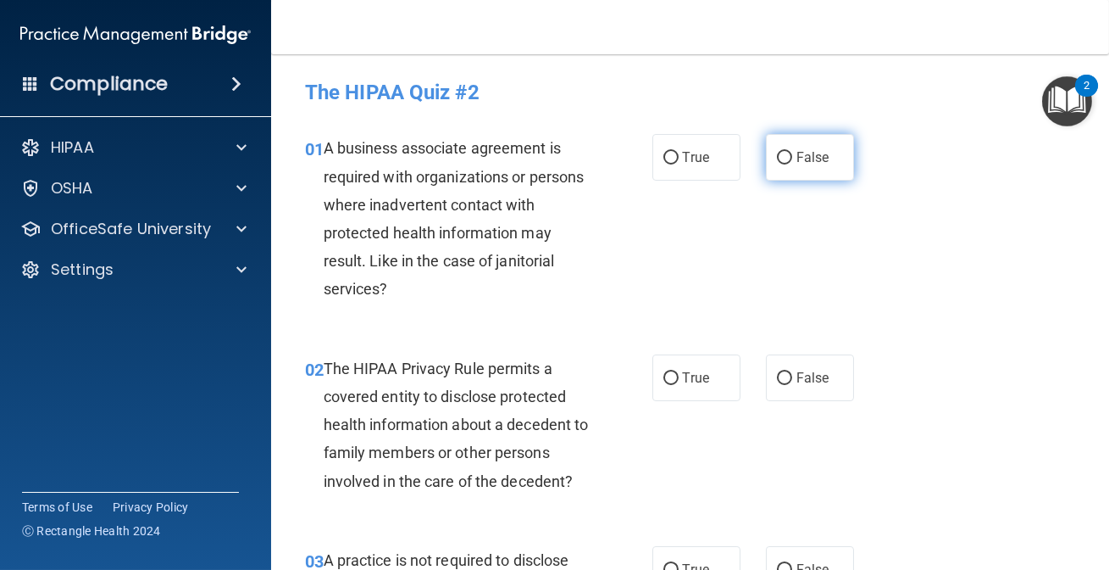
click at [803, 149] on span "False" at bounding box center [813, 157] width 33 height 16
click at [792, 152] on input "False" at bounding box center [784, 158] width 15 height 13
radio input "true"
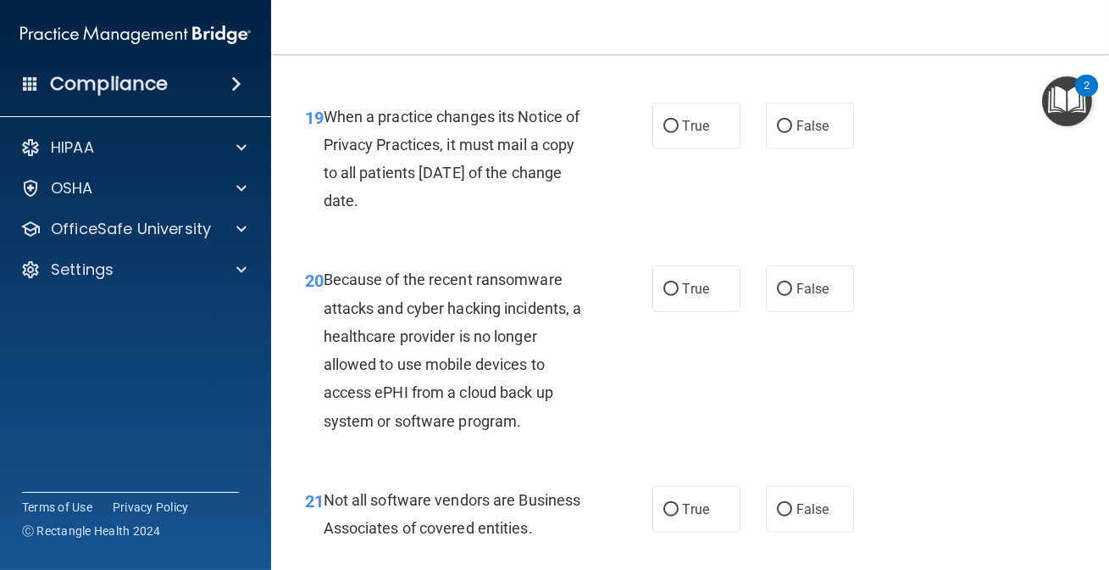
scroll to position [3466, 0]
